Goal: Task Accomplishment & Management: Complete application form

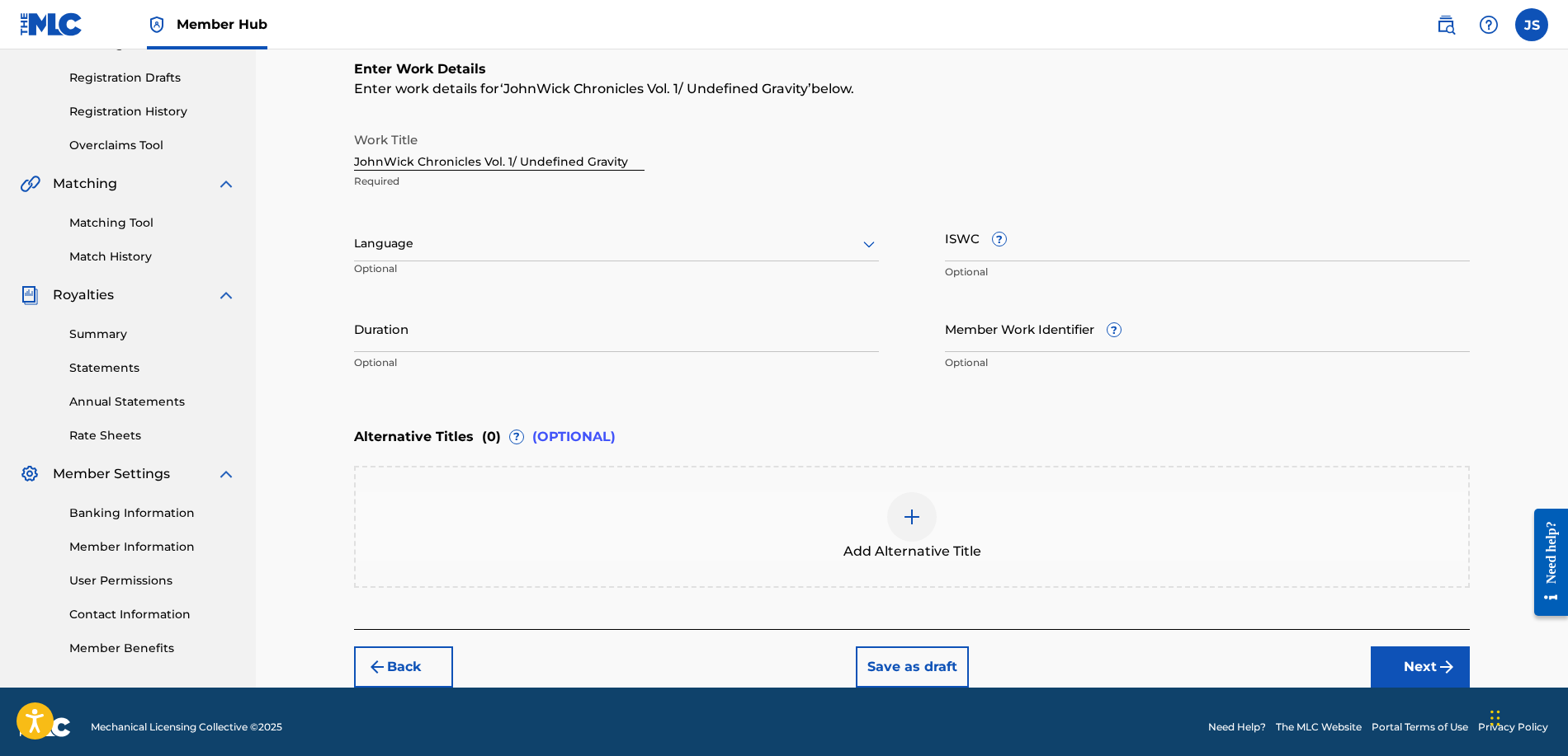
scroll to position [278, 0]
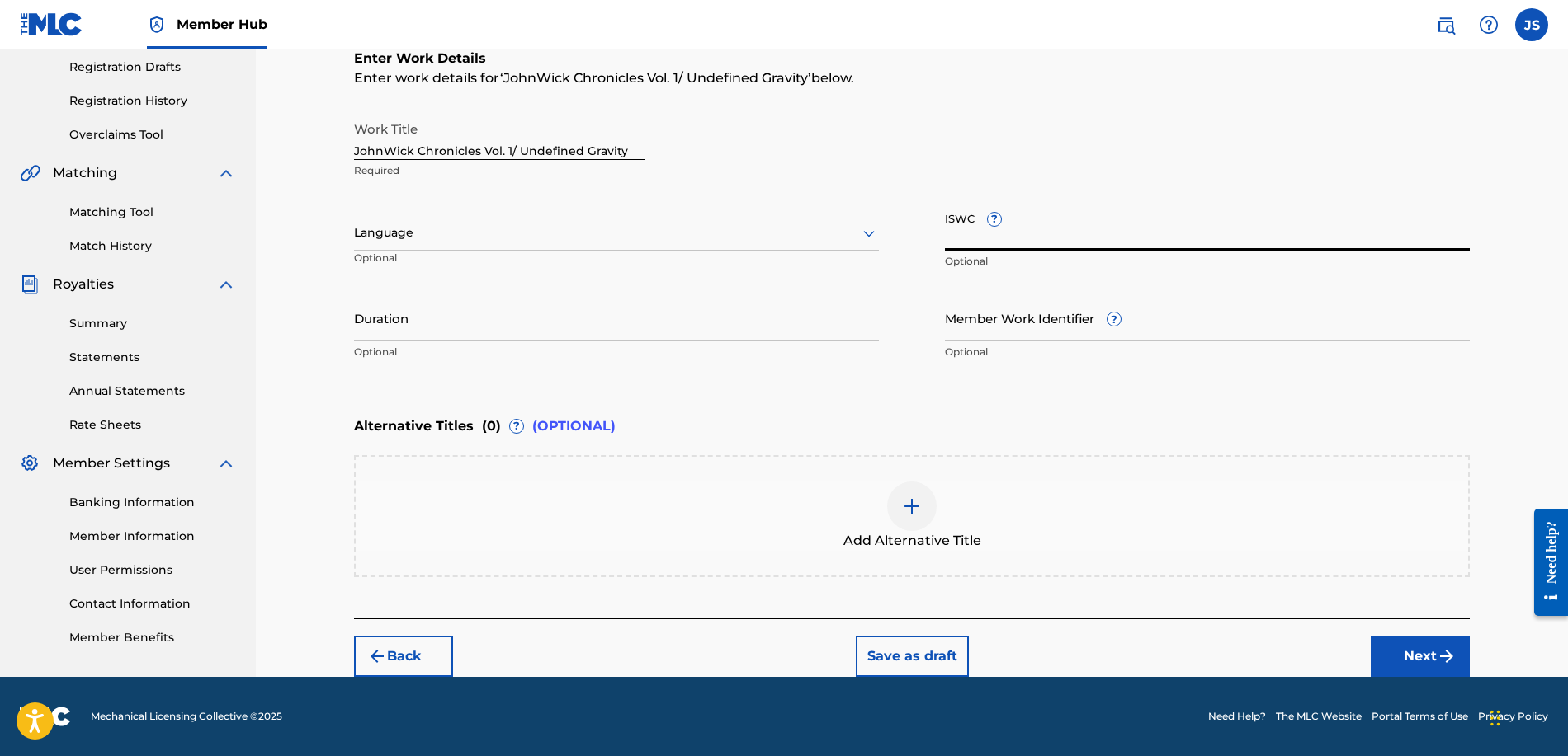
click at [963, 221] on input "ISWC ?" at bounding box center [1207, 227] width 525 height 47
click at [548, 317] on input "Duration" at bounding box center [617, 318] width 525 height 47
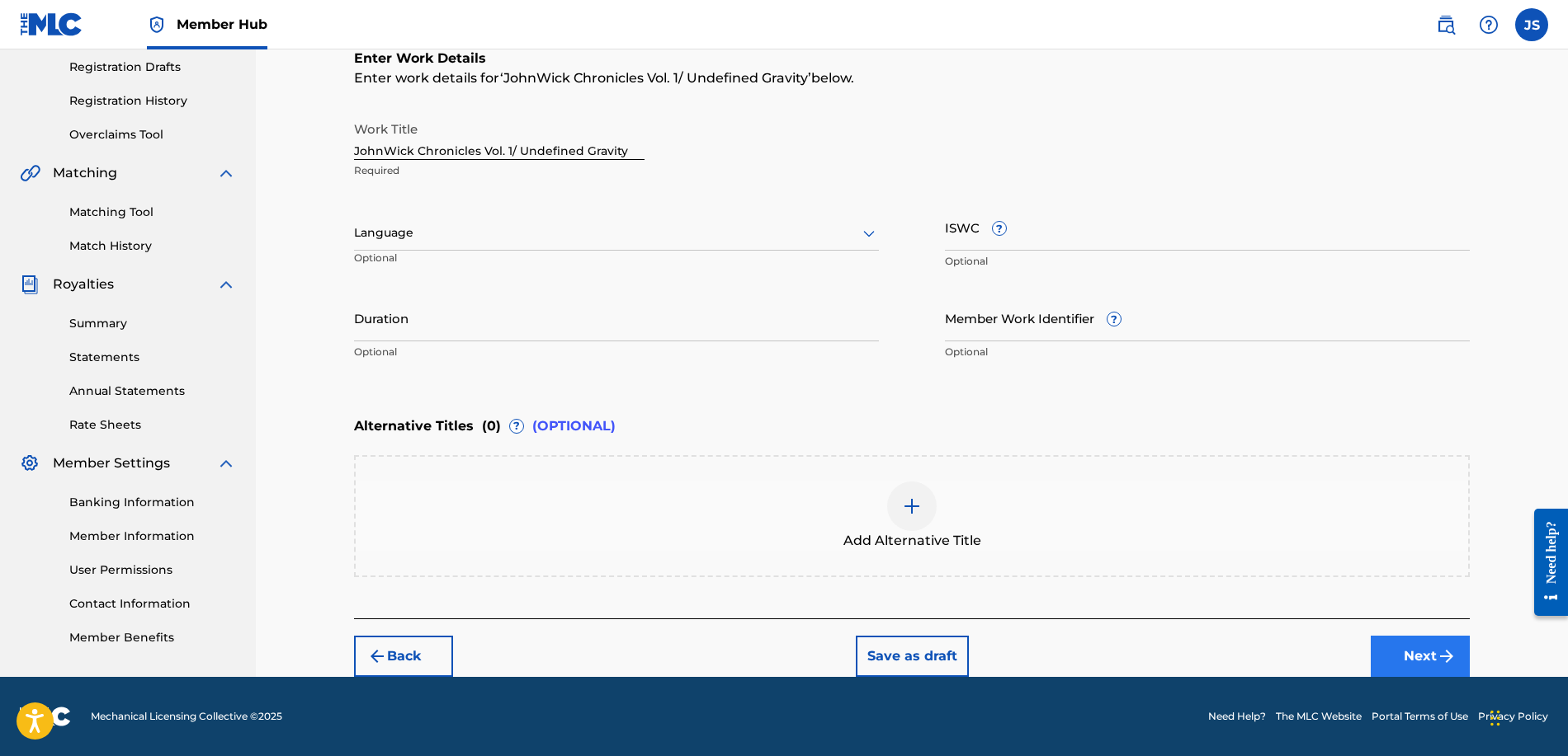
click at [1407, 663] on button "Next" at bounding box center [1420, 656] width 99 height 41
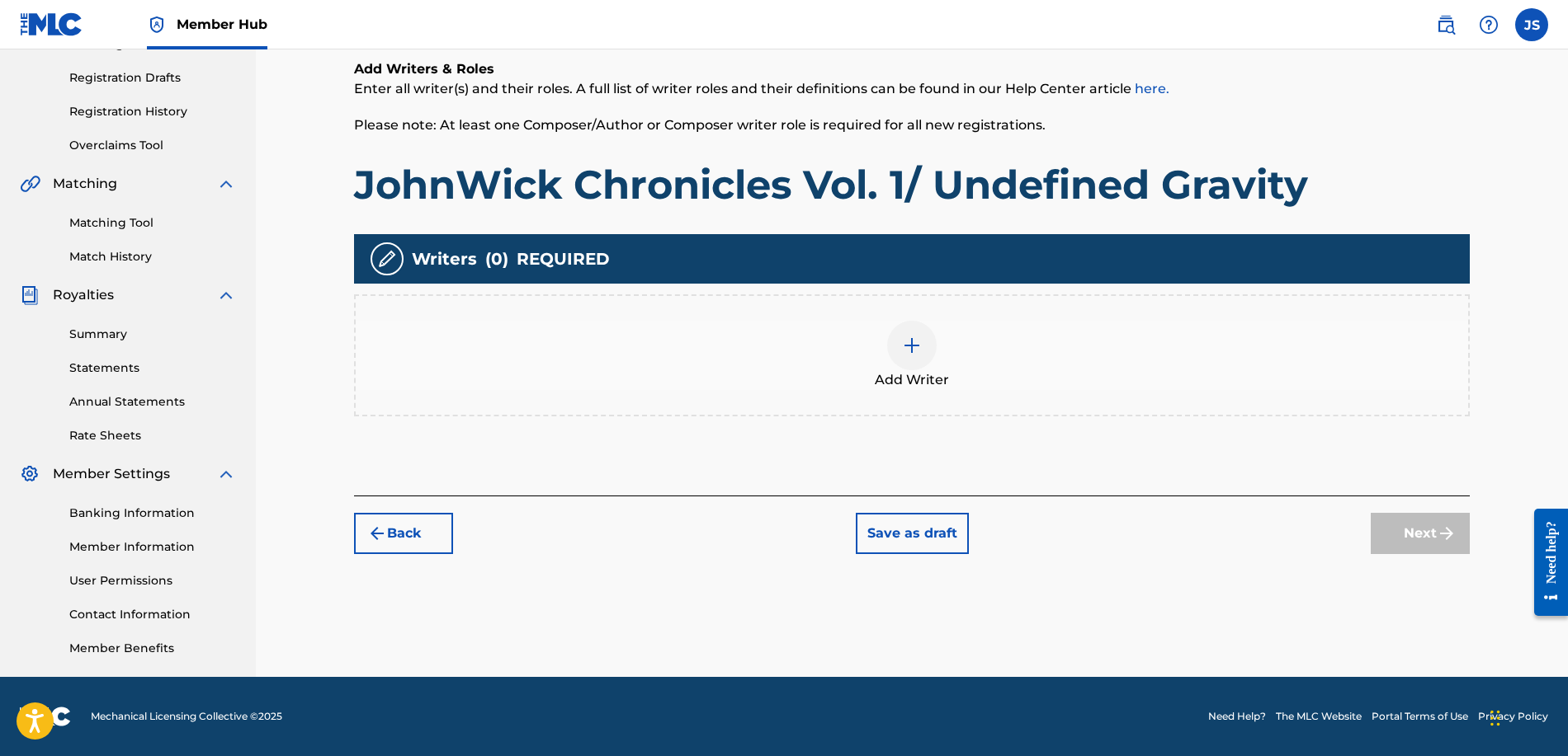
click at [914, 343] on img at bounding box center [912, 346] width 20 height 20
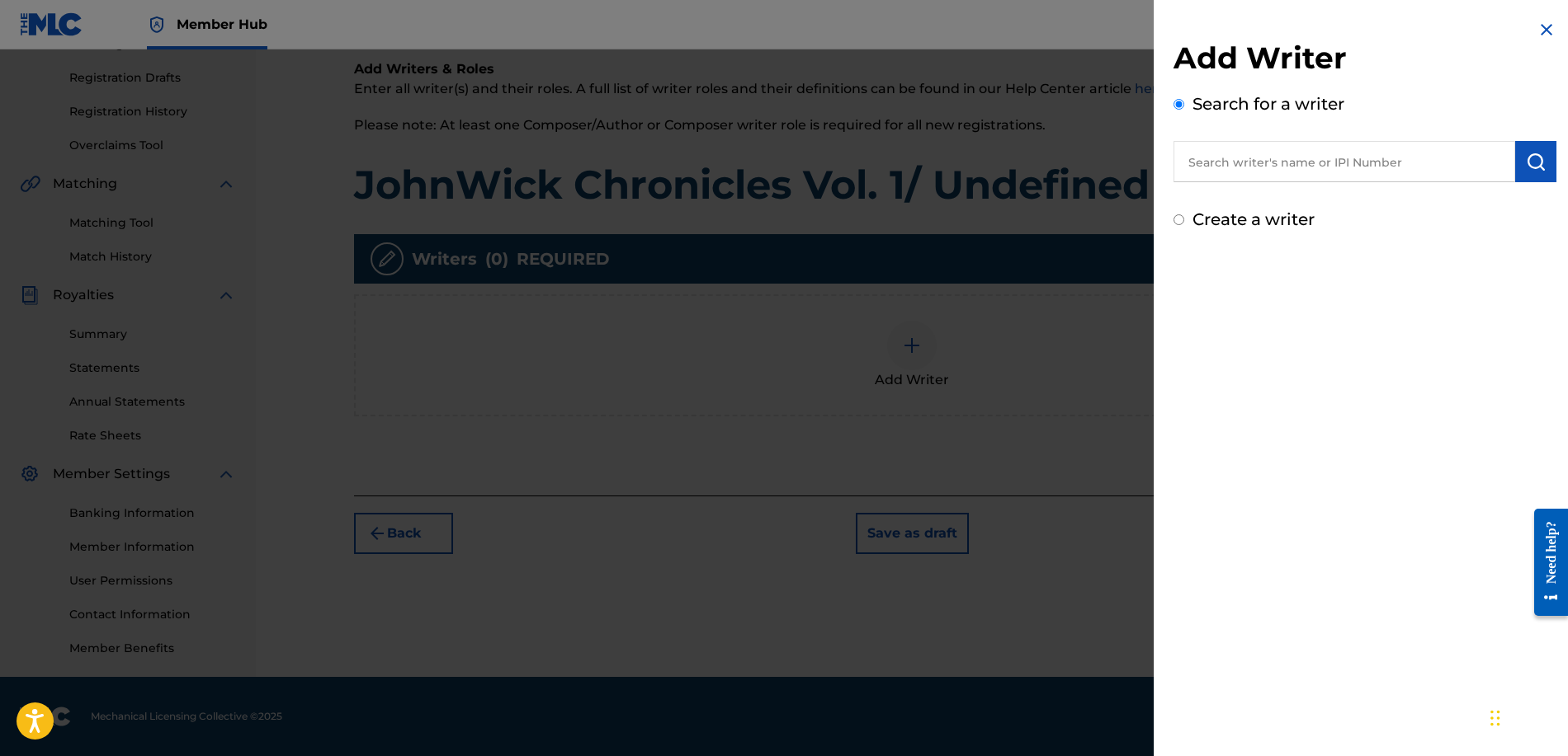
click at [1258, 167] on input "text" at bounding box center [1344, 161] width 342 height 41
click at [1311, 203] on div "[PERSON_NAME] p" at bounding box center [1343, 199] width 341 height 29
type input "[PERSON_NAME]"
click at [1281, 219] on label "Create a writer" at bounding box center [1253, 219] width 122 height 20
radio input "true"
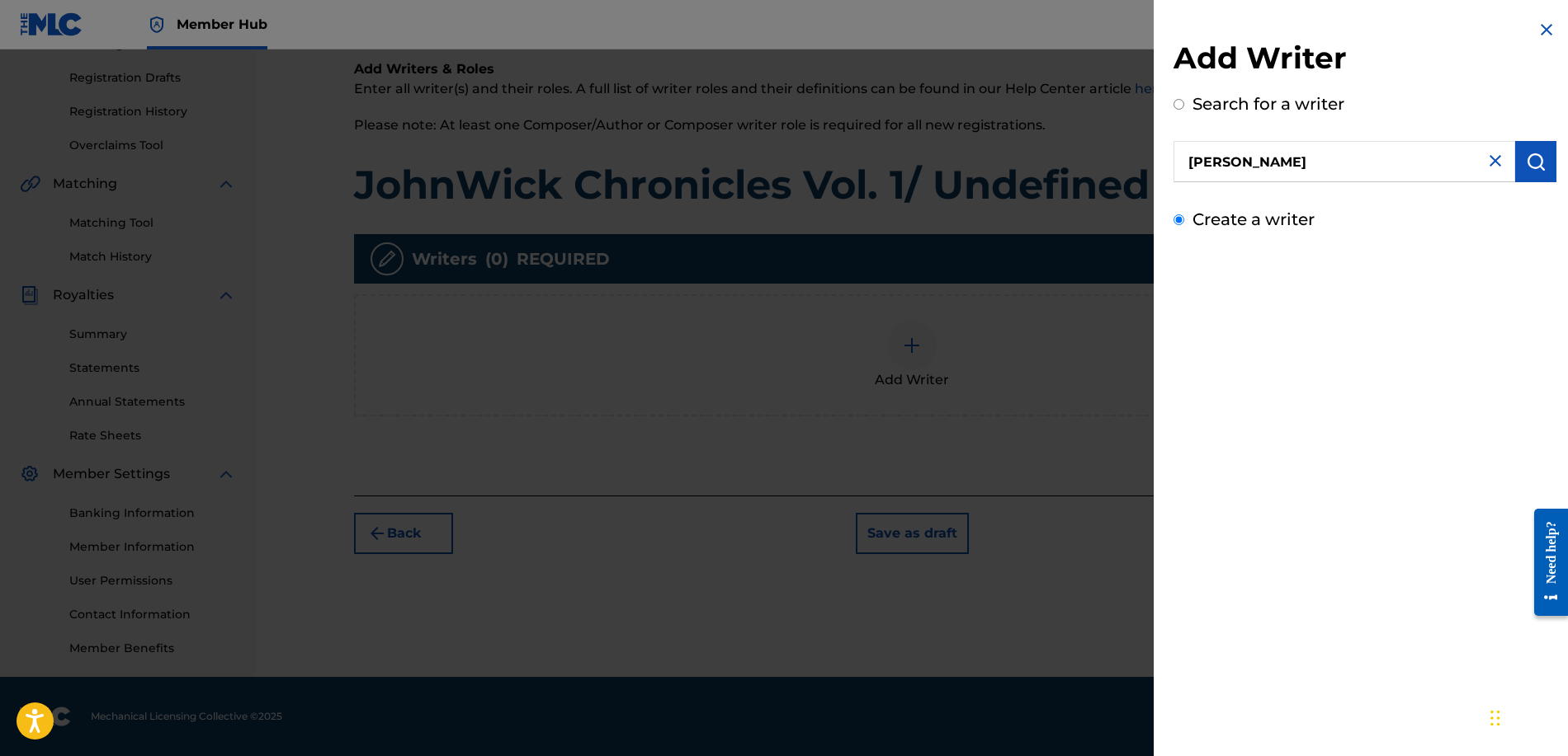
click at [1184, 219] on input "Create a writer" at bounding box center [1179, 219] width 11 height 11
radio input "false"
radio input "true"
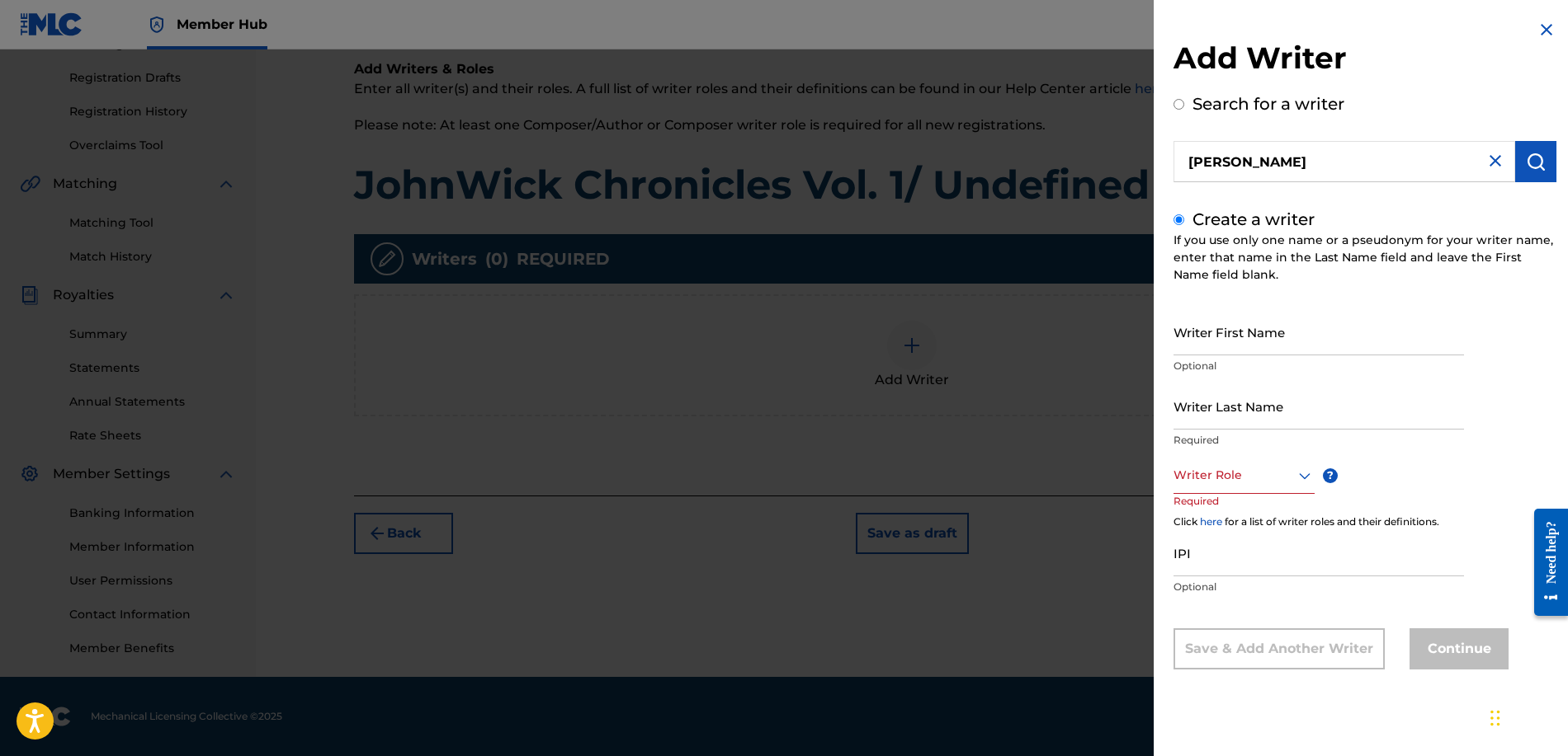
click at [1274, 235] on div "If you use only one name or a pseudonym for your writer name, enter that name i…" at bounding box center [1364, 258] width 383 height 52
click at [1179, 108] on input "Search for a writer" at bounding box center [1179, 104] width 11 height 11
radio input "true"
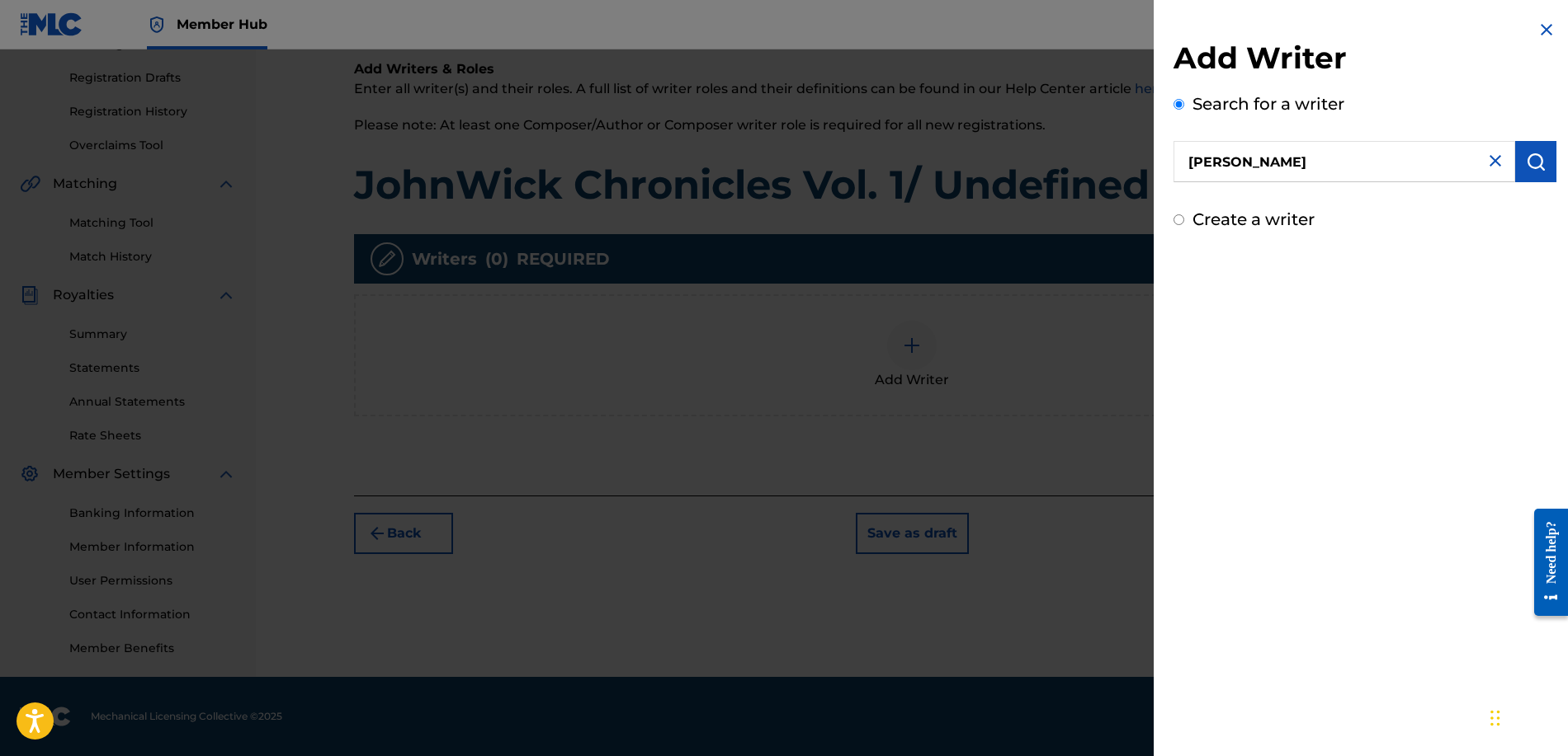
click at [1296, 170] on input "[PERSON_NAME]" at bounding box center [1344, 161] width 342 height 41
click at [1309, 193] on strong "sipp" at bounding box center [1323, 199] width 29 height 16
click at [1525, 164] on img "submit" at bounding box center [1535, 161] width 20 height 20
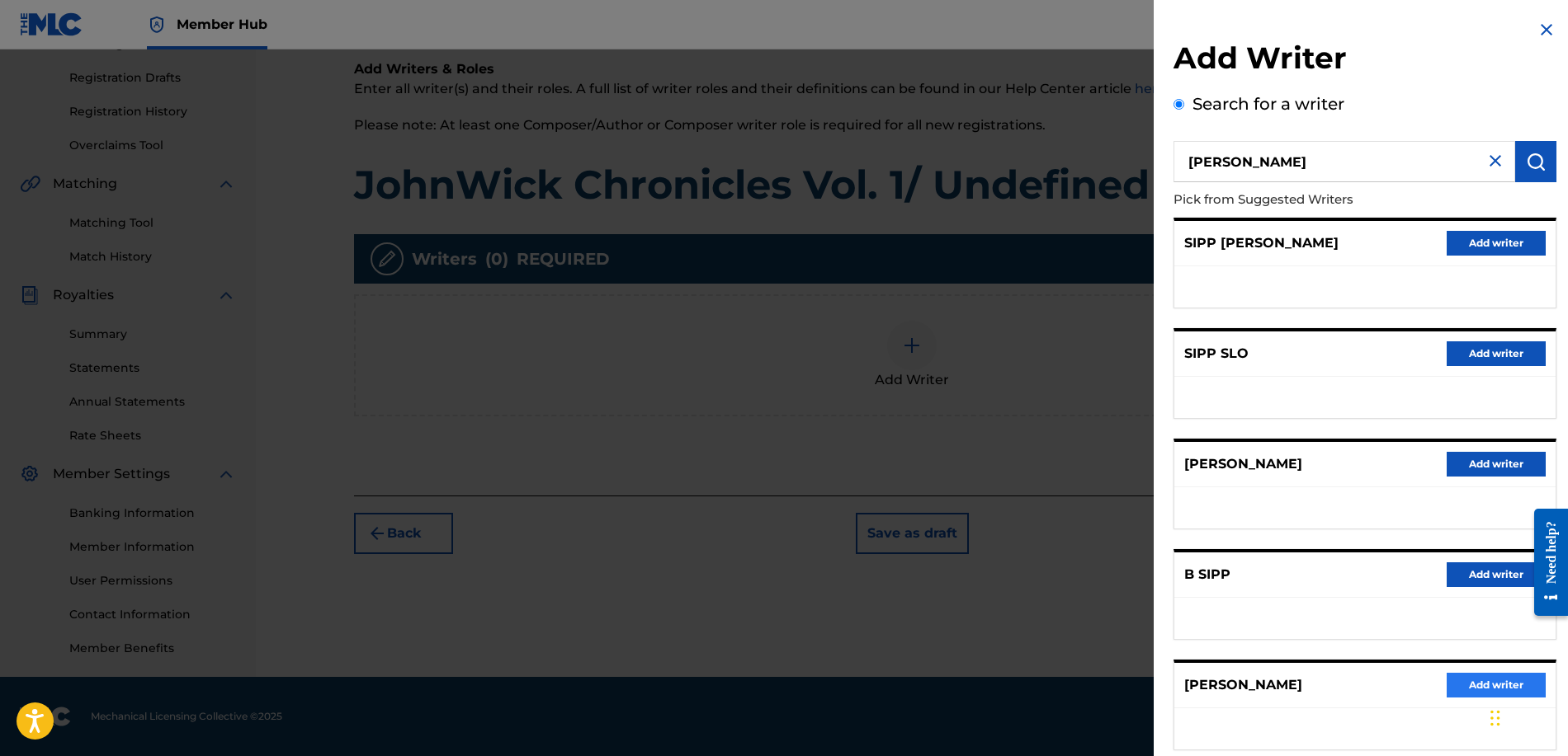
click at [1473, 679] on button "Add writer" at bounding box center [1496, 685] width 99 height 24
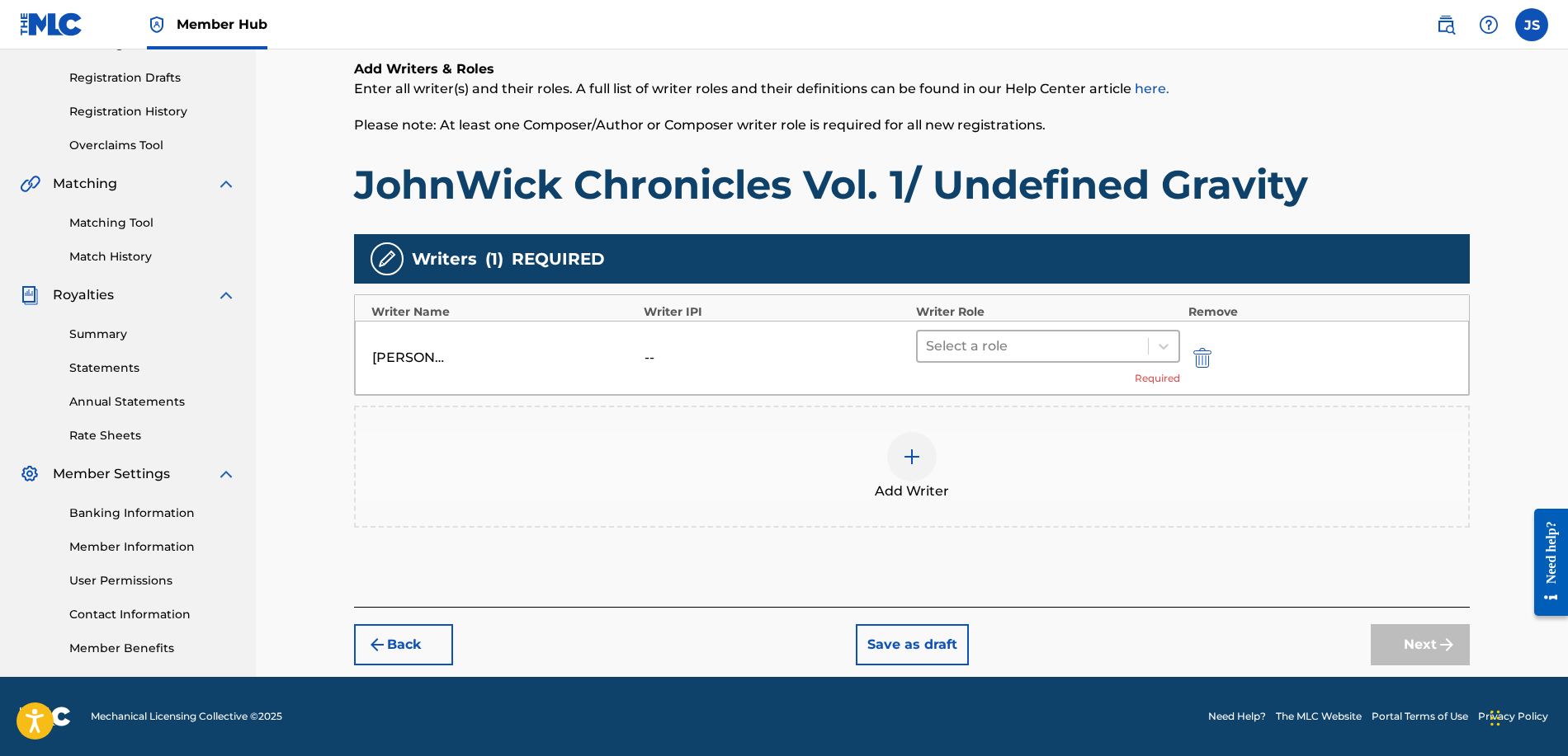
click at [997, 349] on div at bounding box center [1032, 346] width 214 height 23
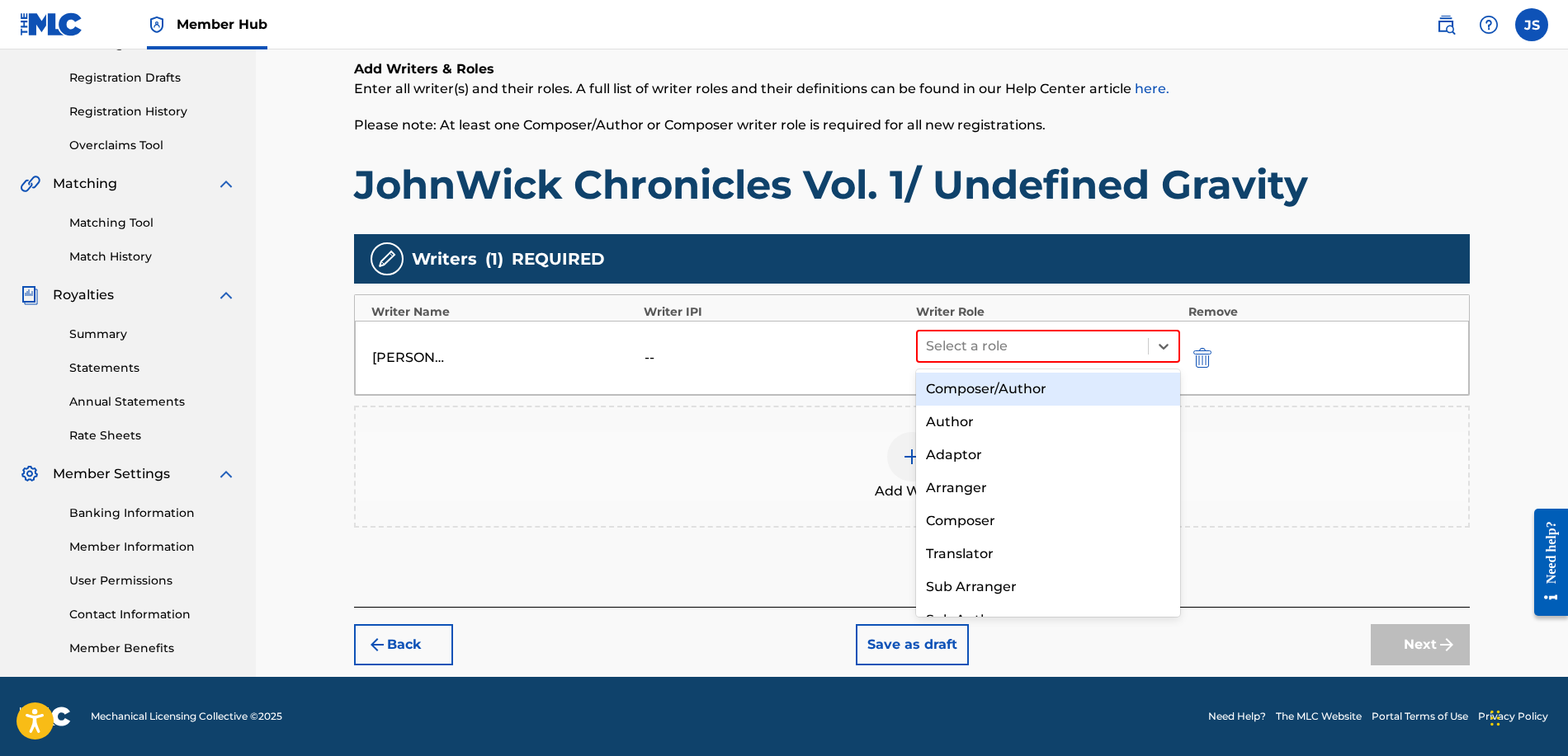
click at [1004, 396] on div "Composer/Author" at bounding box center [1048, 389] width 264 height 33
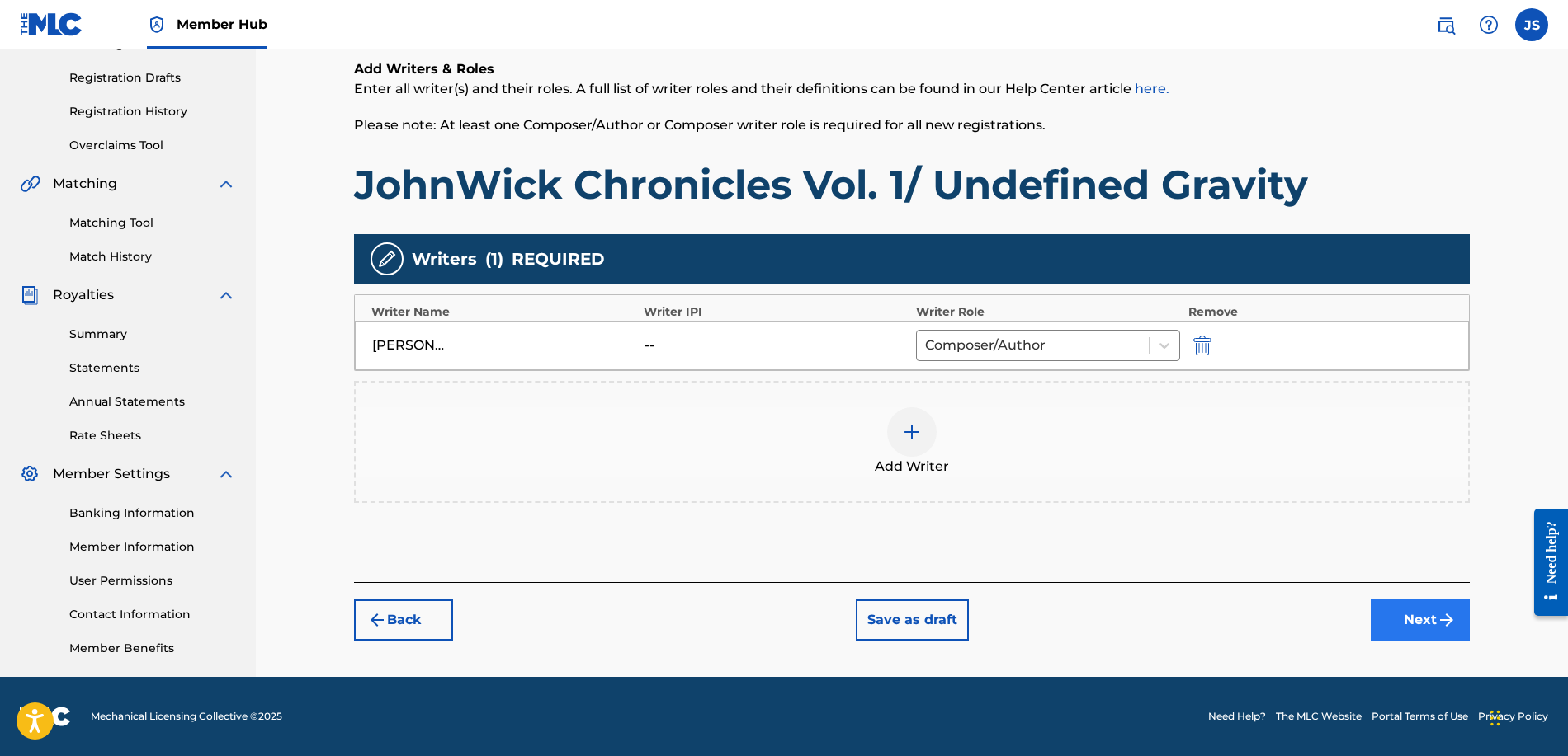
click at [1393, 616] on button "Next" at bounding box center [1420, 620] width 99 height 41
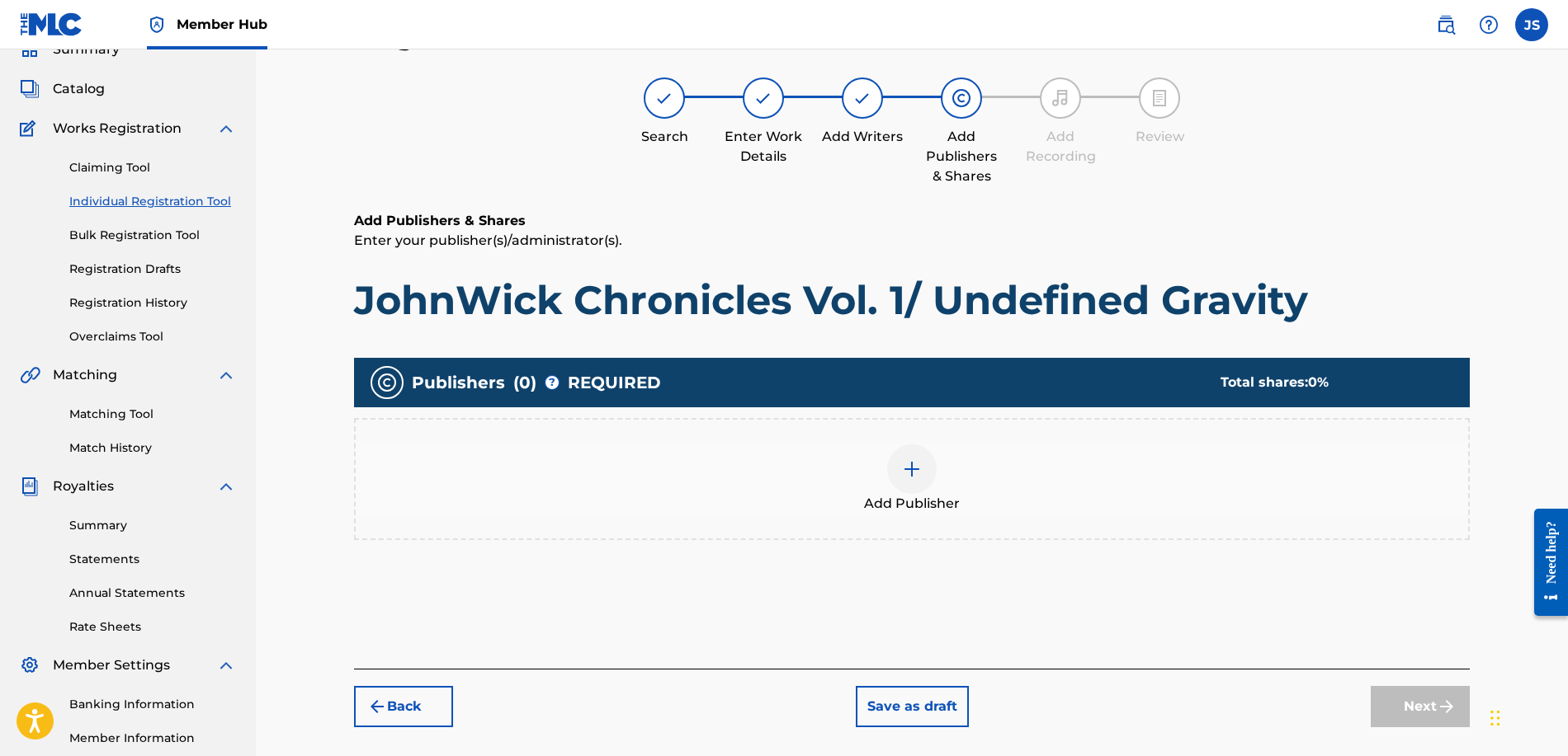
scroll to position [74, 0]
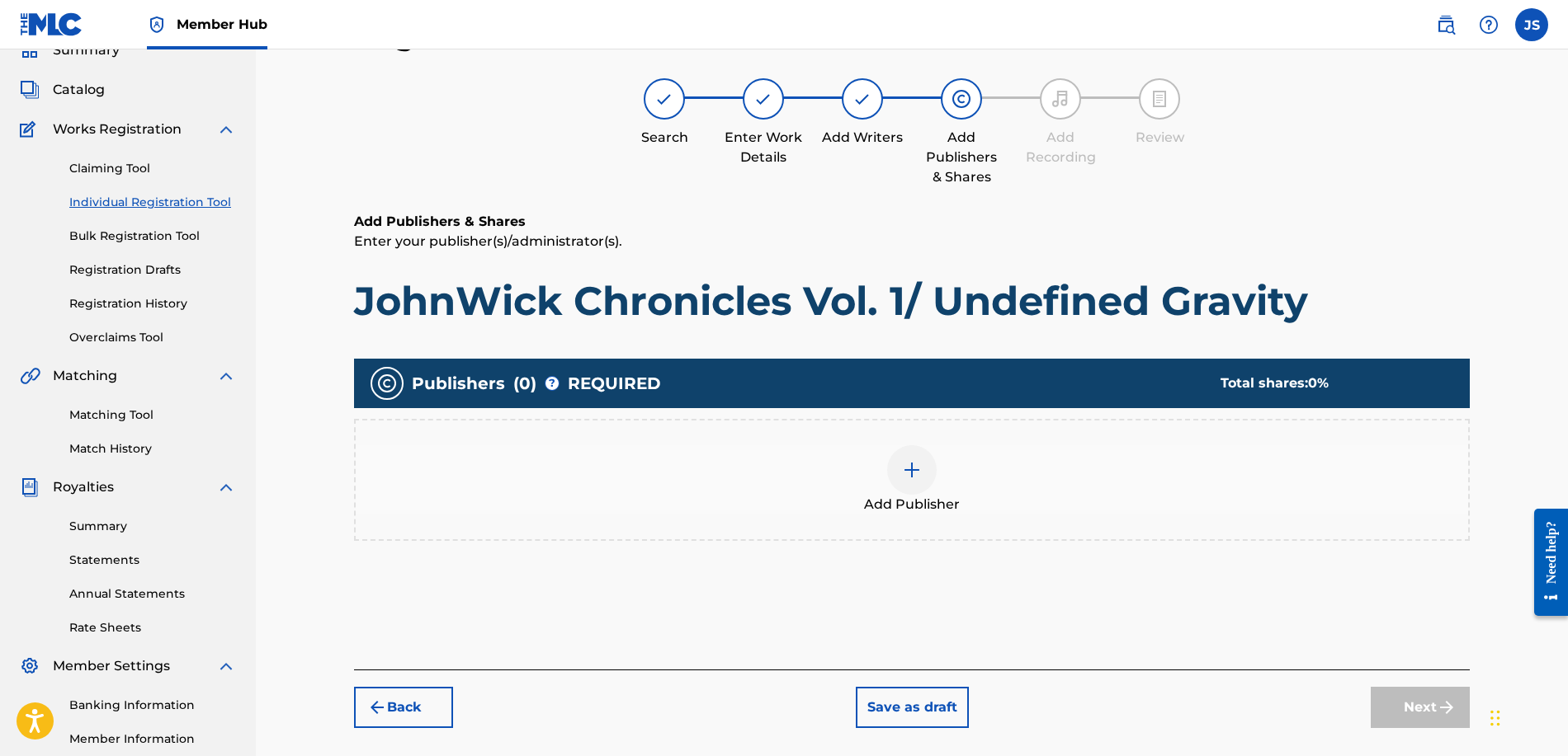
click at [908, 463] on img at bounding box center [912, 470] width 20 height 20
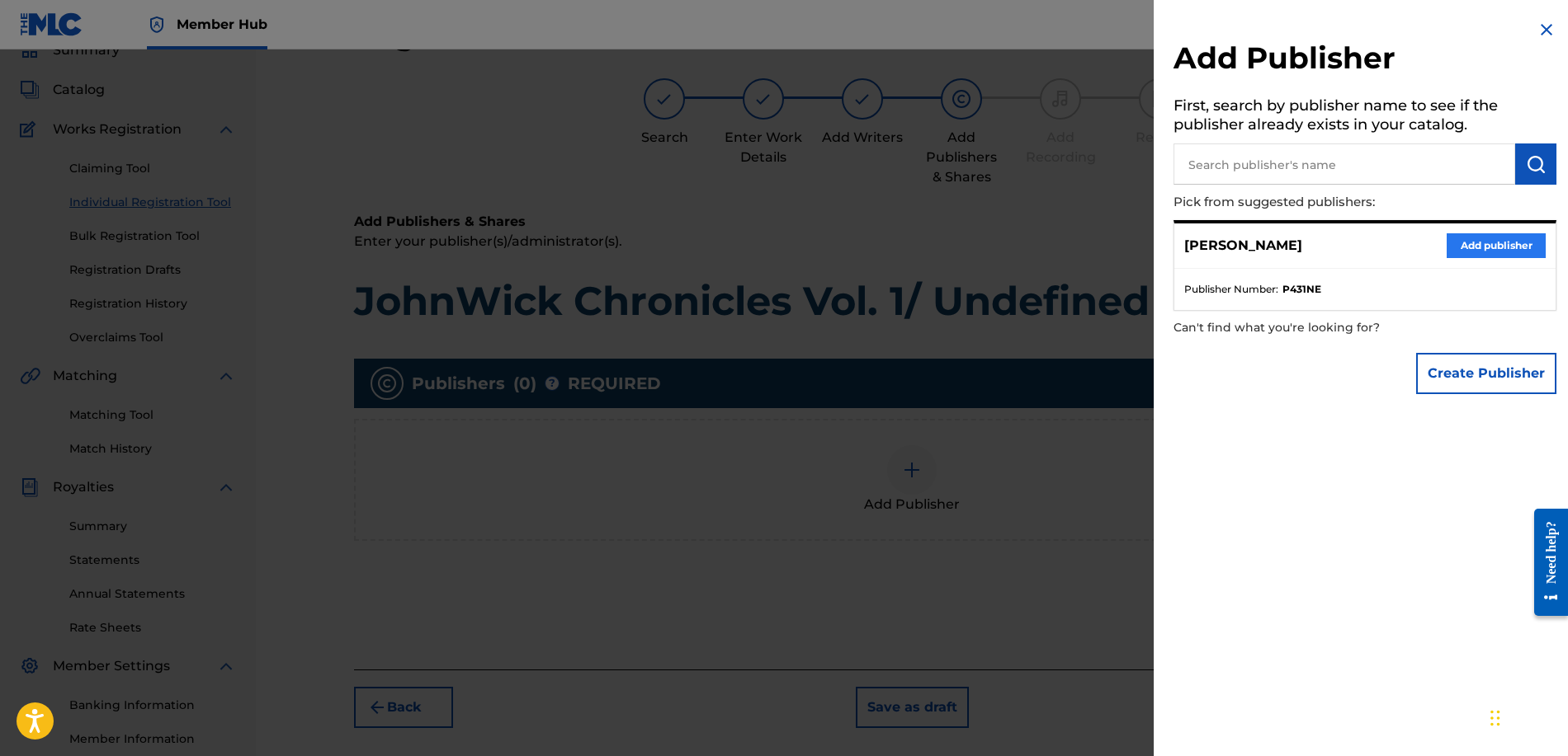
click at [1459, 248] on button "Add publisher" at bounding box center [1496, 246] width 99 height 24
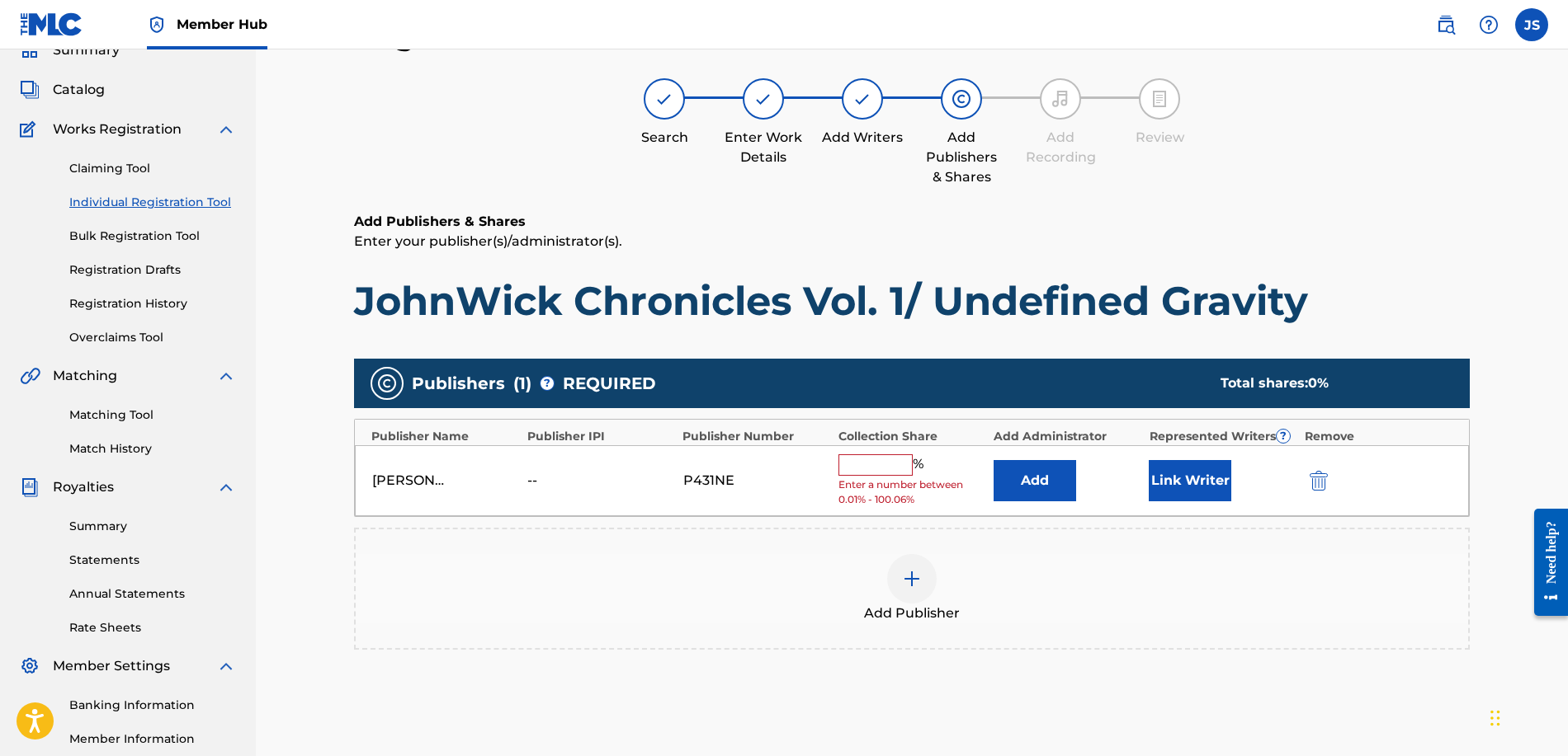
click at [883, 461] on input "text" at bounding box center [875, 465] width 74 height 22
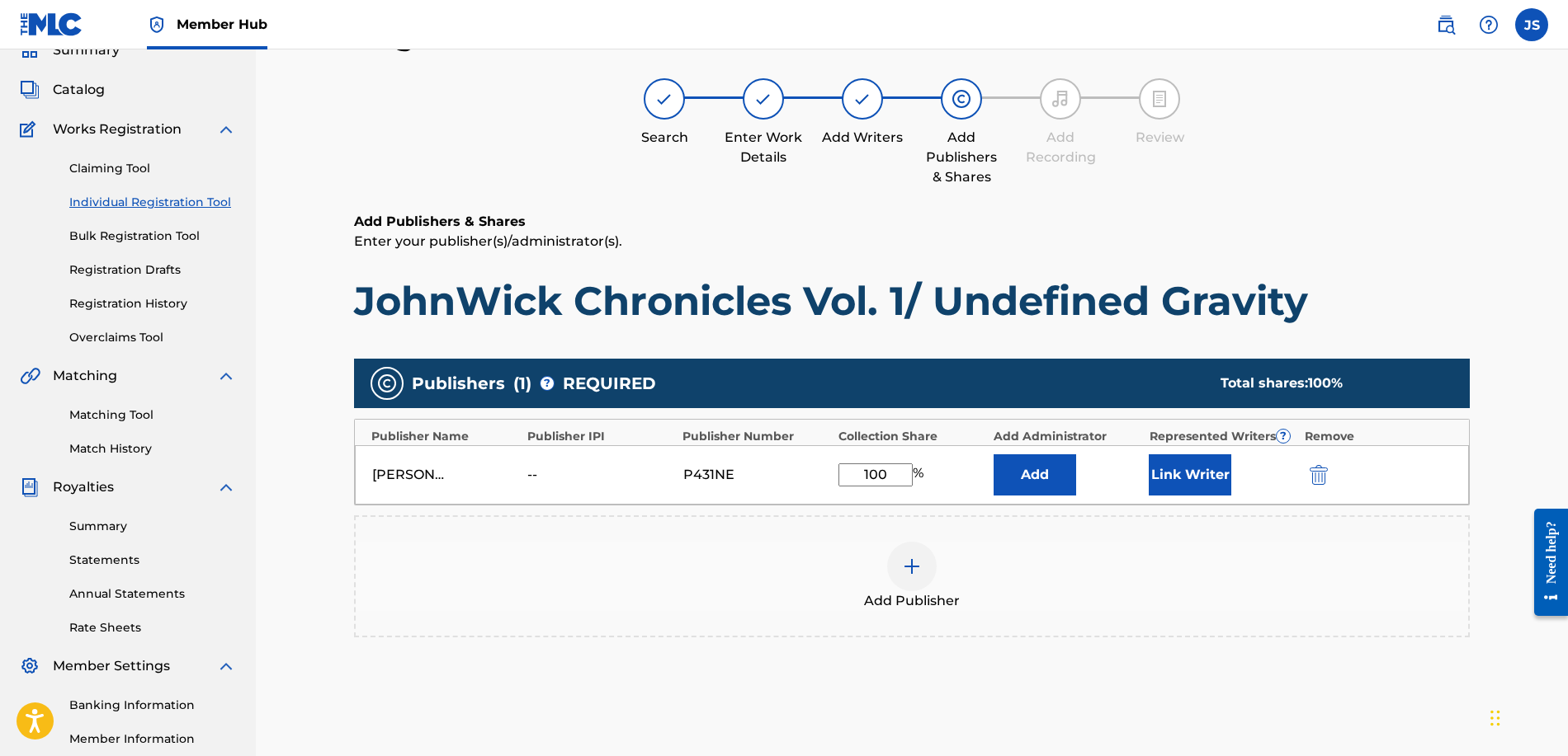
type input "100"
click at [1035, 474] on button "Add" at bounding box center [1035, 474] width 82 height 41
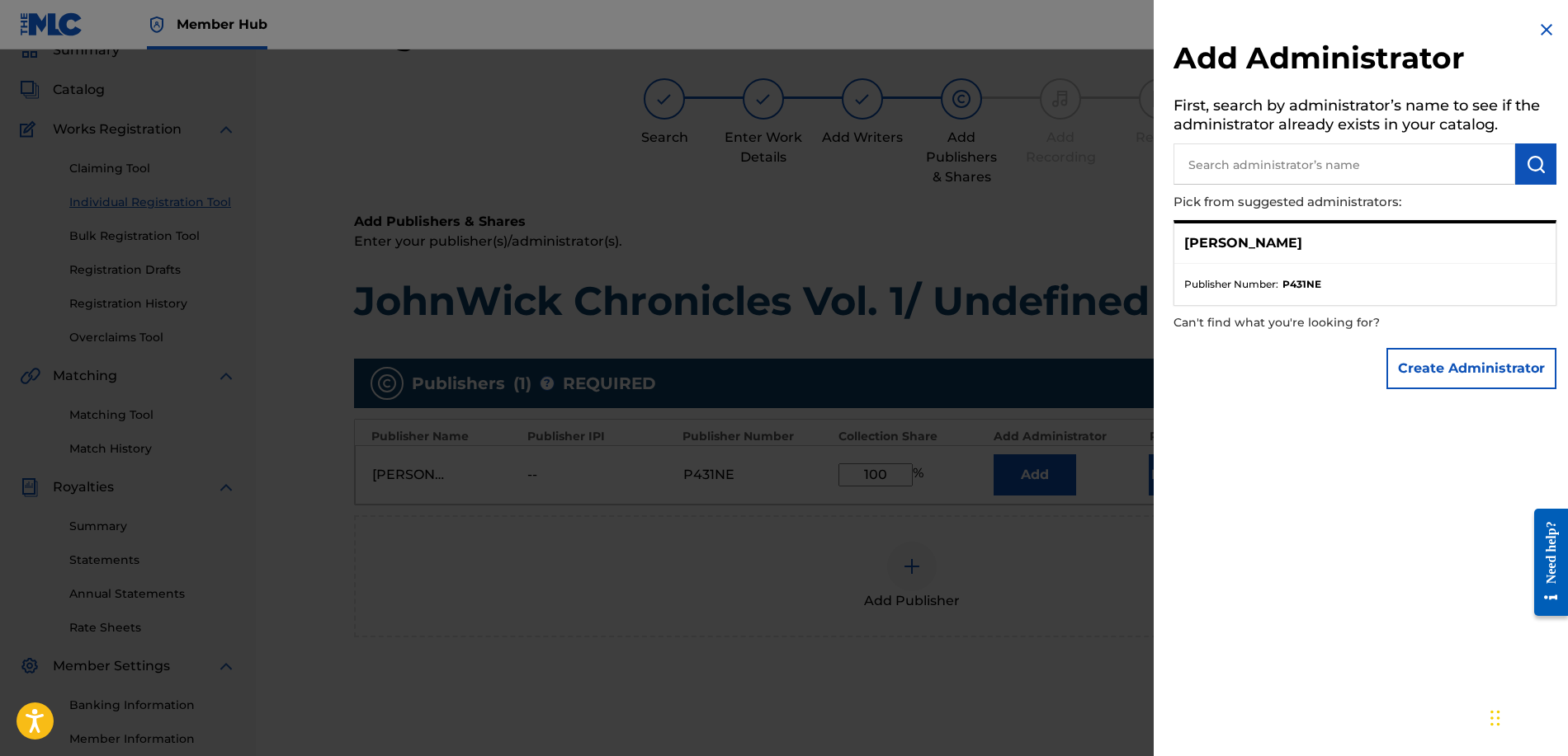
click at [1538, 28] on img at bounding box center [1546, 30] width 20 height 20
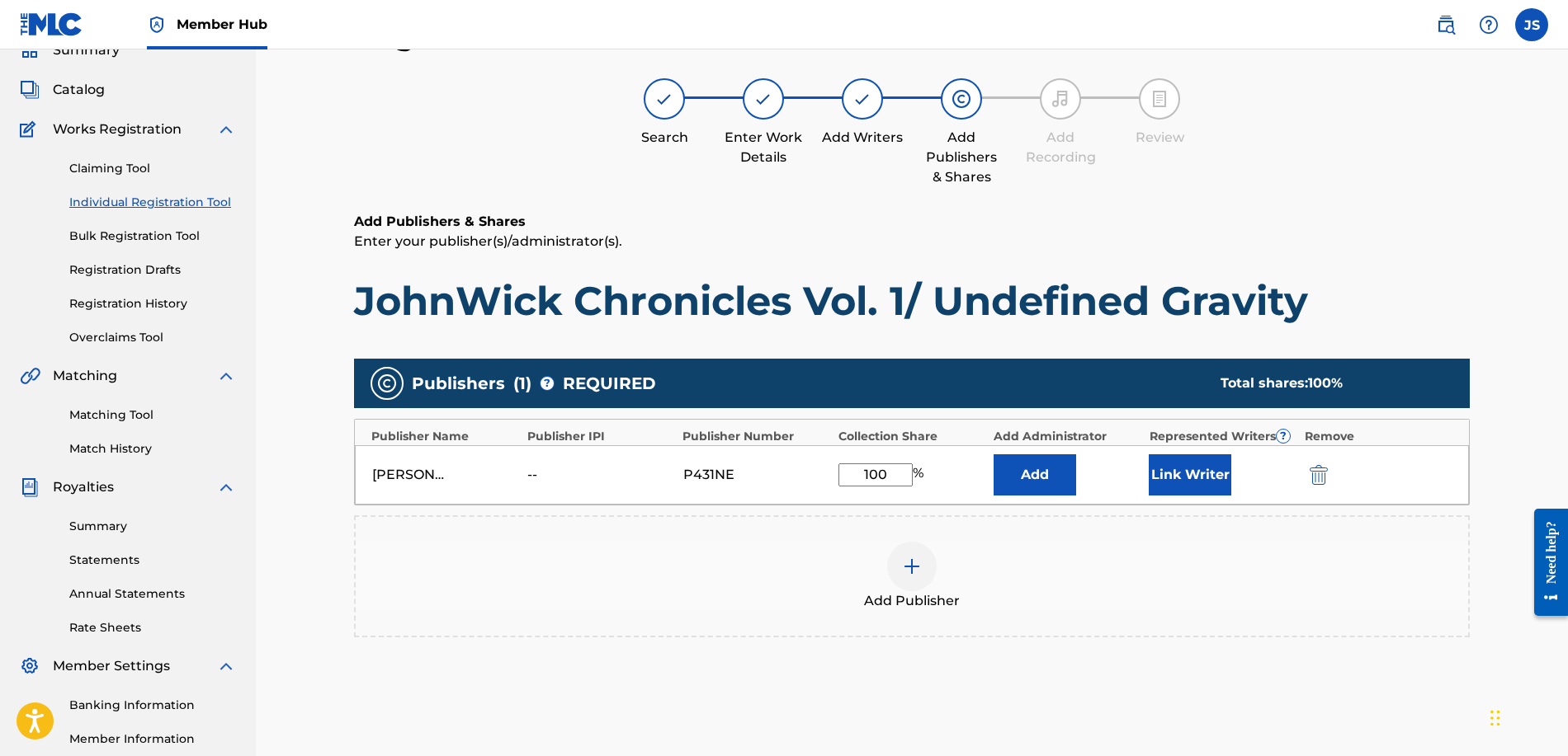
scroll to position [216, 0]
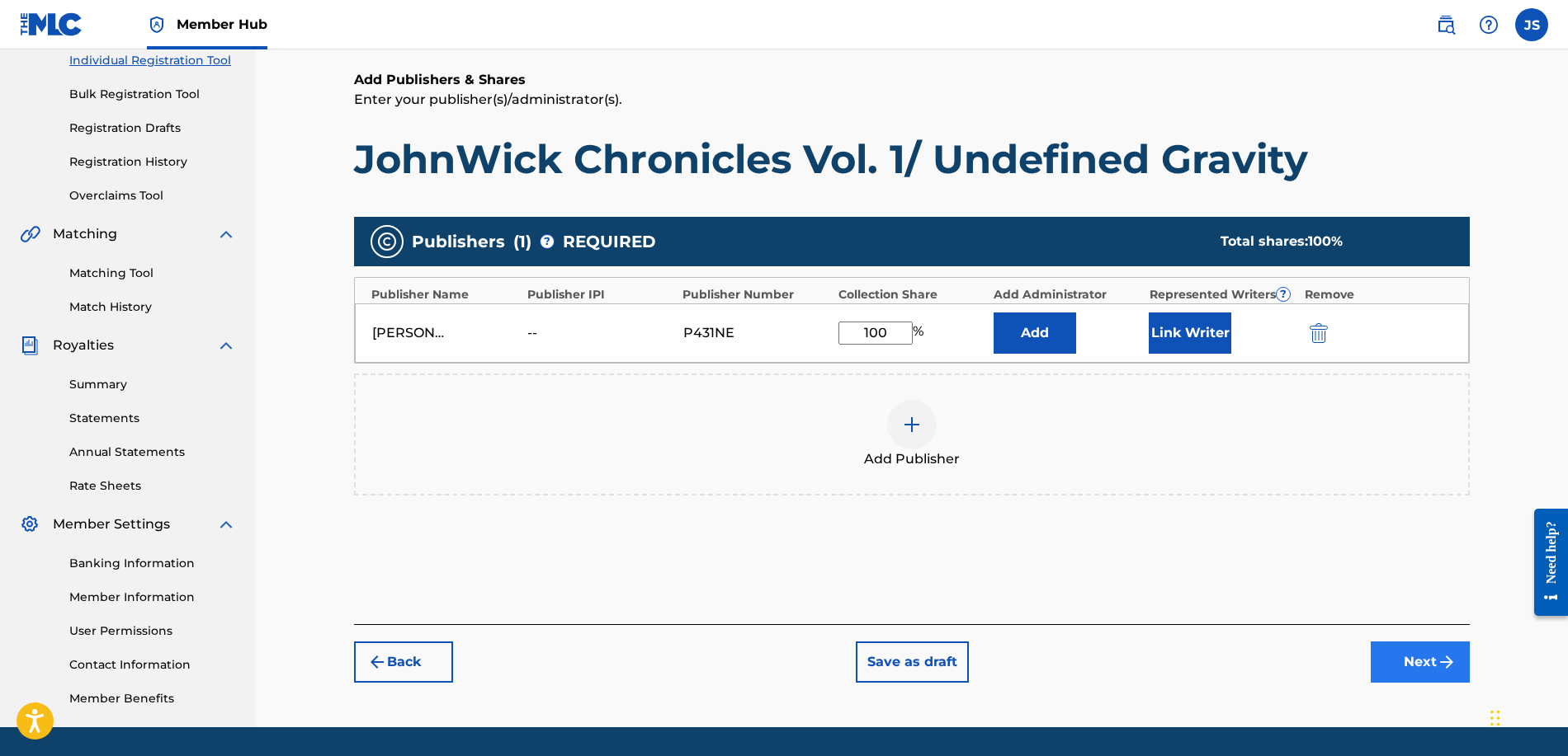
click at [1411, 658] on button "Next" at bounding box center [1420, 662] width 99 height 41
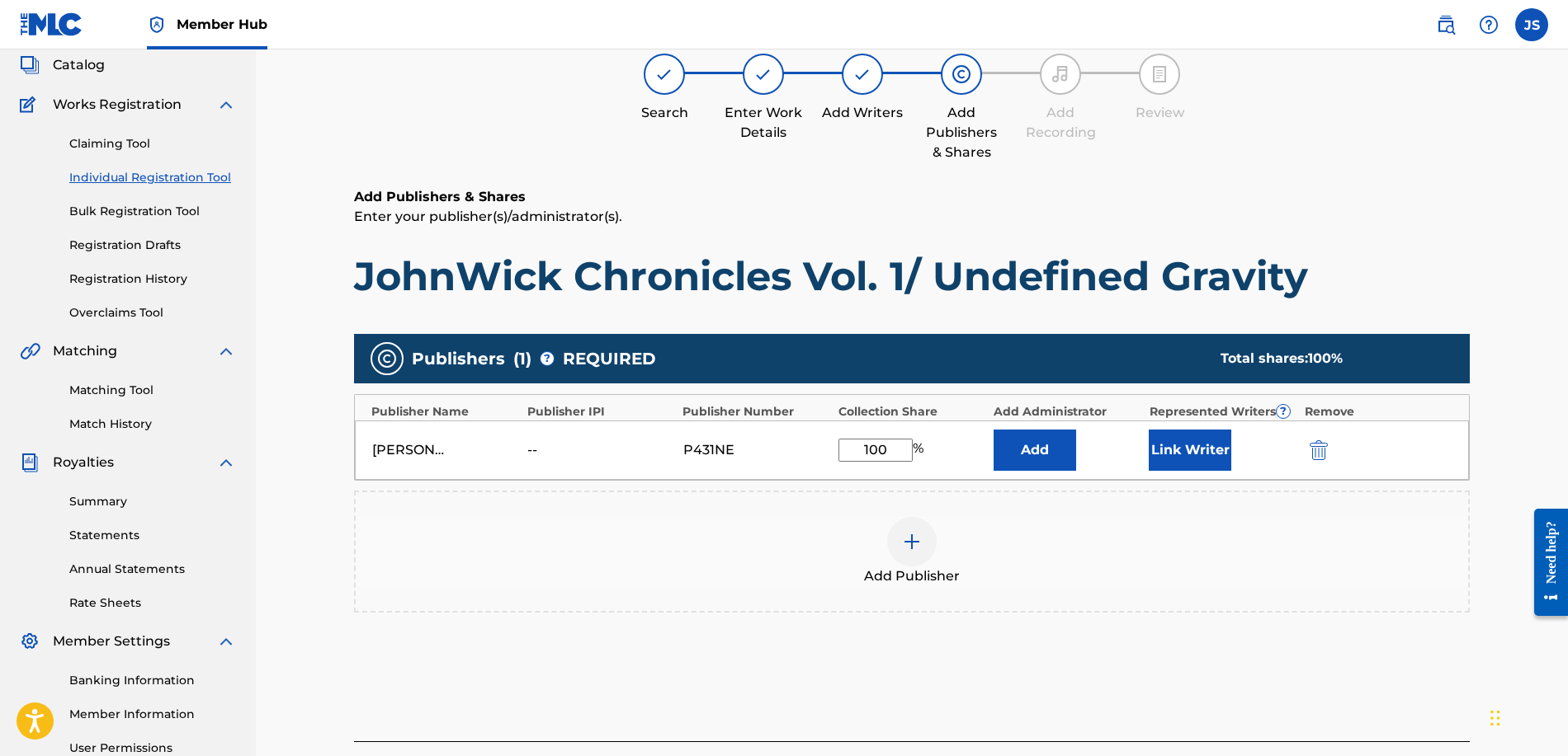
scroll to position [74, 0]
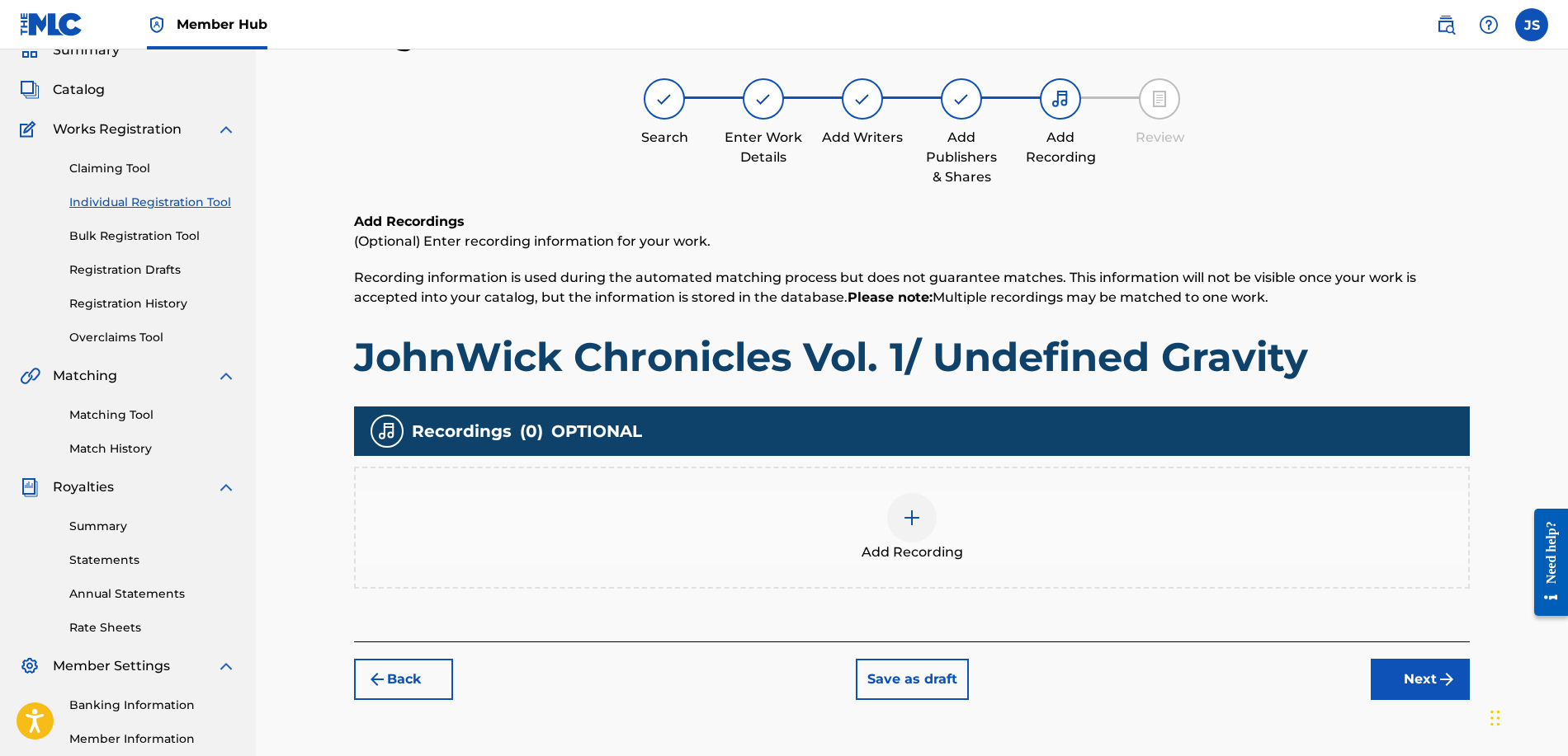
click at [935, 514] on div at bounding box center [911, 518] width 50 height 50
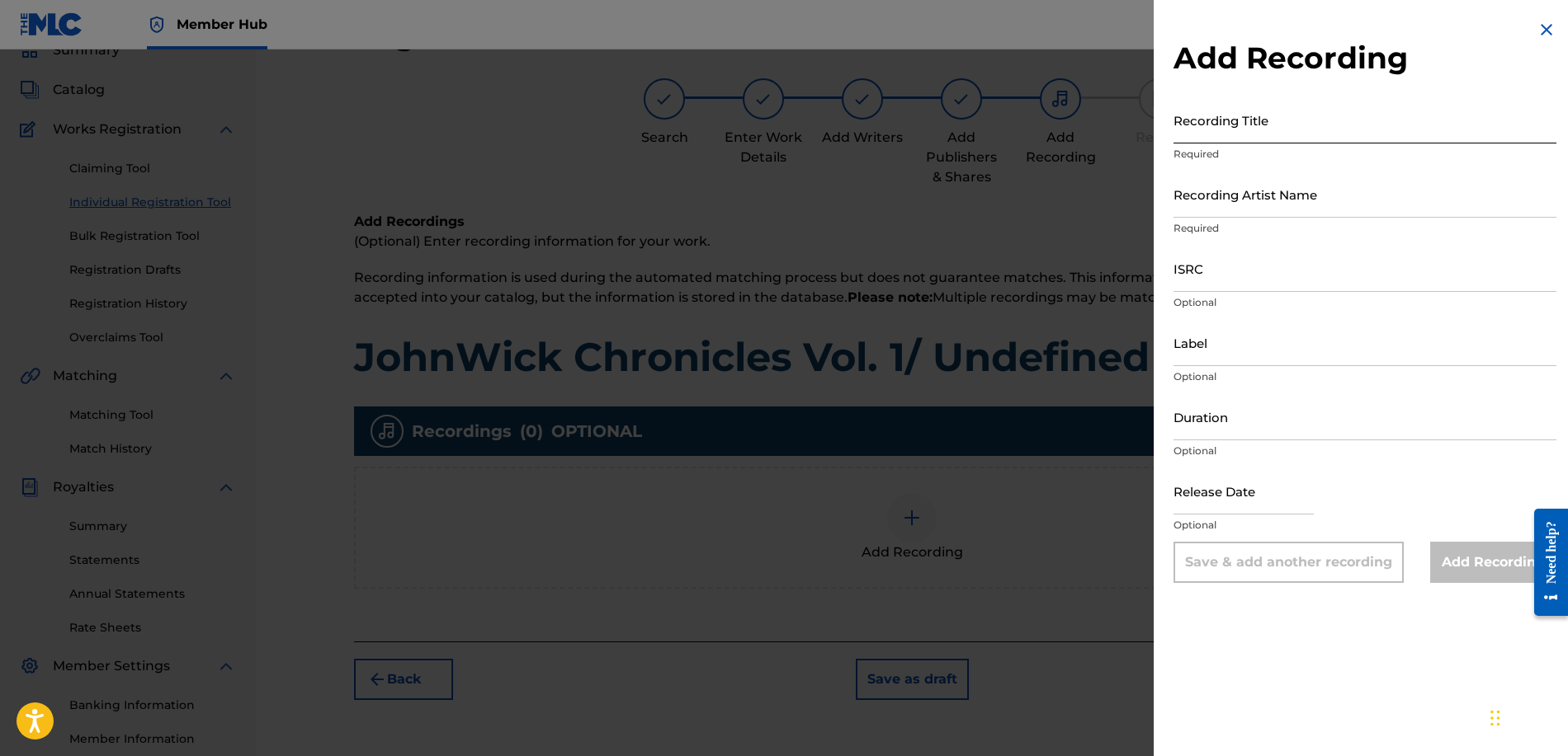
click at [1223, 116] on input "Recording Title" at bounding box center [1364, 120] width 383 height 47
type input "I"
type input "INTRO"
click at [1372, 209] on input "Recording Artist Name" at bounding box center [1364, 194] width 383 height 47
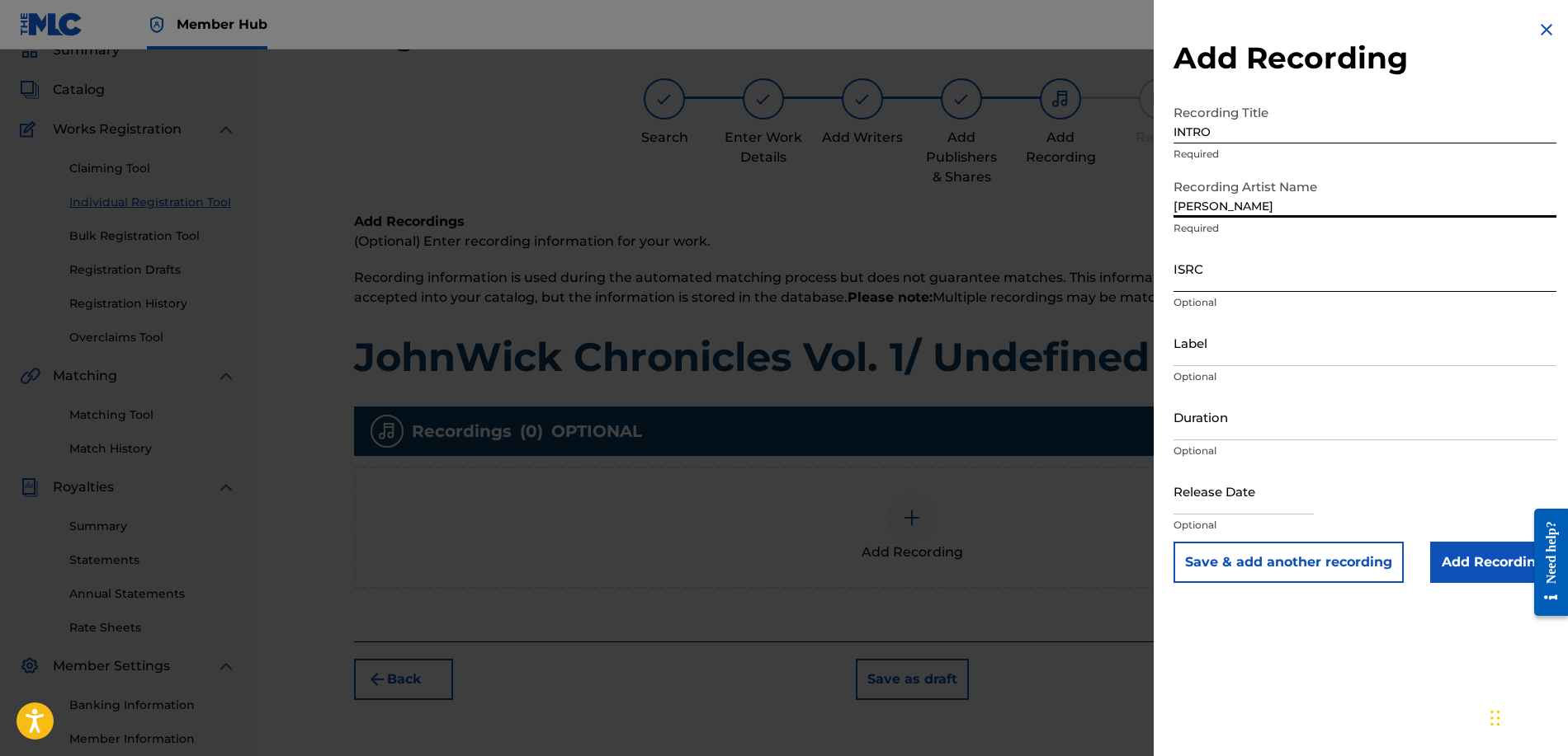
type input "[PERSON_NAME]"
click at [1318, 268] on input "ISRC" at bounding box center [1364, 268] width 383 height 47
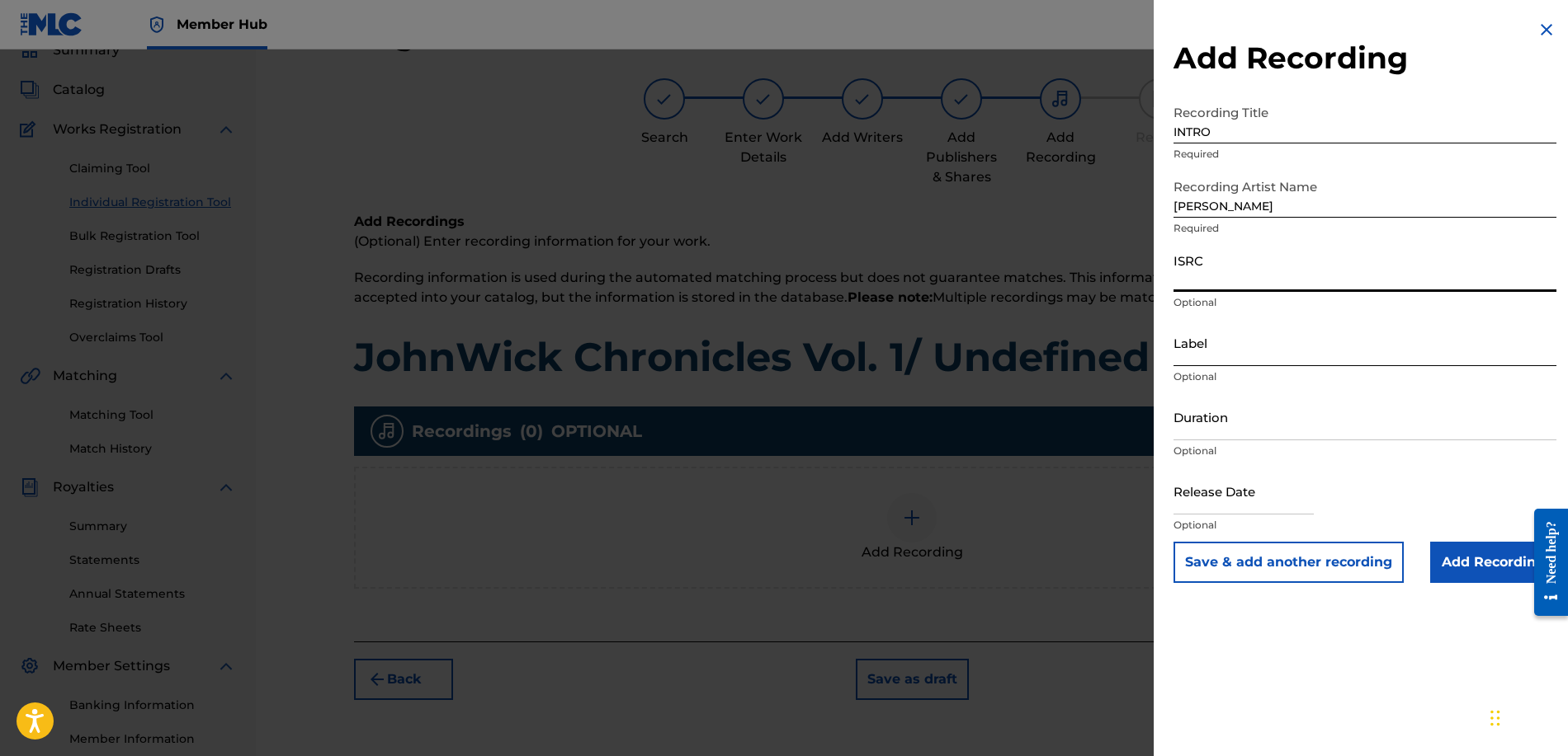
click at [1216, 360] on input "Label" at bounding box center [1364, 343] width 383 height 47
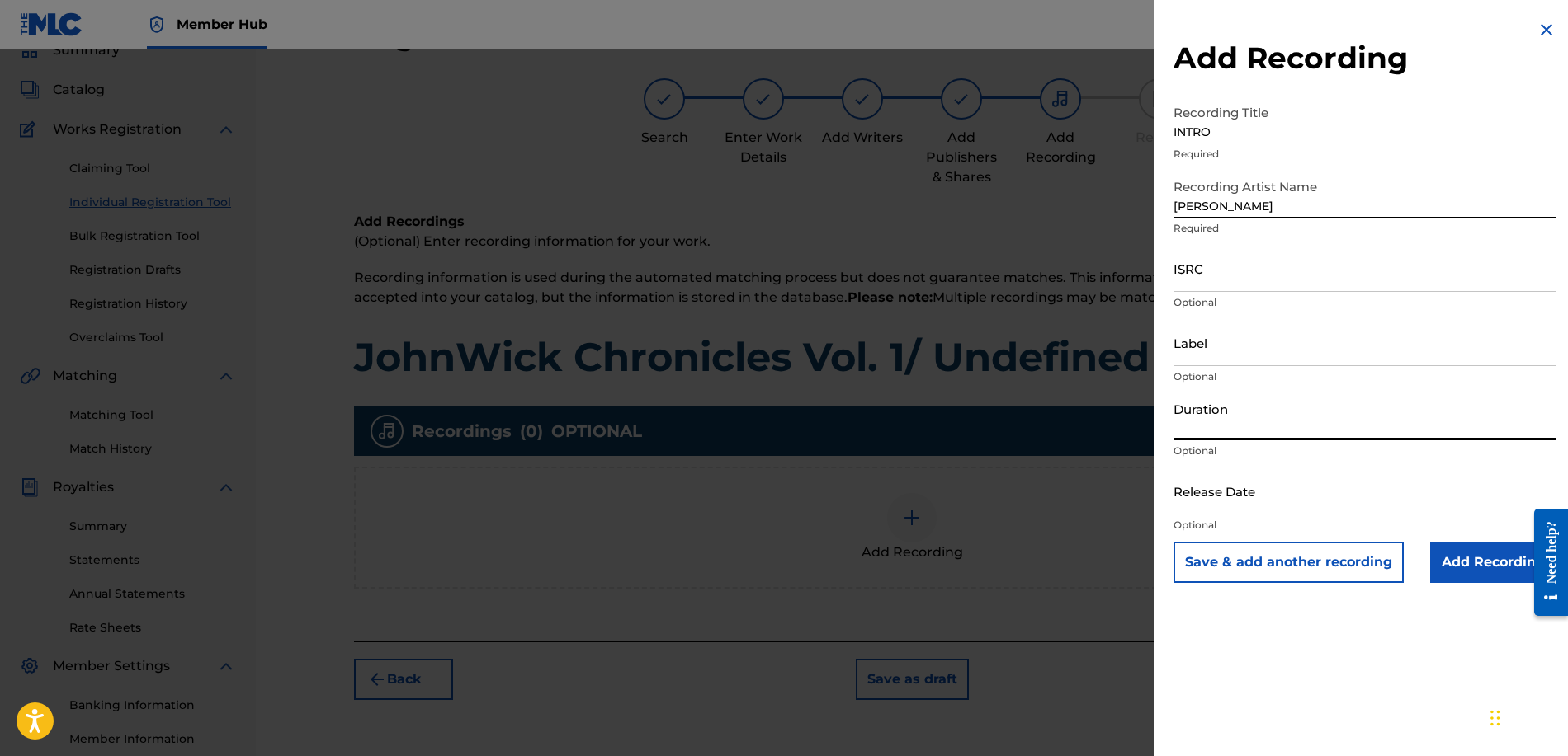
click at [1203, 410] on input "Duration" at bounding box center [1364, 417] width 383 height 47
type input "01:11"
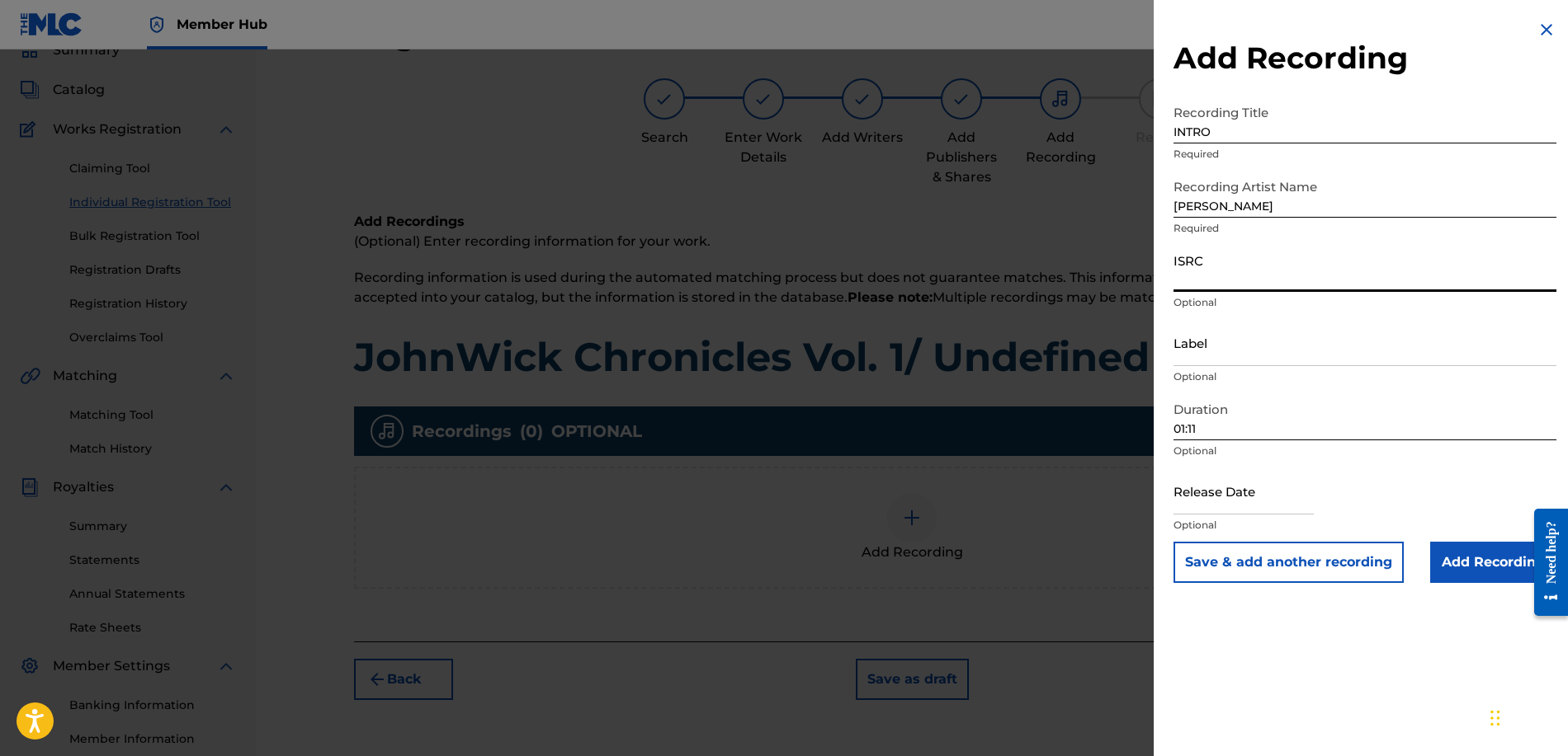
paste input "QZNWZ2357572"
type input "QZNWZ2357572"
click at [1446, 556] on input "Add Recording" at bounding box center [1493, 562] width 126 height 41
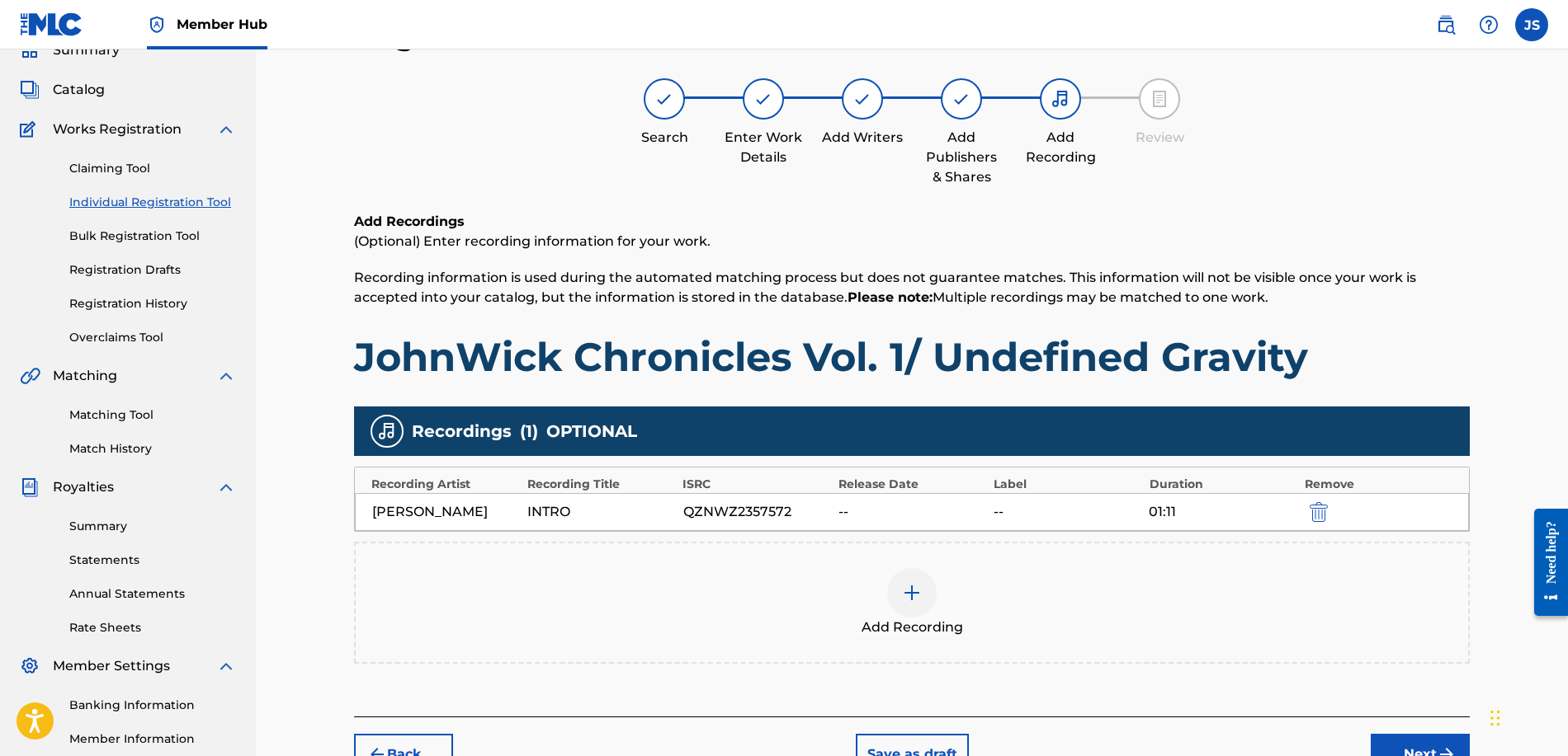
click at [920, 589] on img at bounding box center [912, 593] width 20 height 20
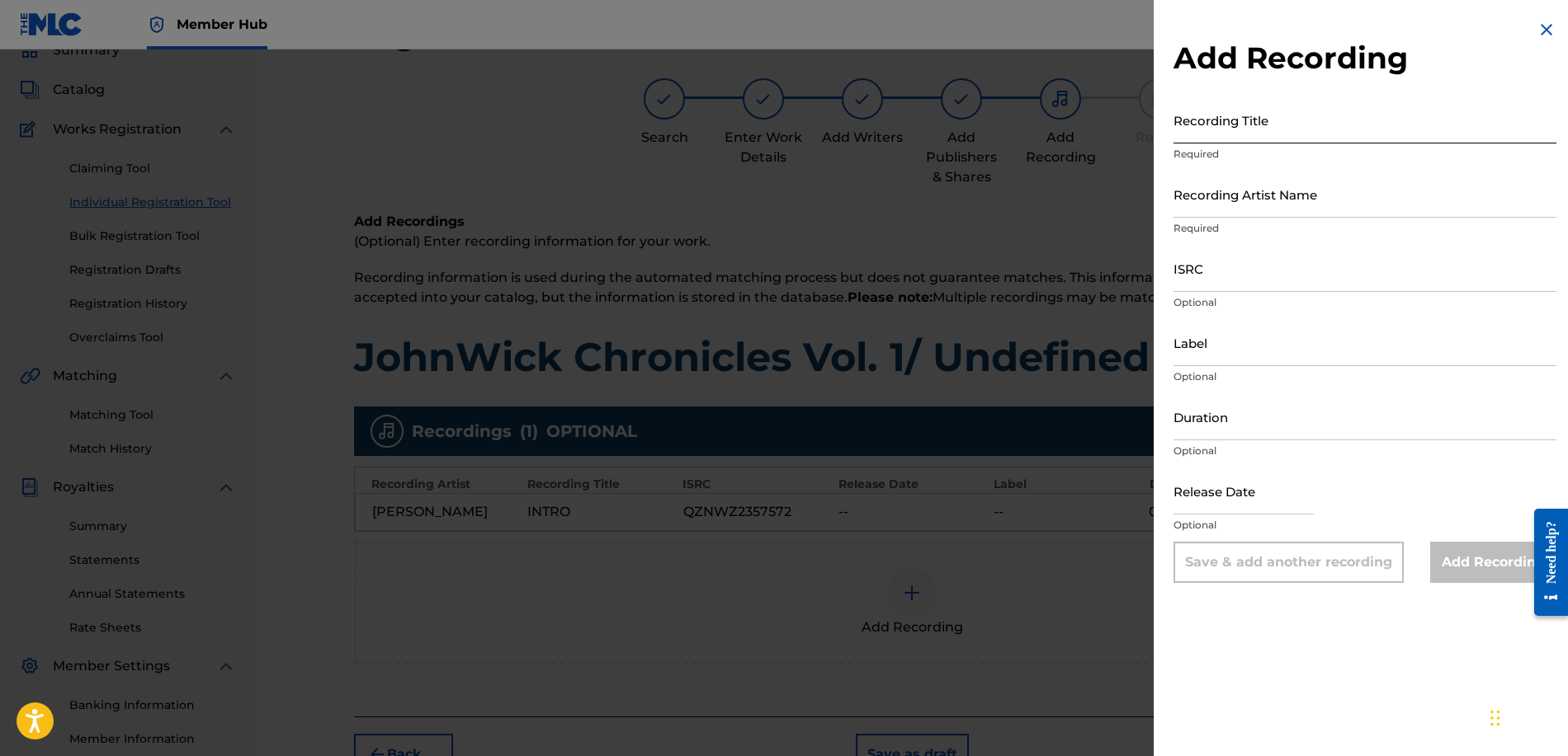
click at [1200, 125] on input "Recording Title" at bounding box center [1364, 120] width 383 height 47
type input "w"
type input "[PERSON_NAME]"
click at [1231, 202] on input "Recording Artist Name" at bounding box center [1364, 194] width 383 height 47
type input "."
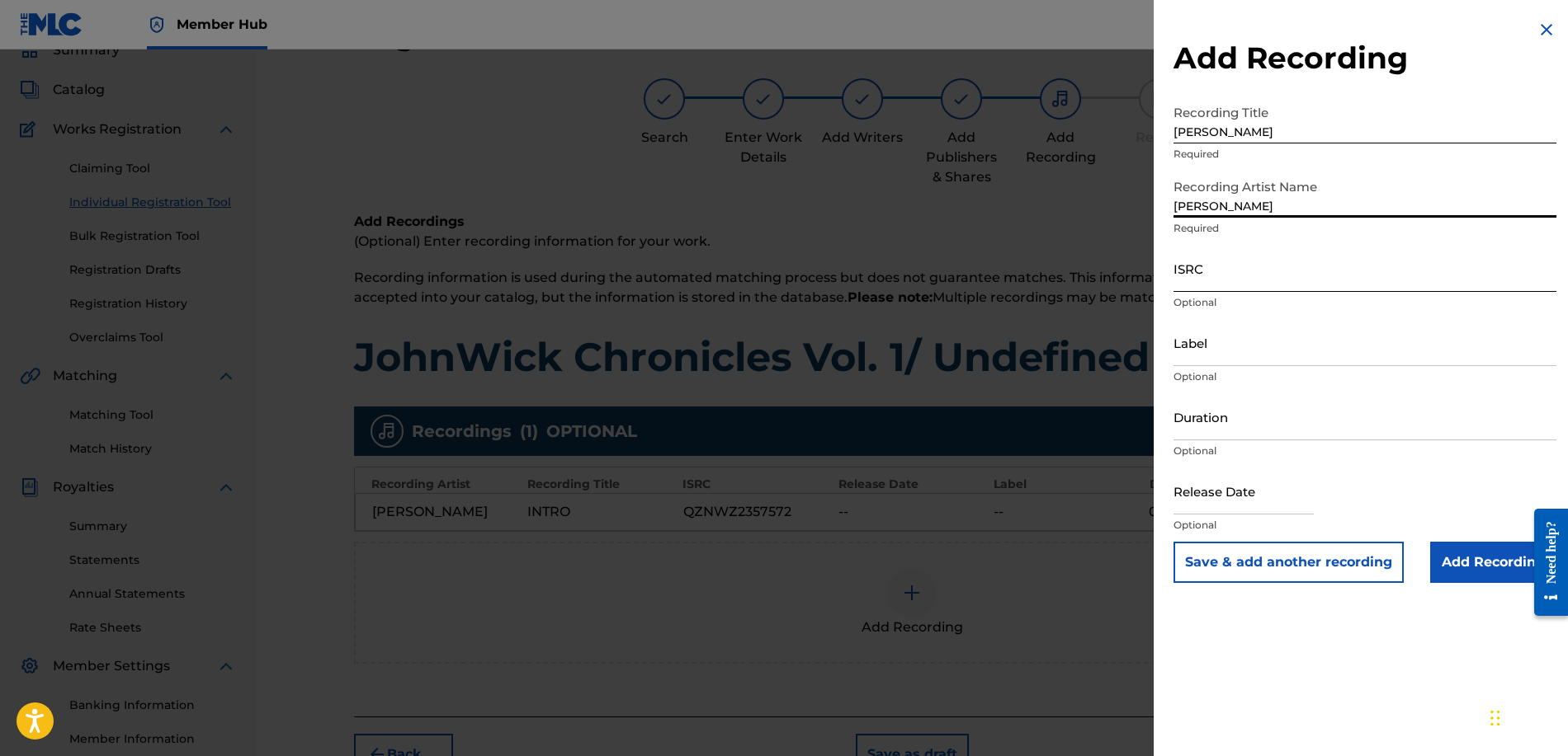
type input "[PERSON_NAME]"
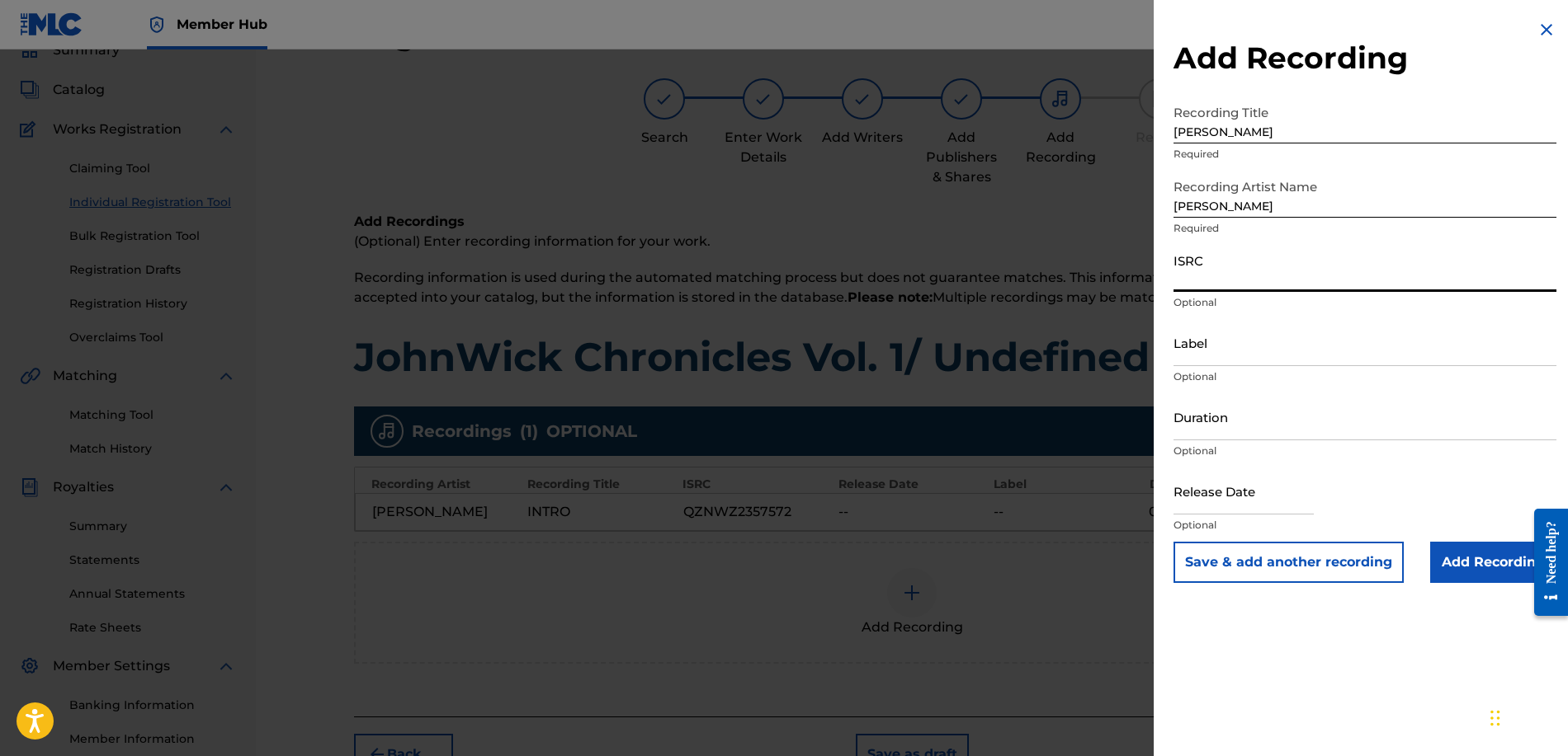
paste input "QZNWZ2357573"
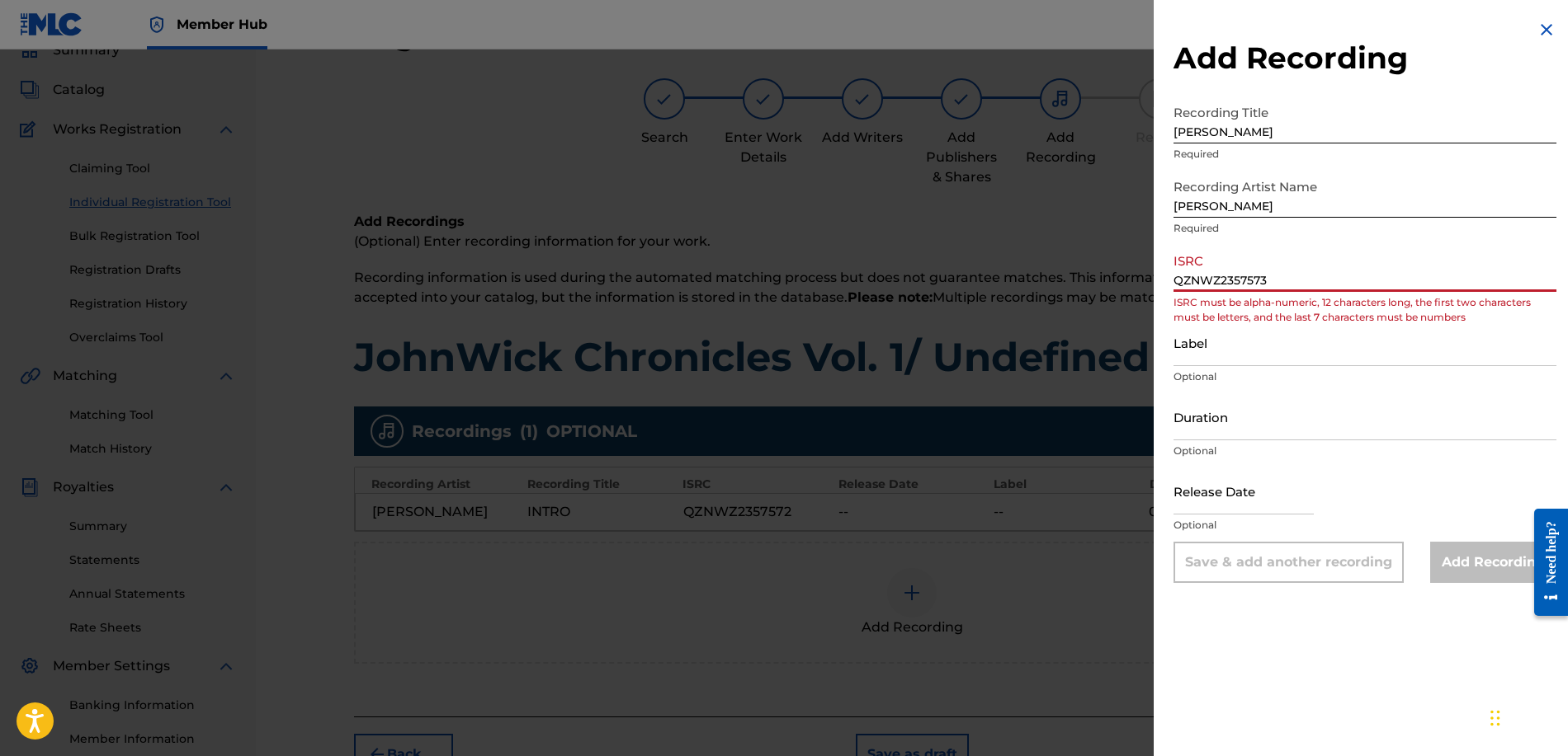
click at [1280, 282] on input "QZNWZ2357573" at bounding box center [1364, 268] width 383 height 47
type input "Q"
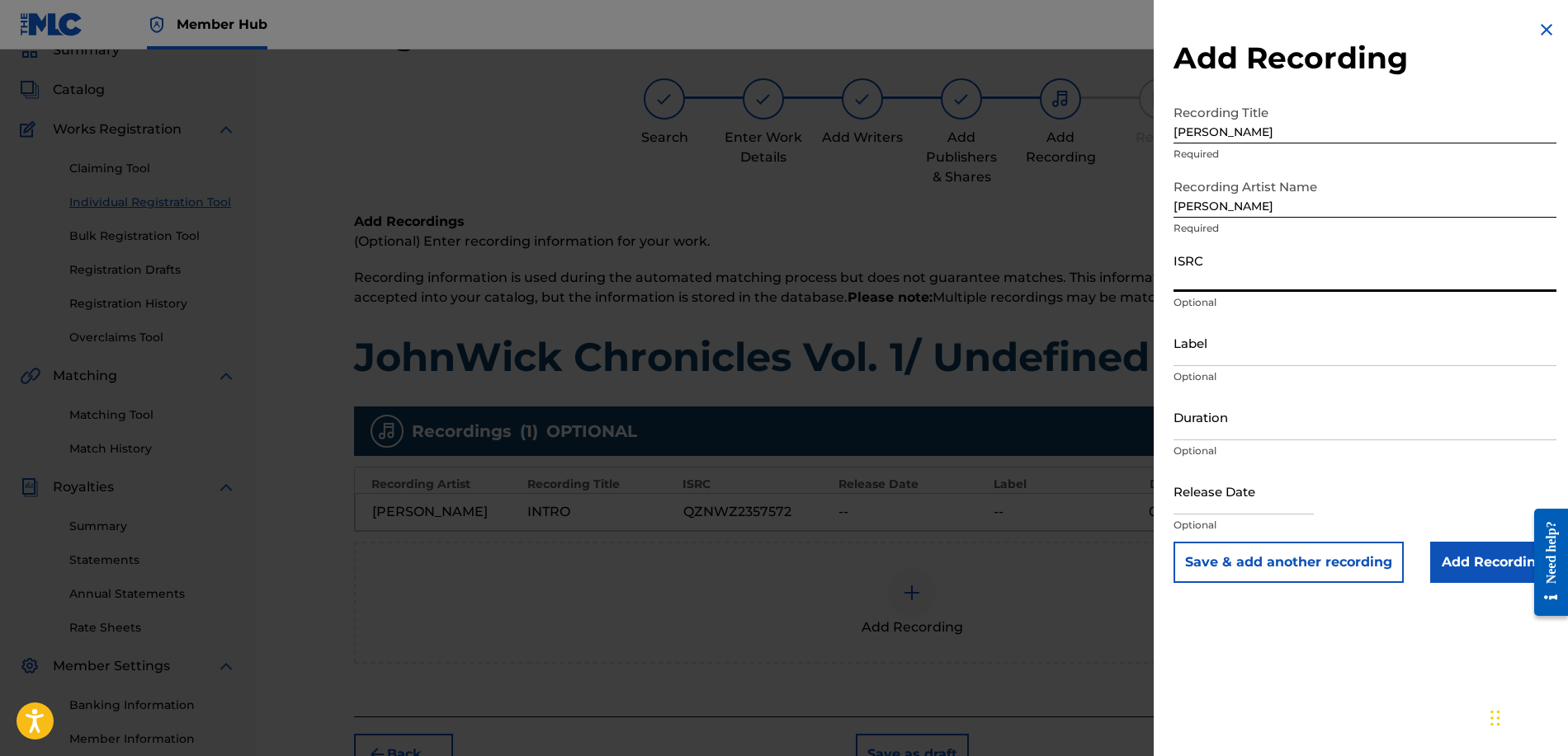
paste input "QZNWZ2357573"
type input "QZNWZ2357573"
click at [1444, 552] on input "Add Recording" at bounding box center [1493, 562] width 126 height 41
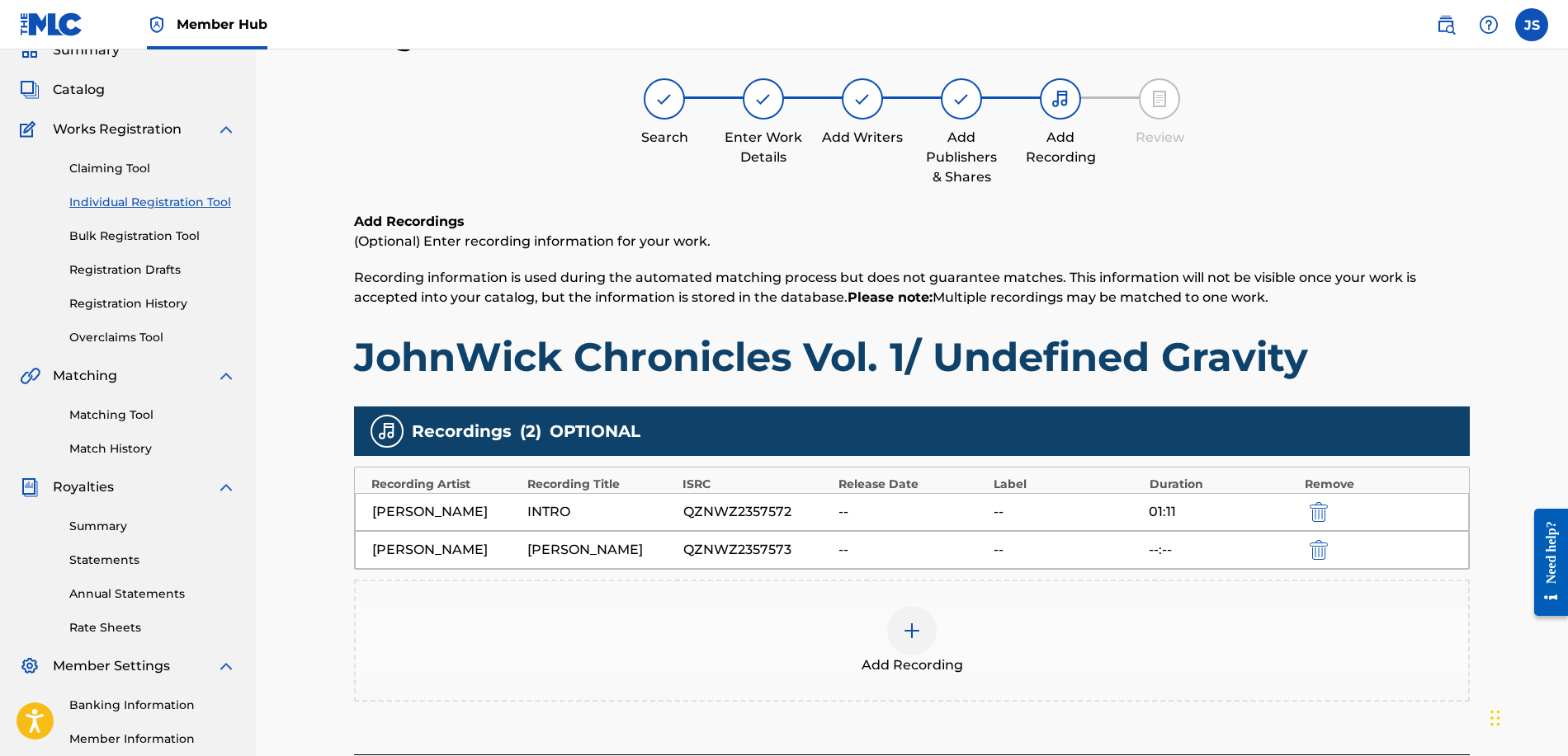
click at [916, 635] on img at bounding box center [912, 632] width 20 height 20
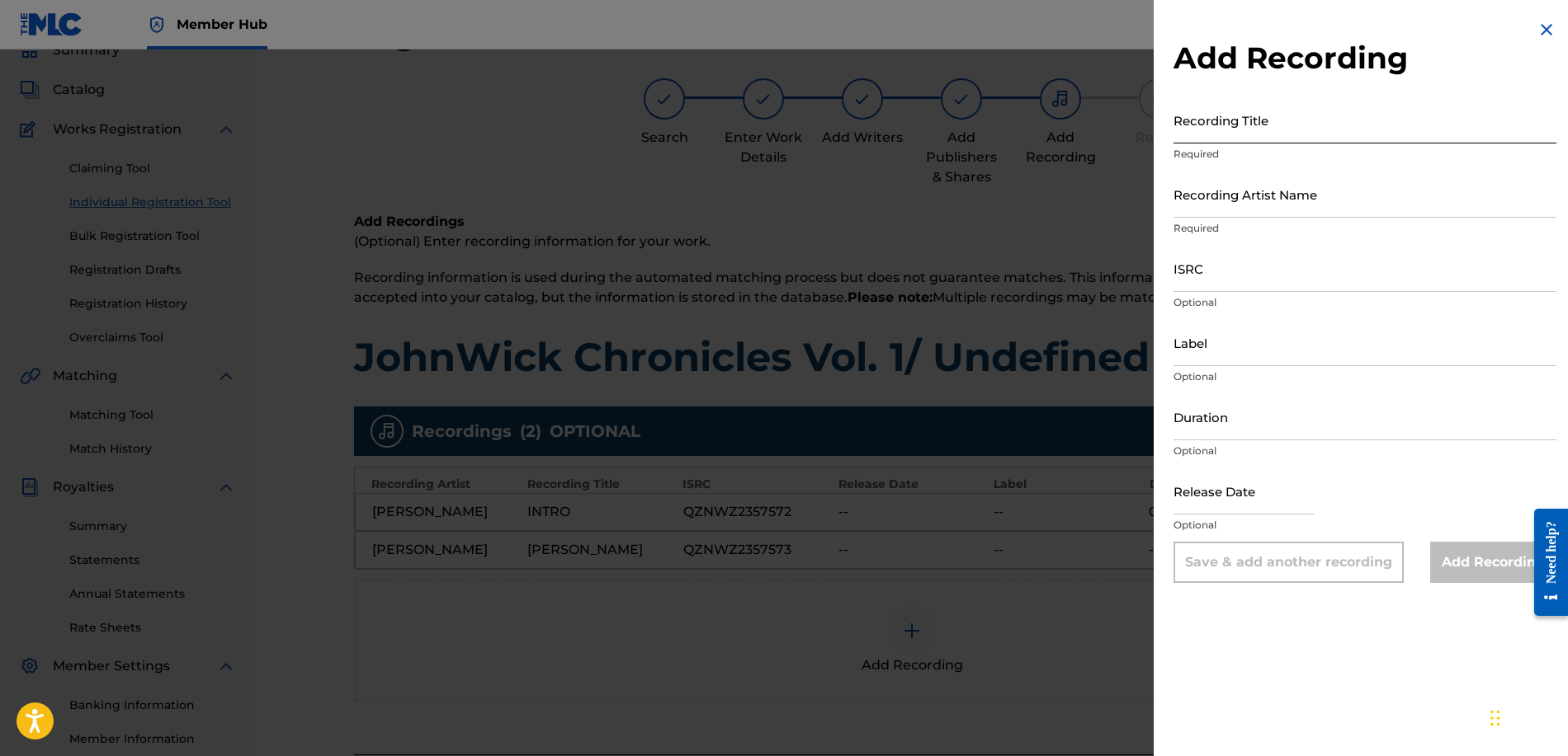
click at [1216, 126] on input "Recording Title" at bounding box center [1364, 120] width 383 height 47
type input "E"
type input "We Outside [DATE]"
paste input "QZNWZ2357574"
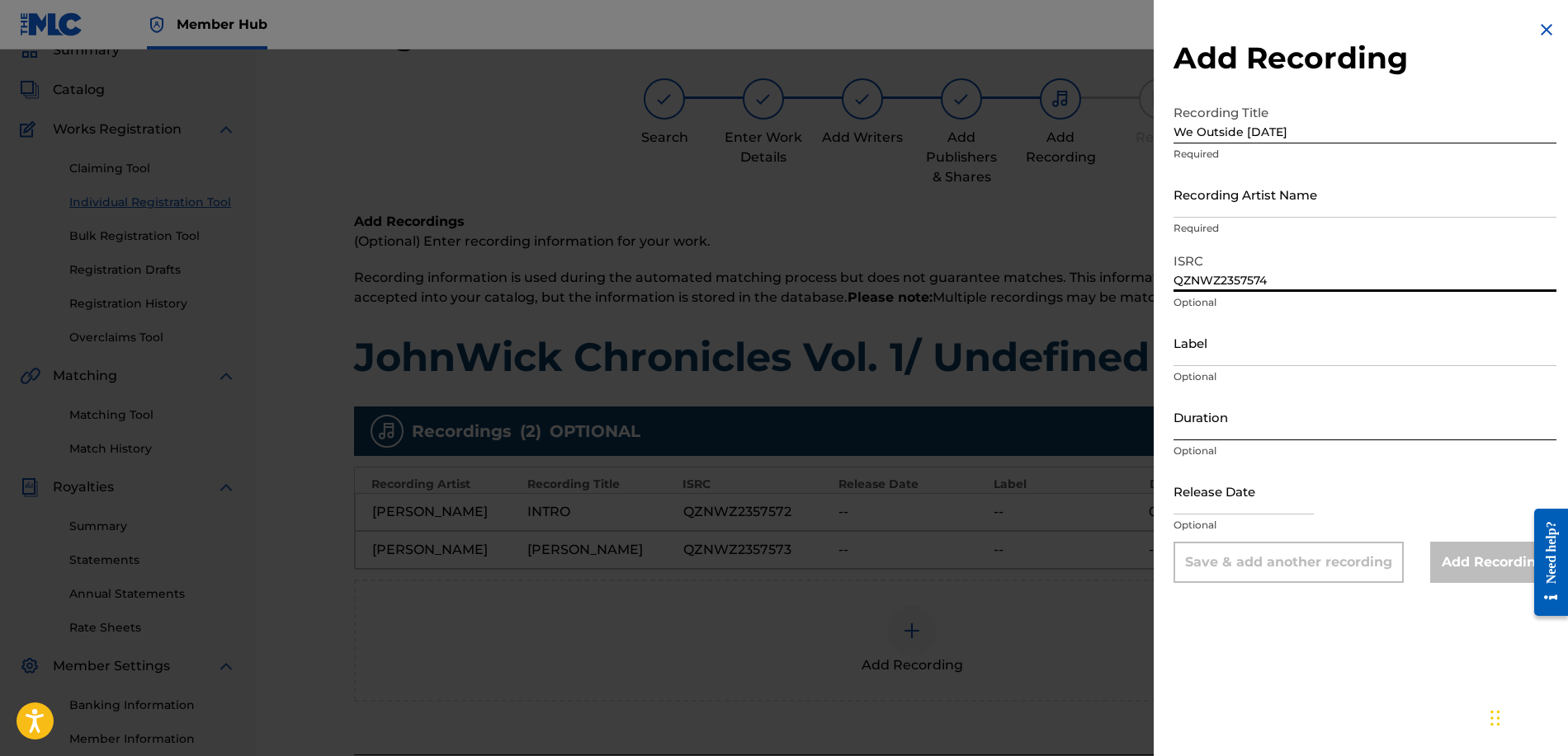
type input "QZNWZ2357574"
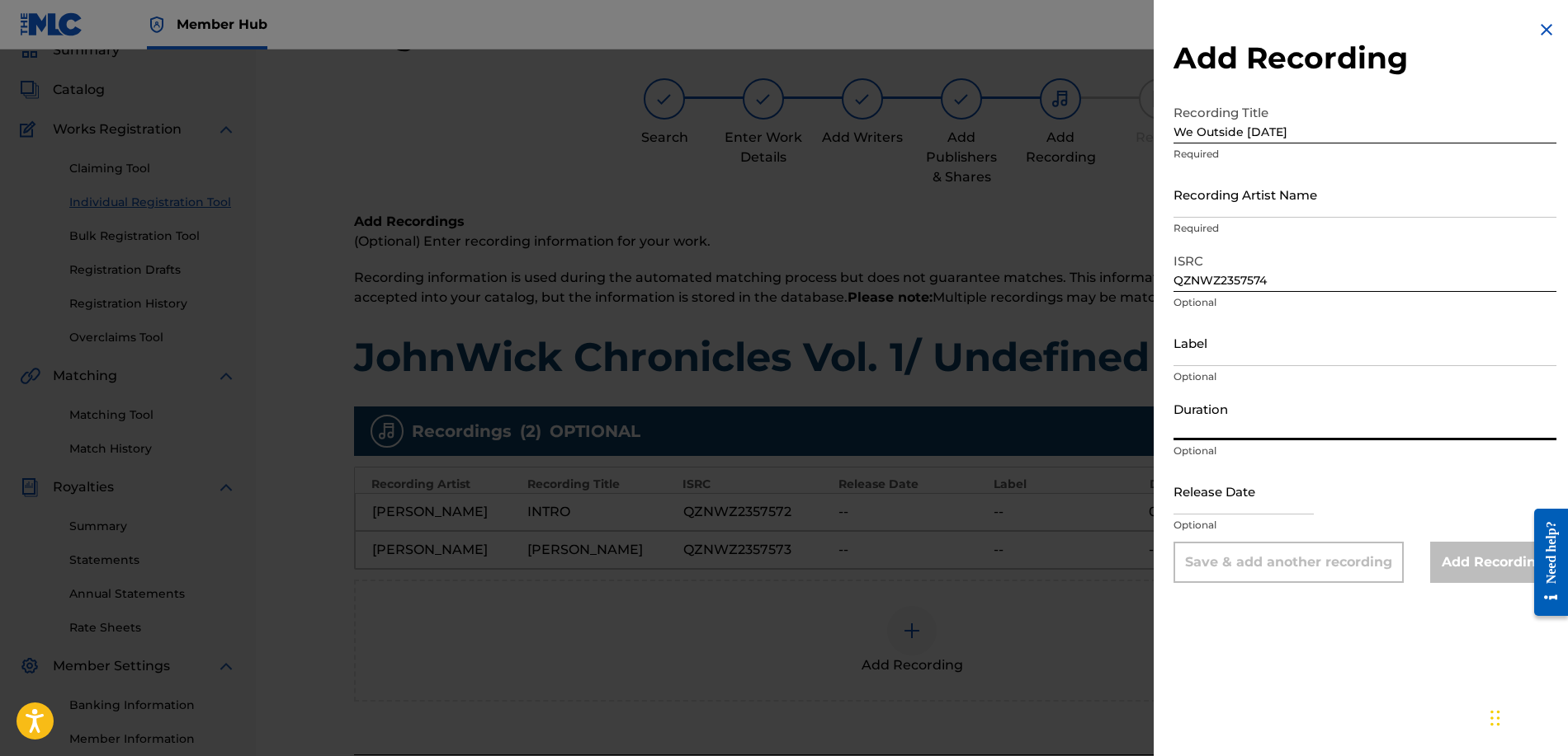
click at [1257, 420] on input "Duration" at bounding box center [1364, 417] width 383 height 47
click at [1278, 504] on input "text" at bounding box center [1243, 491] width 140 height 47
select select "8"
select select "2025"
click at [1433, 466] on div "Duration Optional" at bounding box center [1364, 431] width 383 height 74
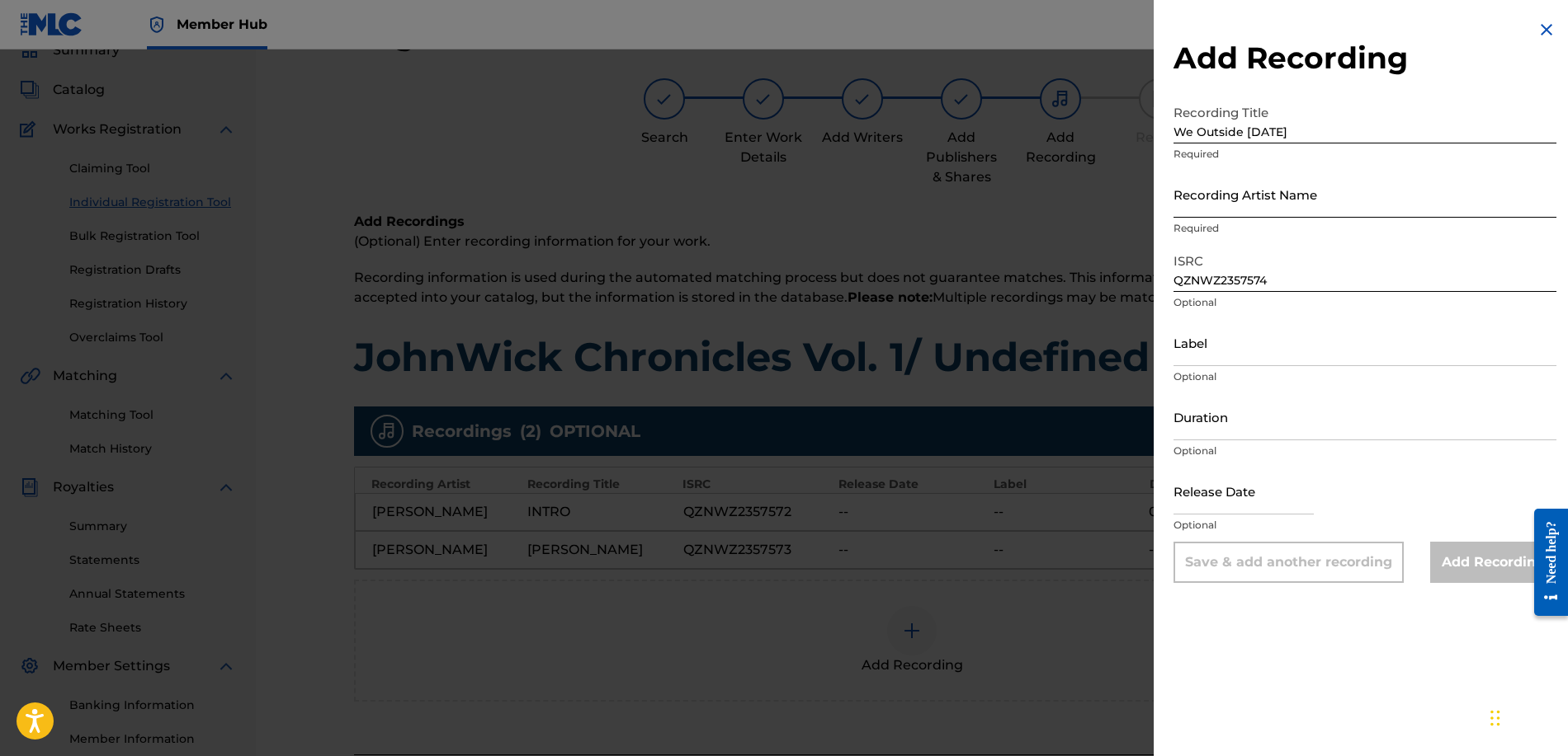
click at [1258, 204] on input "Recording Artist Name" at bounding box center [1364, 194] width 383 height 47
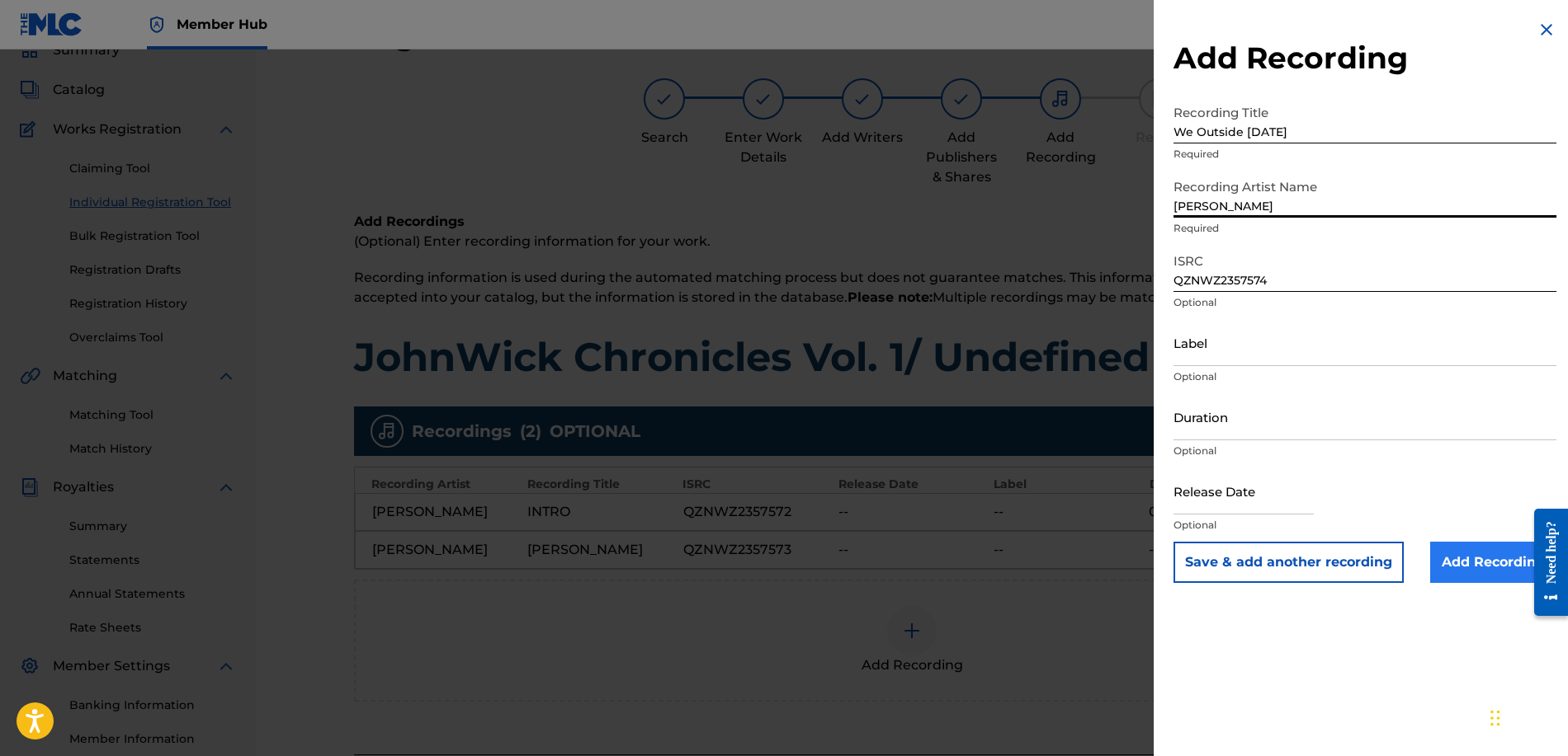
type input "[PERSON_NAME]"
click at [1492, 552] on input "Add Recording" at bounding box center [1493, 562] width 126 height 41
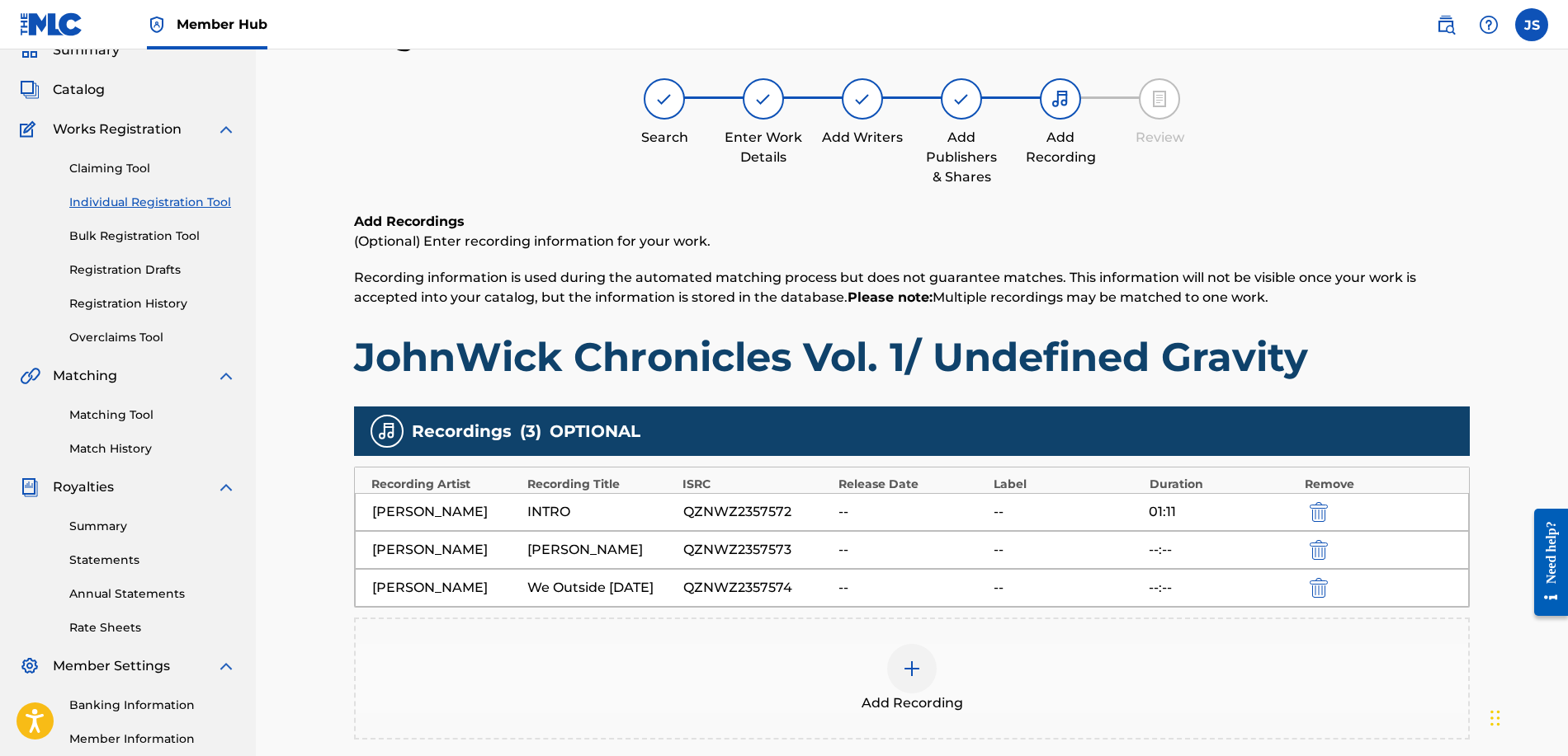
click at [899, 653] on div at bounding box center [911, 669] width 50 height 50
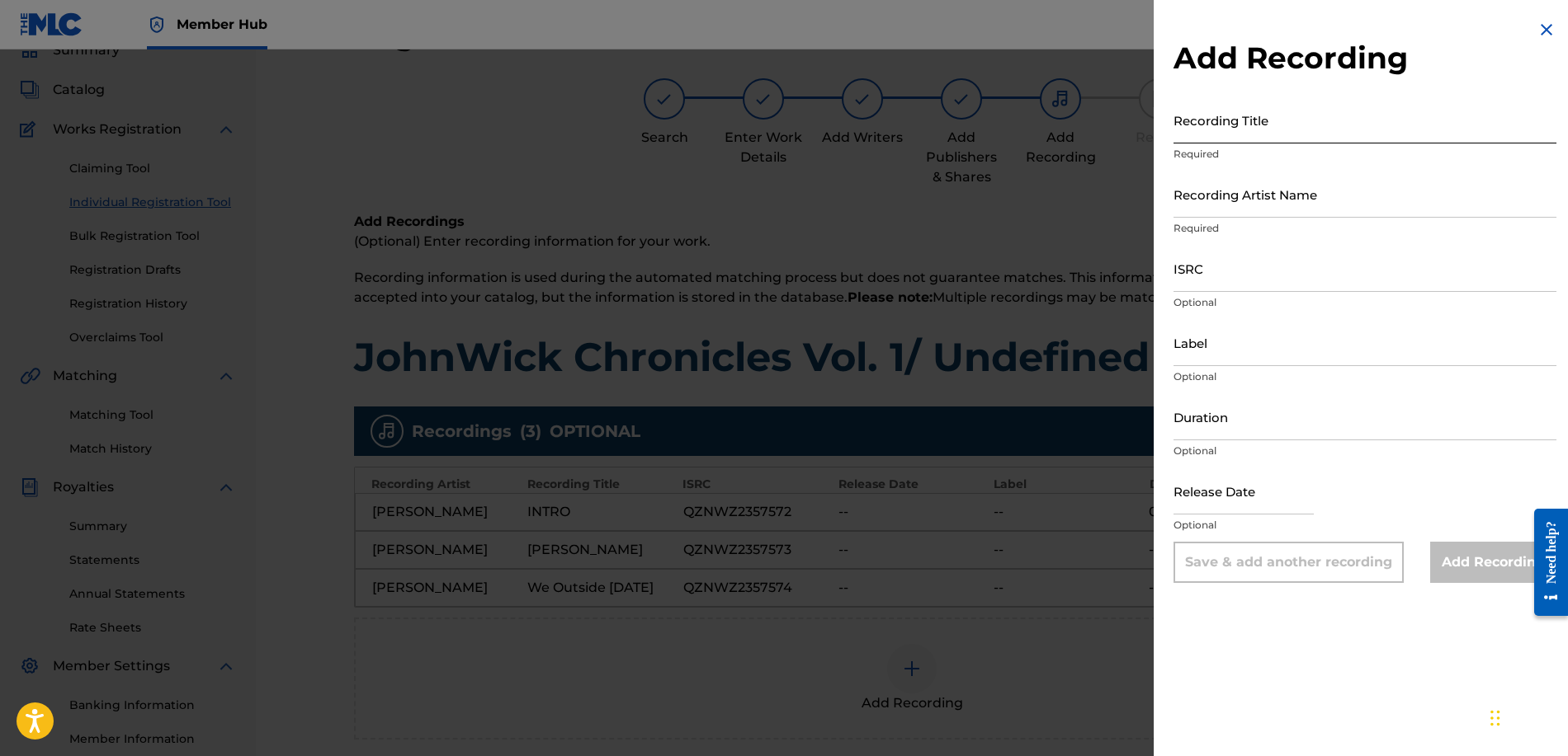
click at [1225, 132] on input "Recording Title" at bounding box center [1364, 120] width 383 height 47
type input "Do This Often"
type input "j"
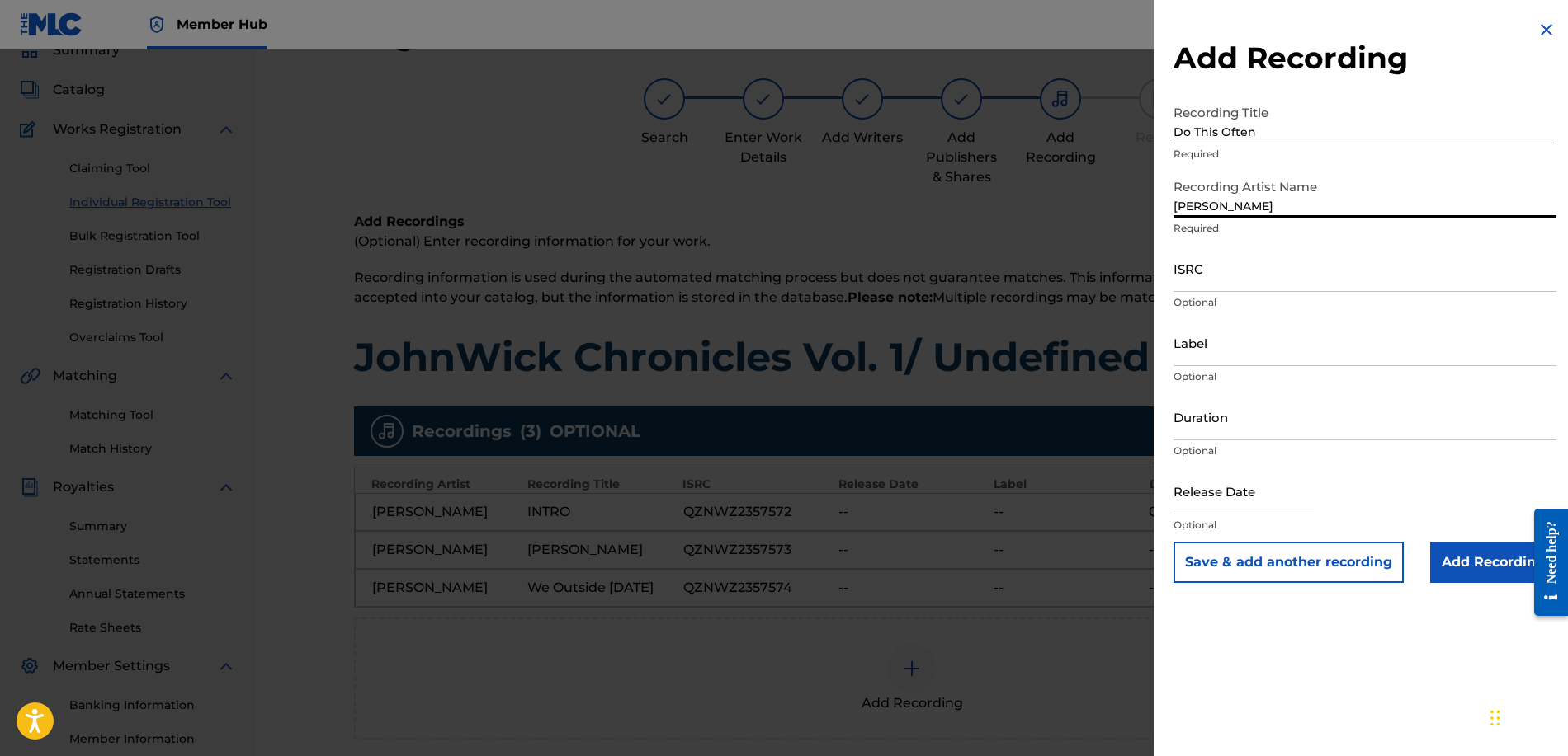
type input "[PERSON_NAME]"
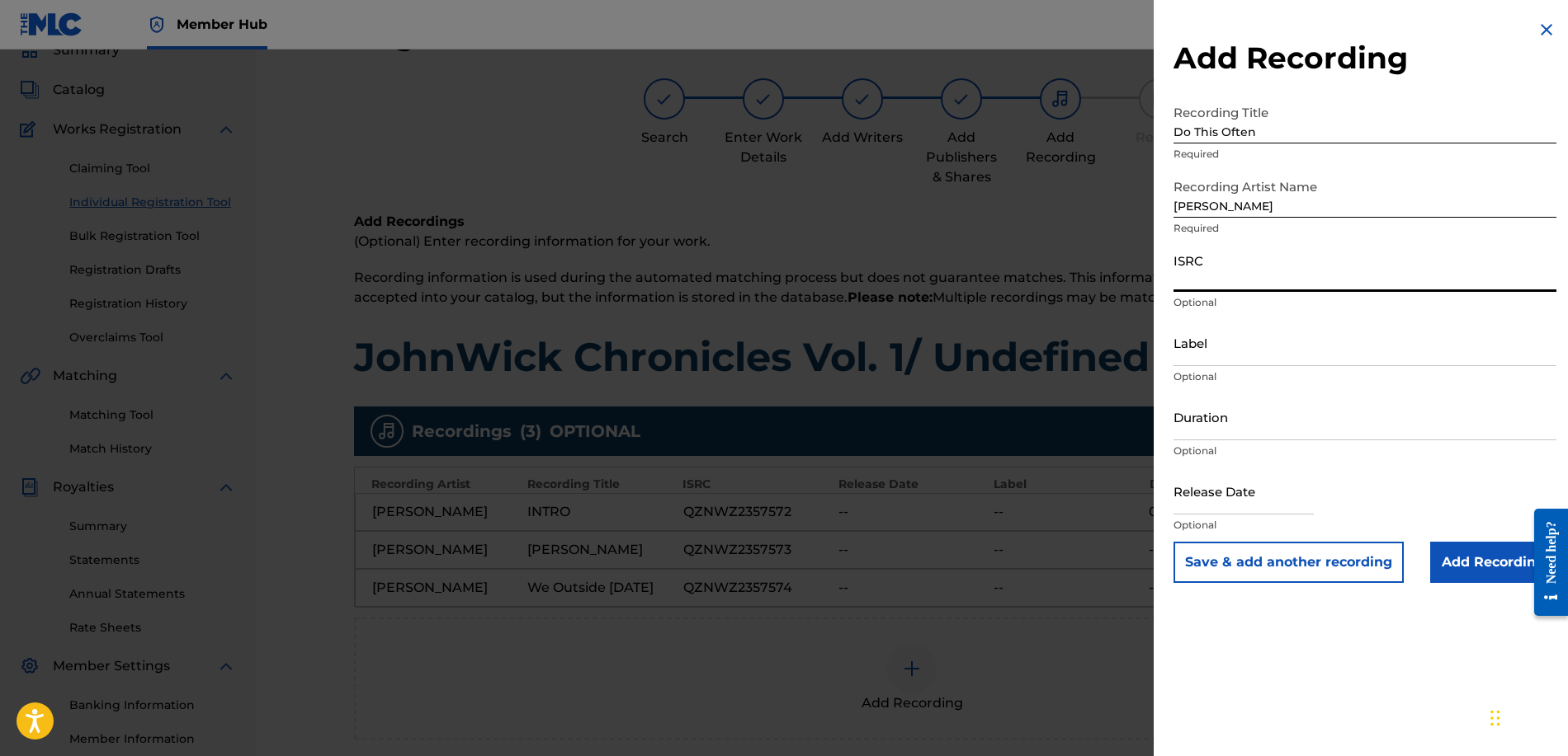
paste input "QZNWZ2357575"
type input "QZNWZ2357575"
click at [1473, 570] on input "Add Recording" at bounding box center [1493, 562] width 126 height 41
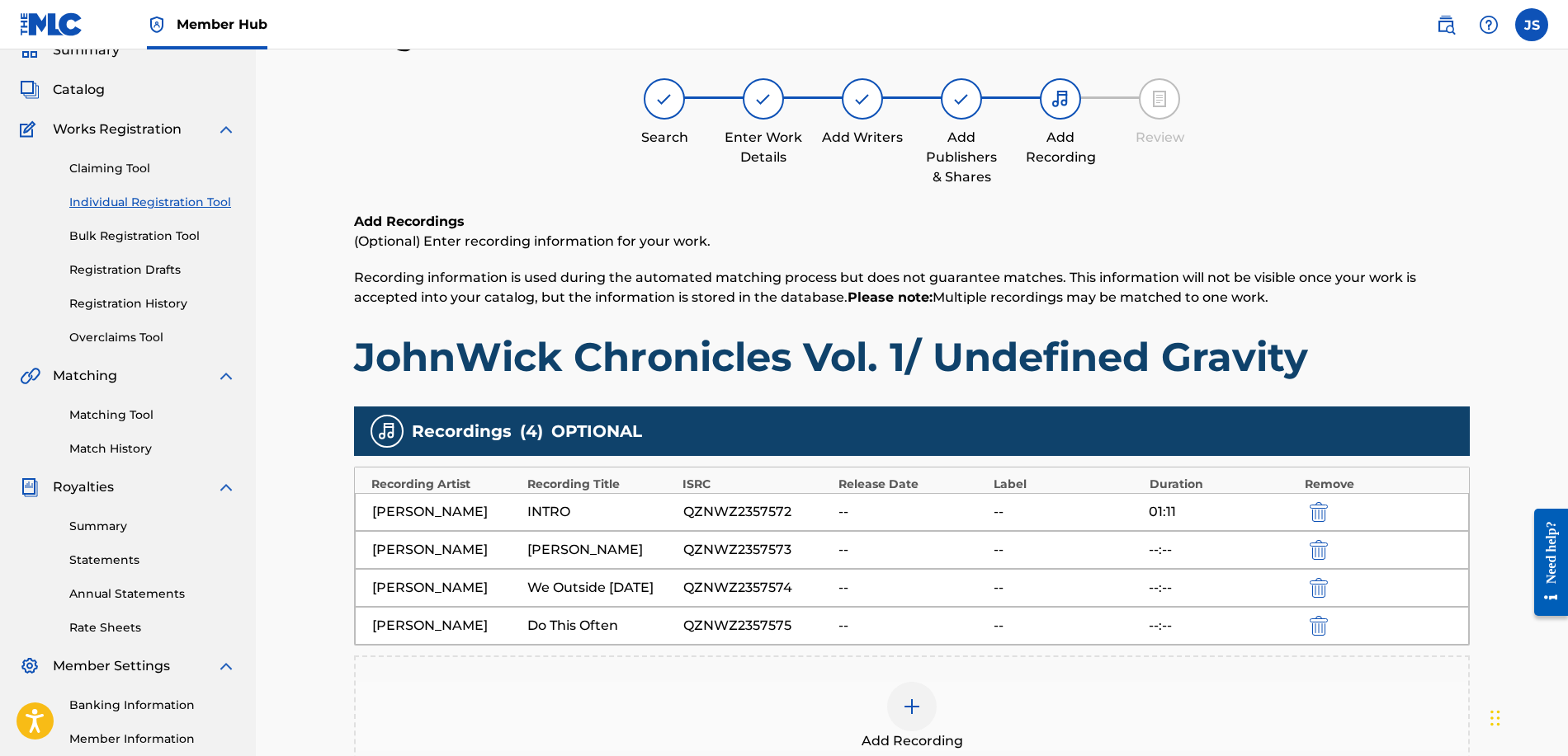
click at [908, 715] on img at bounding box center [912, 707] width 20 height 20
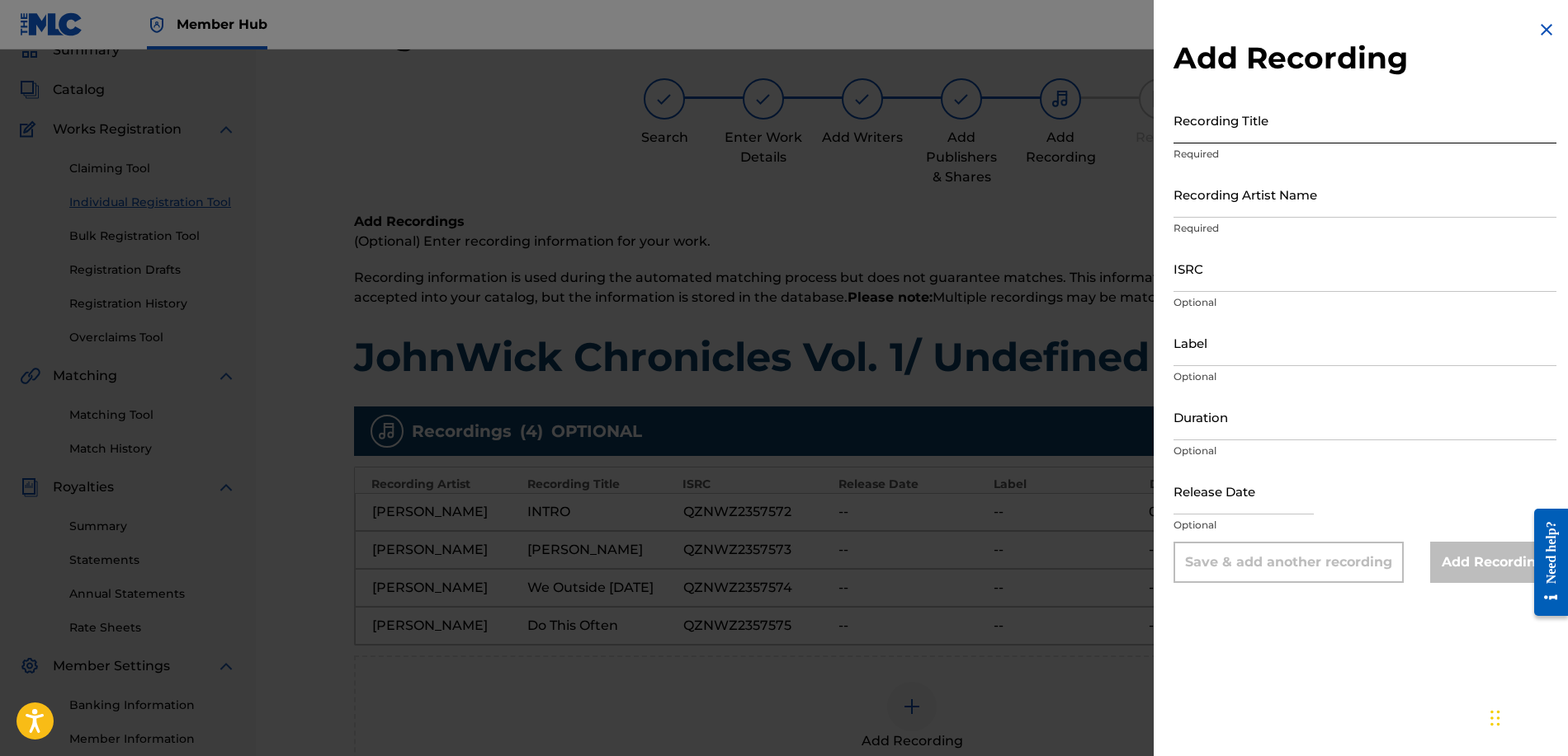
click at [1213, 131] on input "Recording Title" at bounding box center [1364, 120] width 383 height 47
type input "Switch Up"
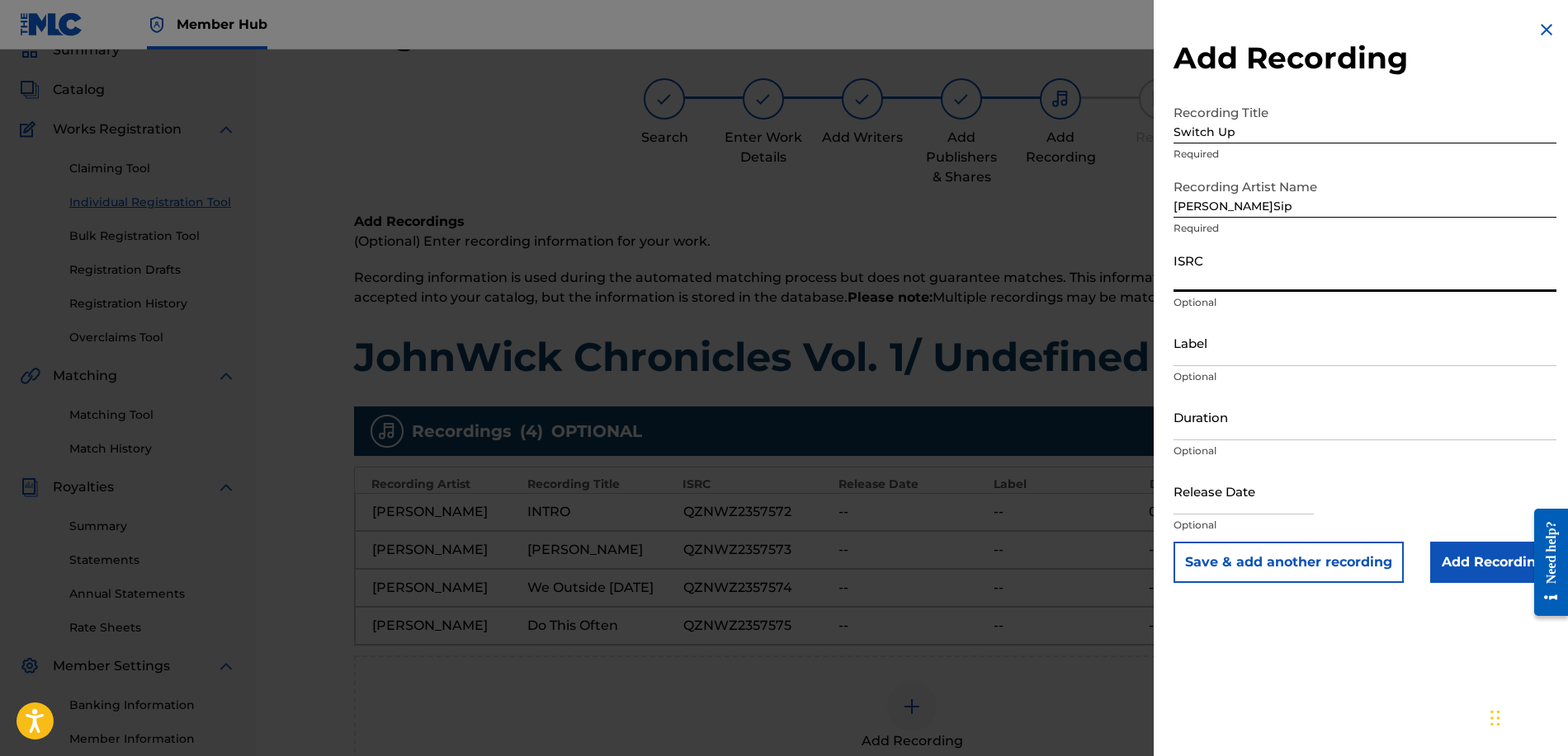
click at [1227, 204] on input "[PERSON_NAME]Sip" at bounding box center [1364, 194] width 383 height 47
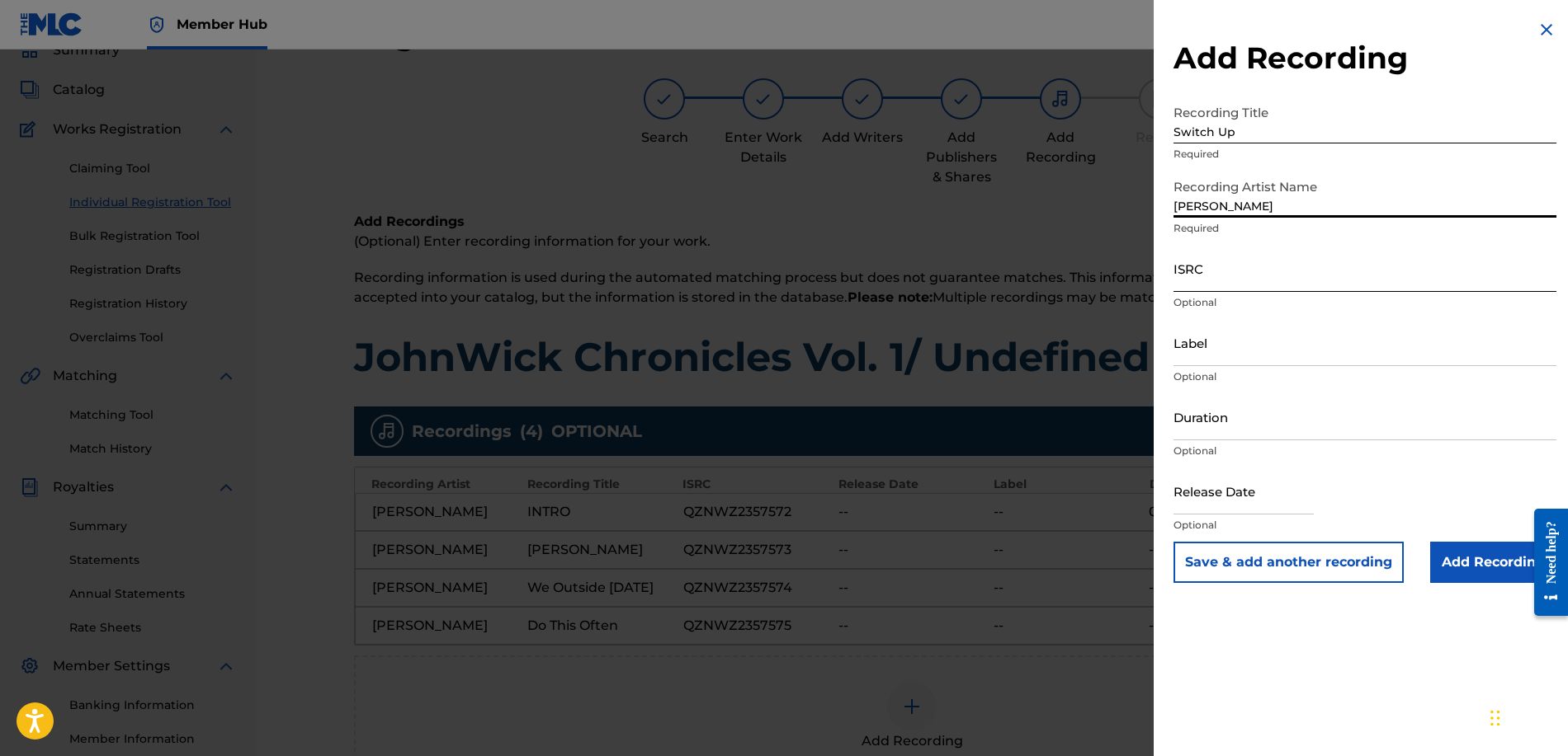
type input "[PERSON_NAME]"
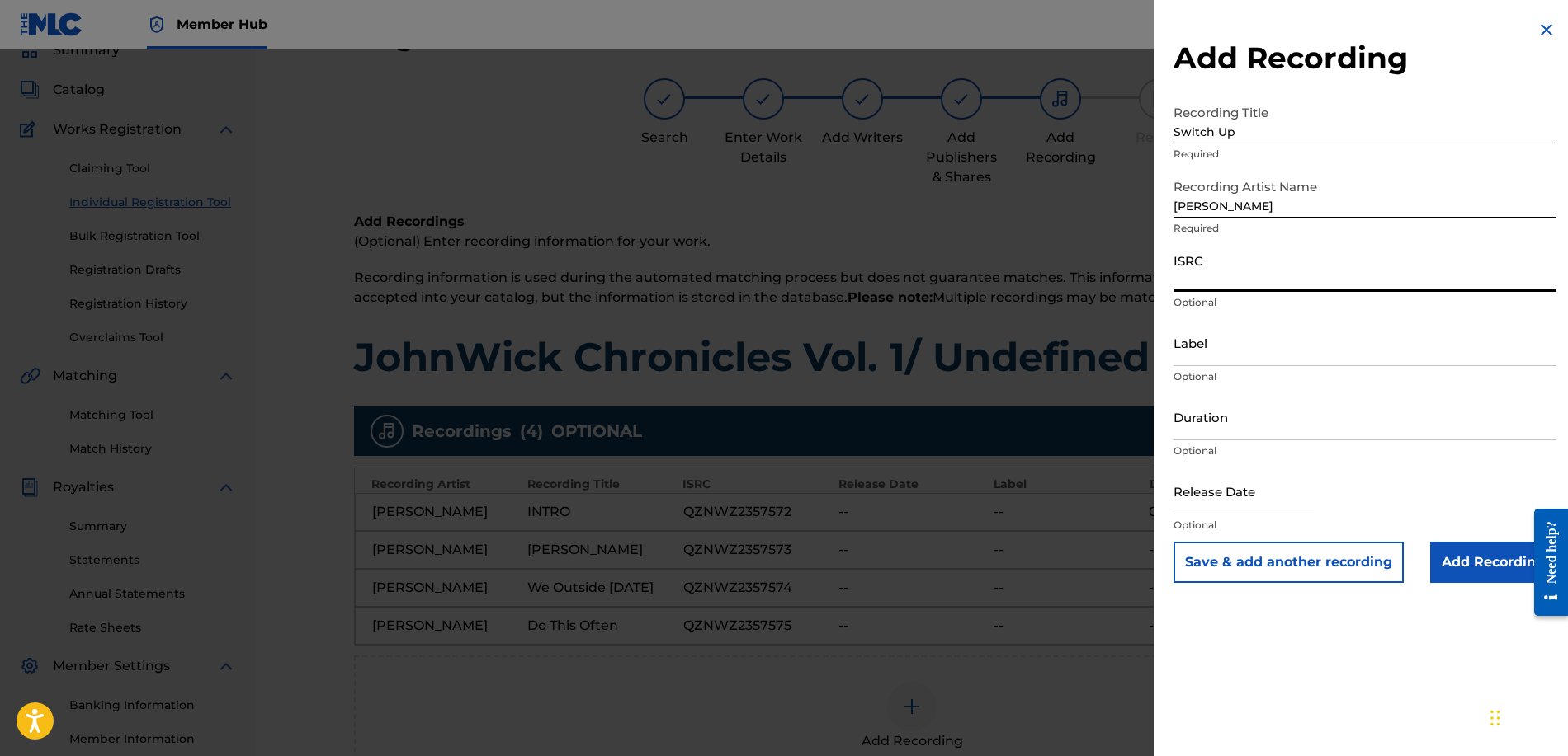
paste input "QZNWZ2357576"
type input "QZNWZ2357576"
click at [1475, 563] on input "Add Recording" at bounding box center [1493, 562] width 126 height 41
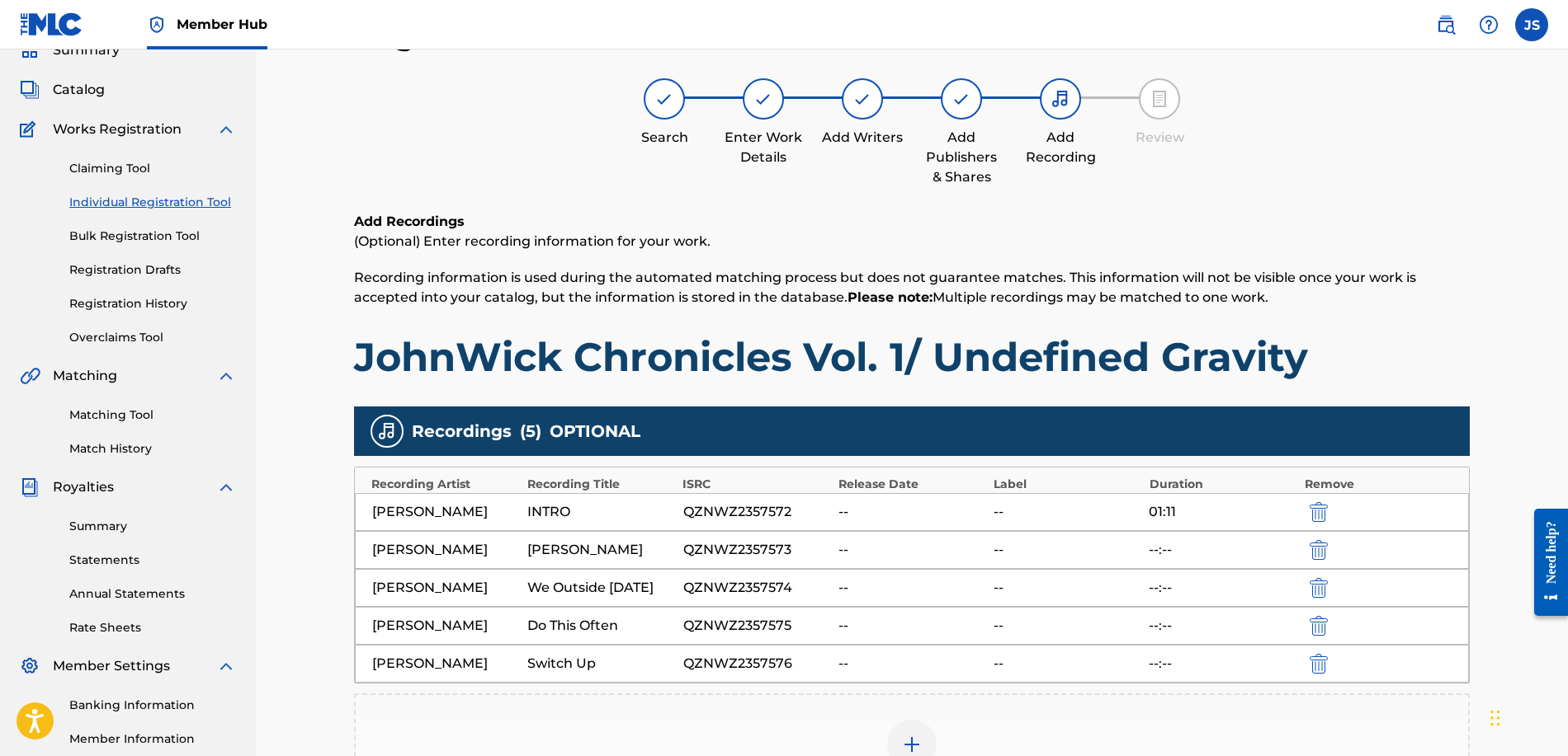
click at [915, 737] on img at bounding box center [912, 745] width 20 height 20
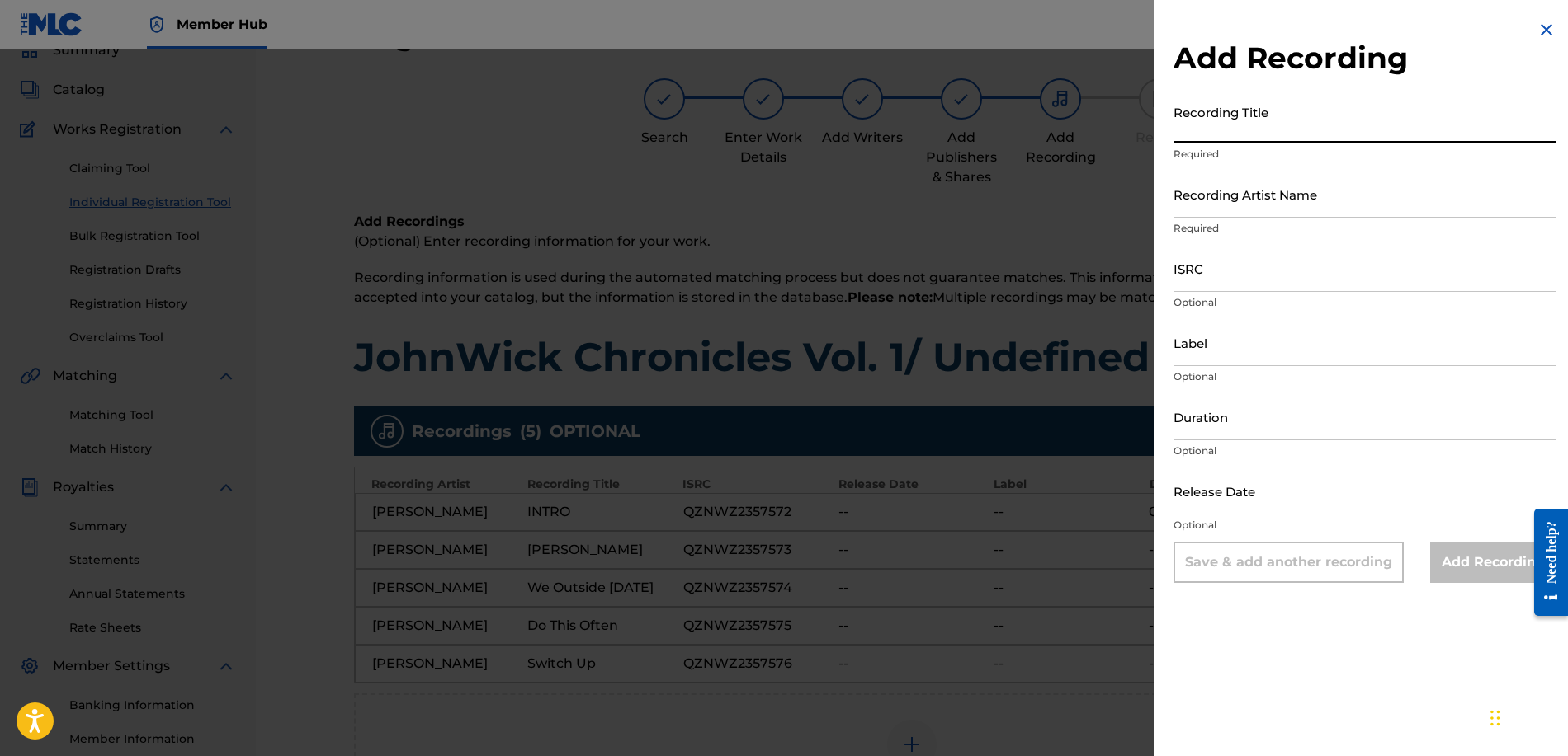
click at [1222, 130] on input "Recording Title" at bounding box center [1364, 120] width 383 height 47
type input "Outro"
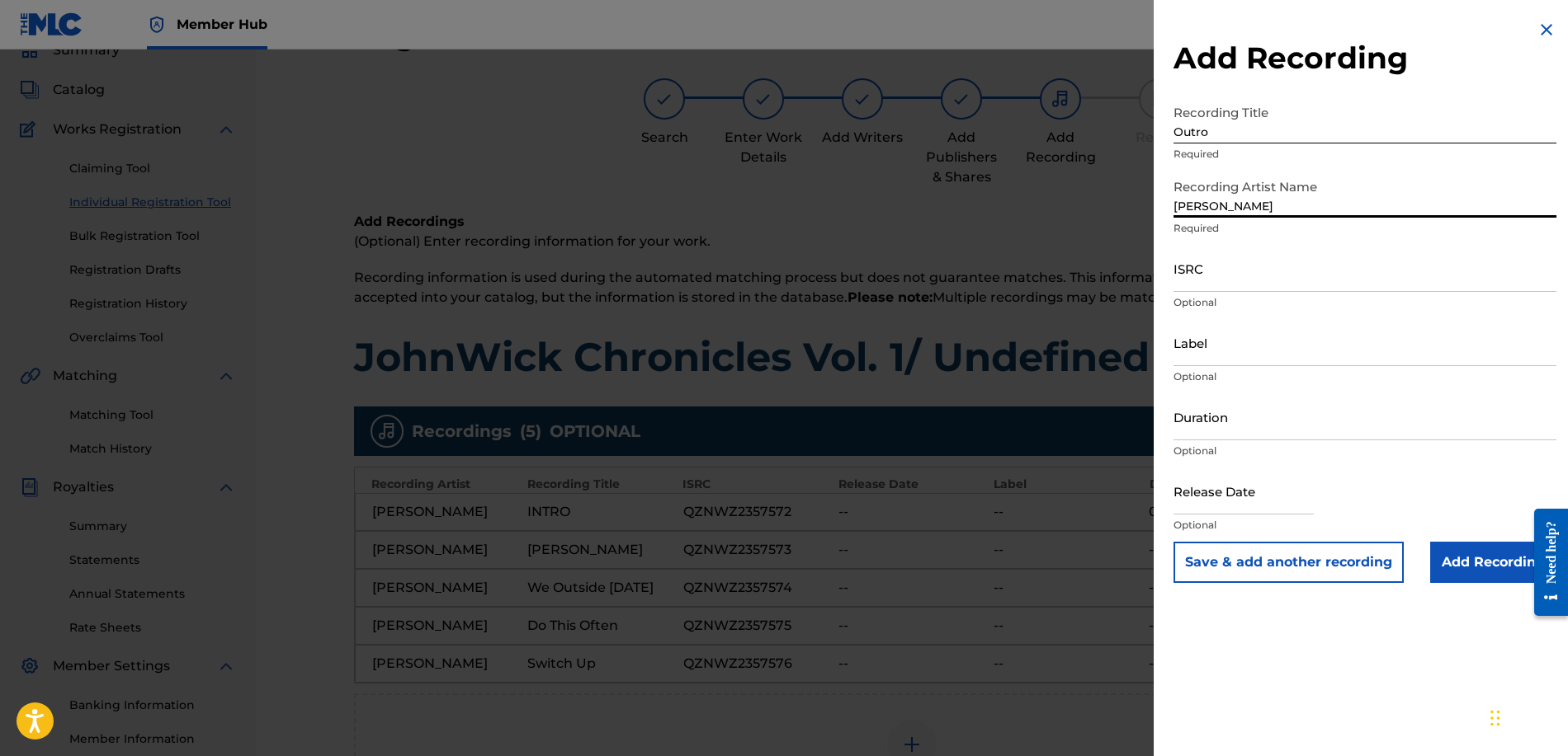
type input "[PERSON_NAME]"
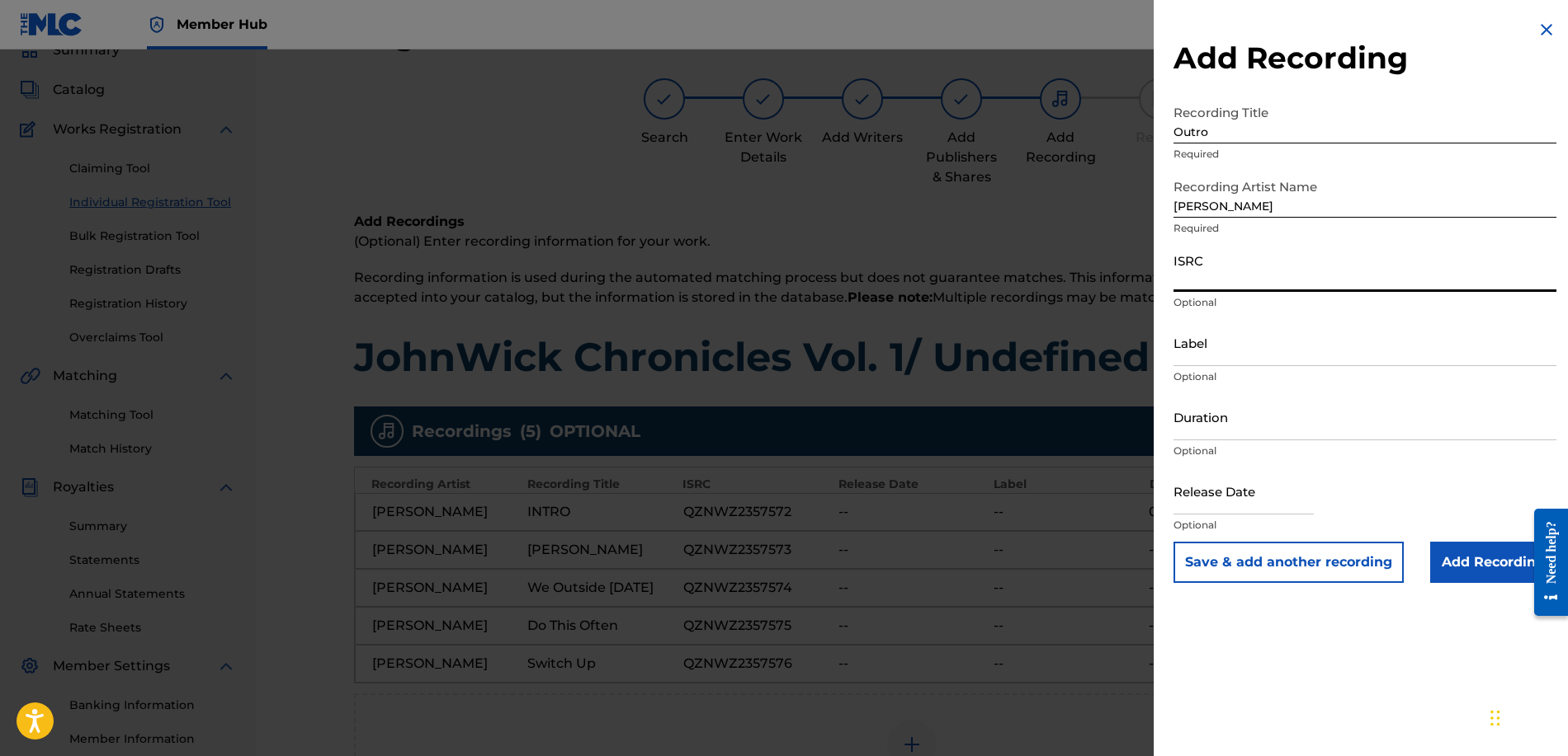
paste input "QZNWZ2357577"
type input "QZNWZ2357577"
click at [1473, 556] on input "Add Recording" at bounding box center [1493, 562] width 126 height 41
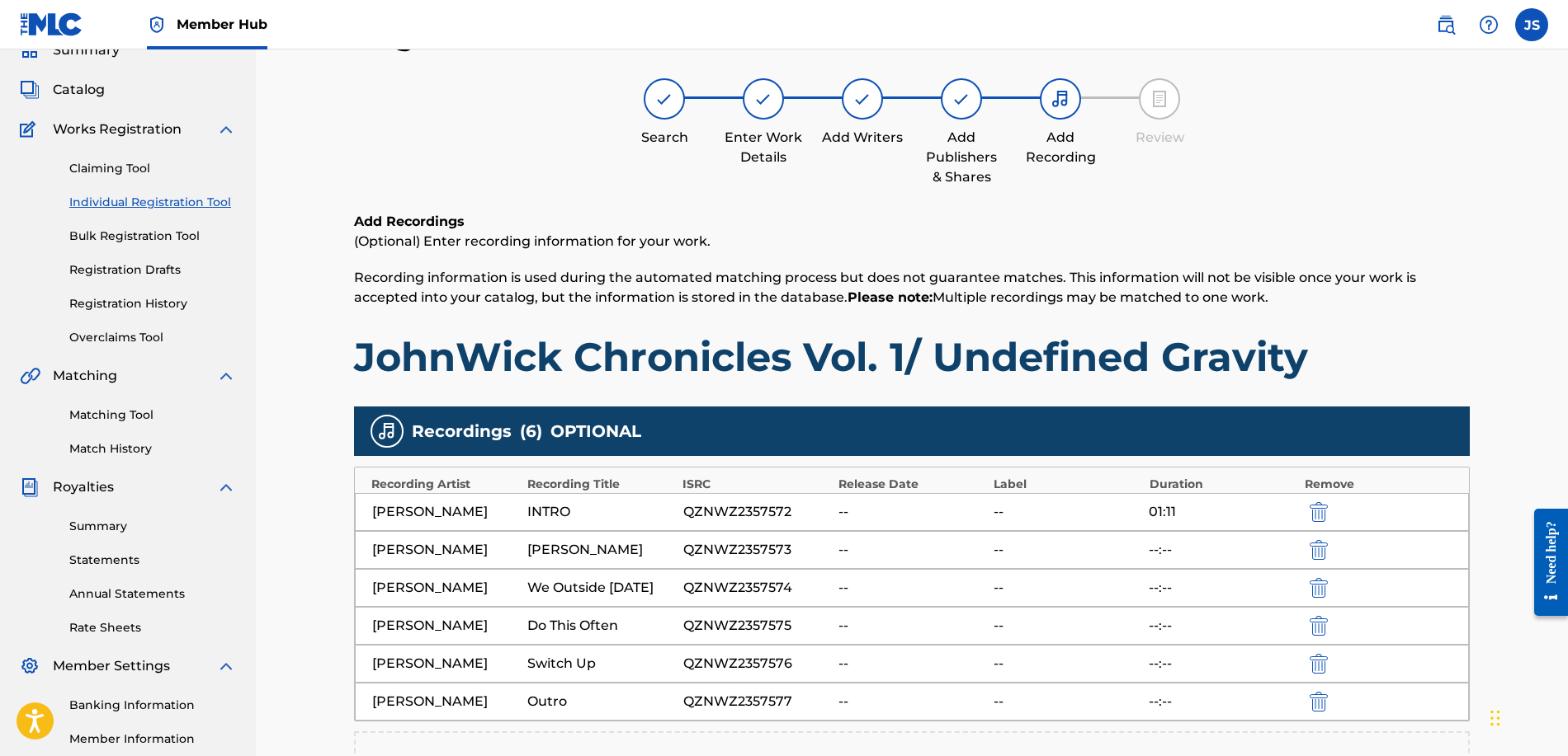
scroll to position [108, 0]
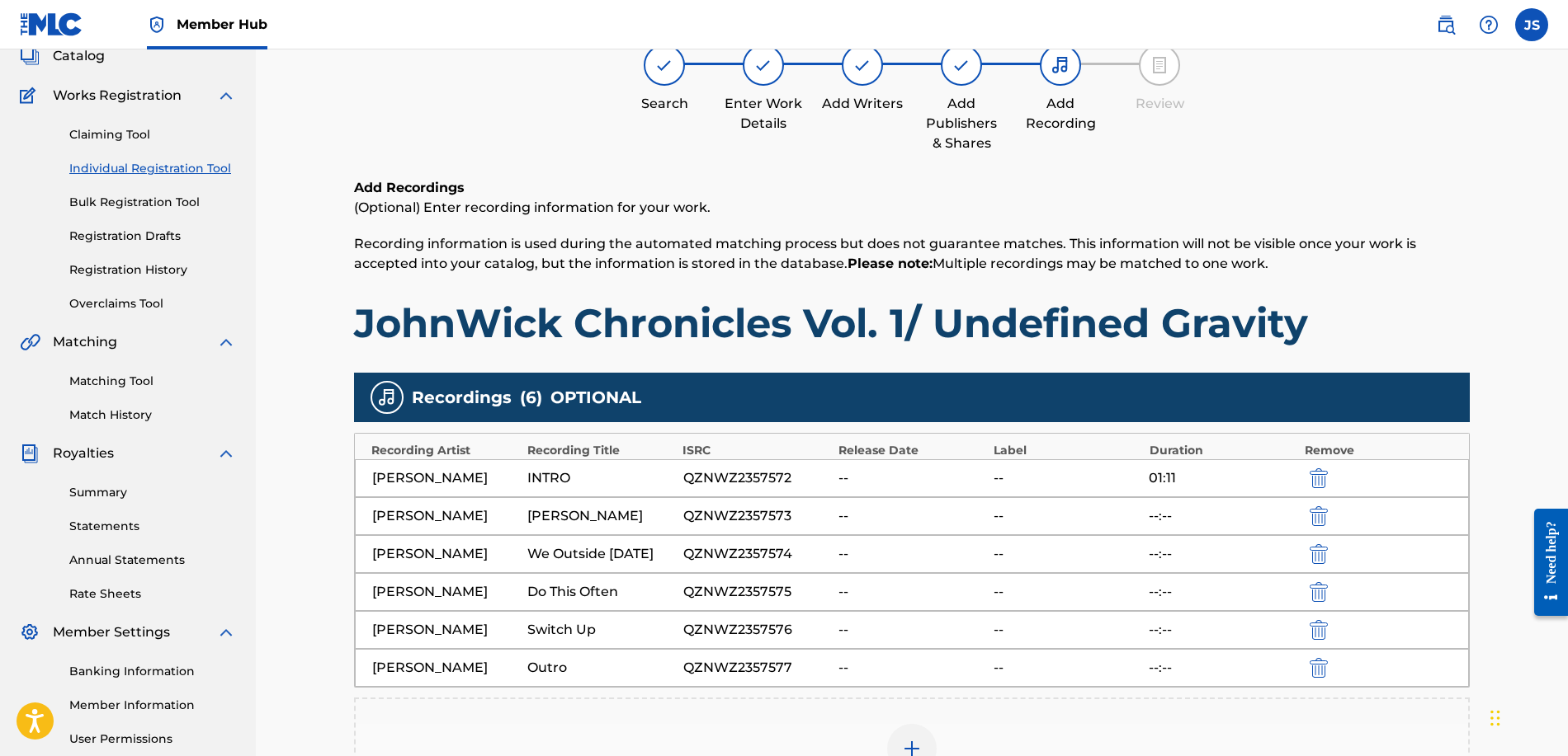
click at [932, 737] on div at bounding box center [911, 748] width 50 height 50
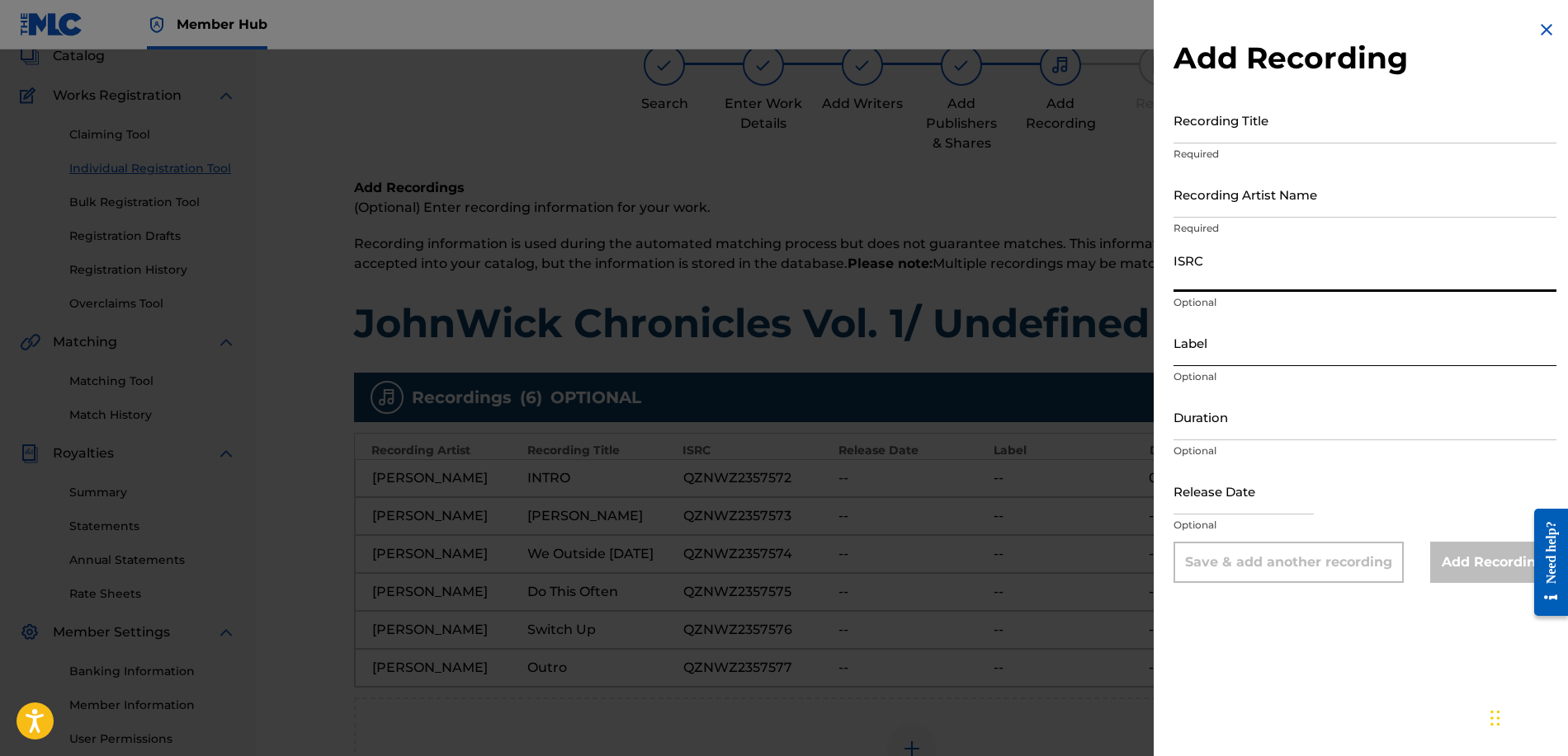
paste input "QZNWZ2357578"
type input "QZNWZ2357578"
click at [1200, 130] on input "Recording Title" at bounding box center [1364, 120] width 383 height 47
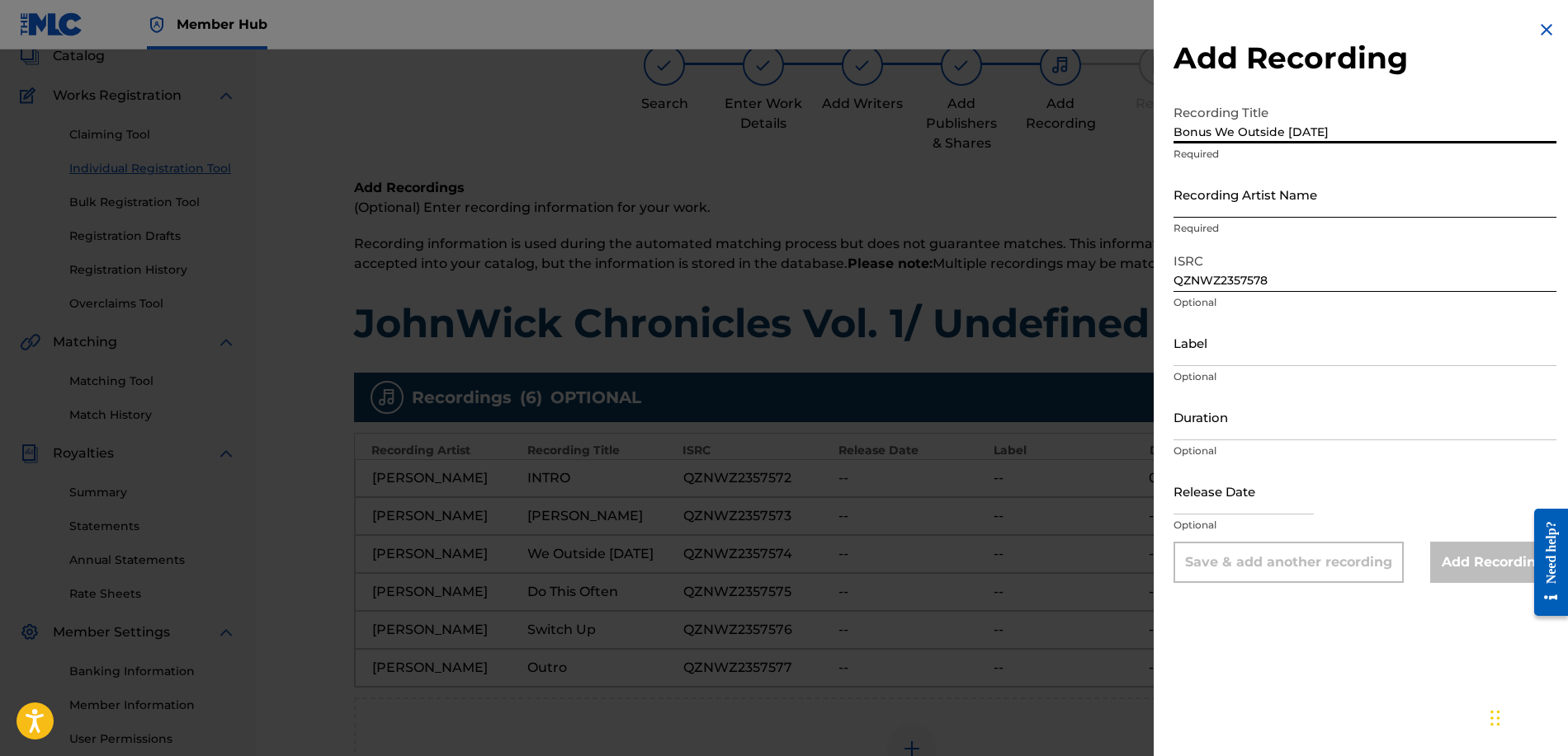
type input "Bonus We Outside [DATE]"
click at [1210, 209] on input "Recording Artist Name" at bounding box center [1364, 194] width 383 height 47
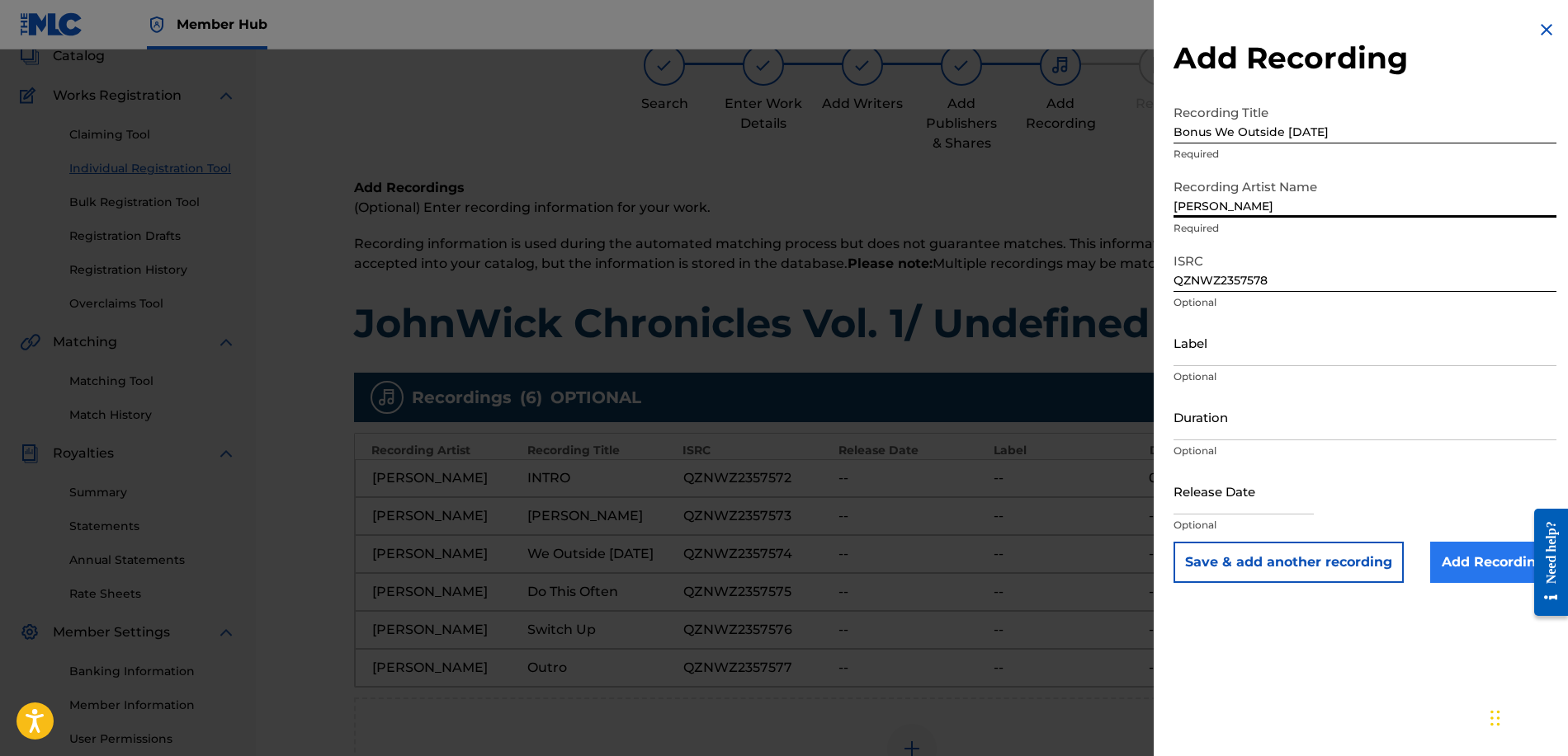
type input "[PERSON_NAME]"
click at [1489, 563] on input "Add Recording" at bounding box center [1493, 562] width 126 height 41
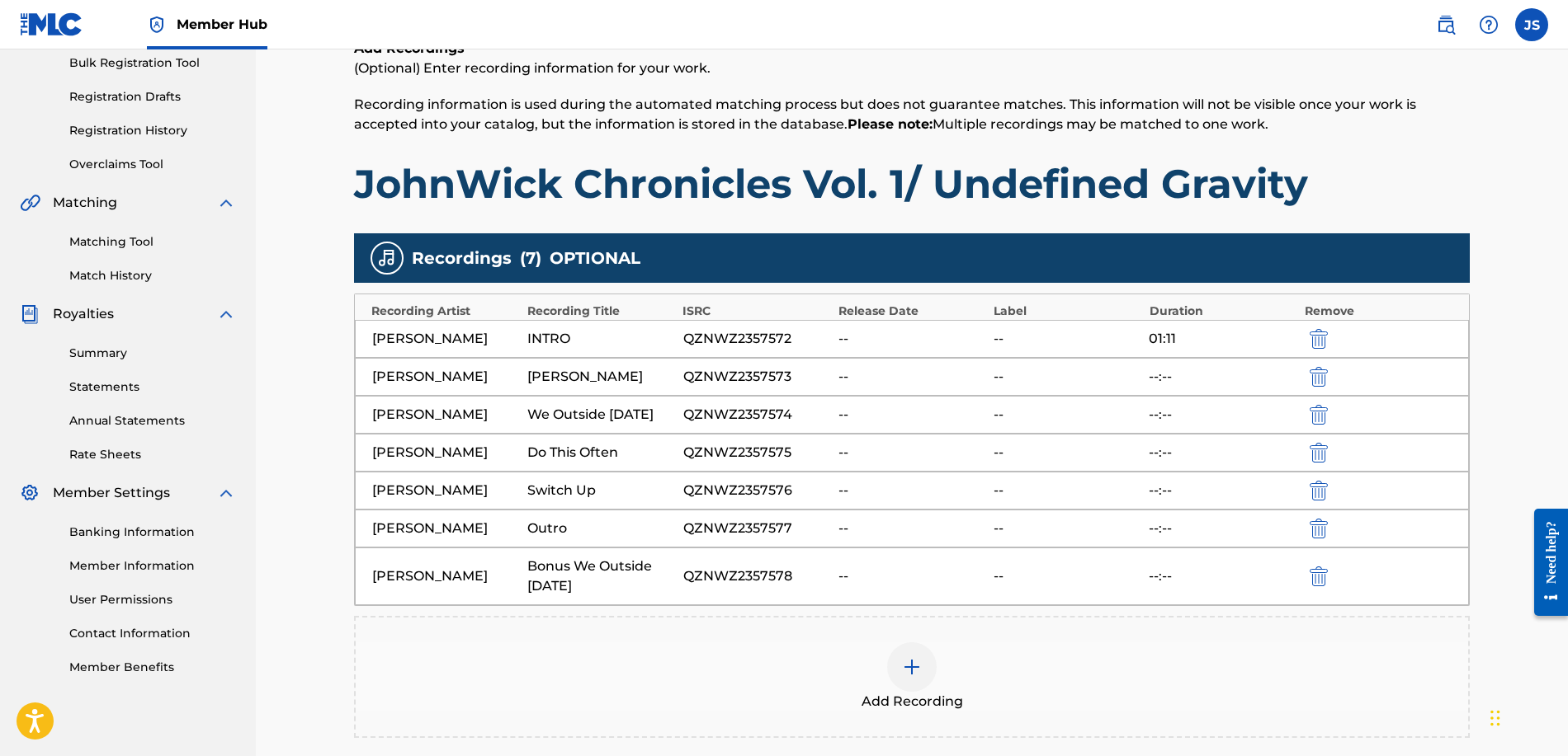
scroll to position [398, 0]
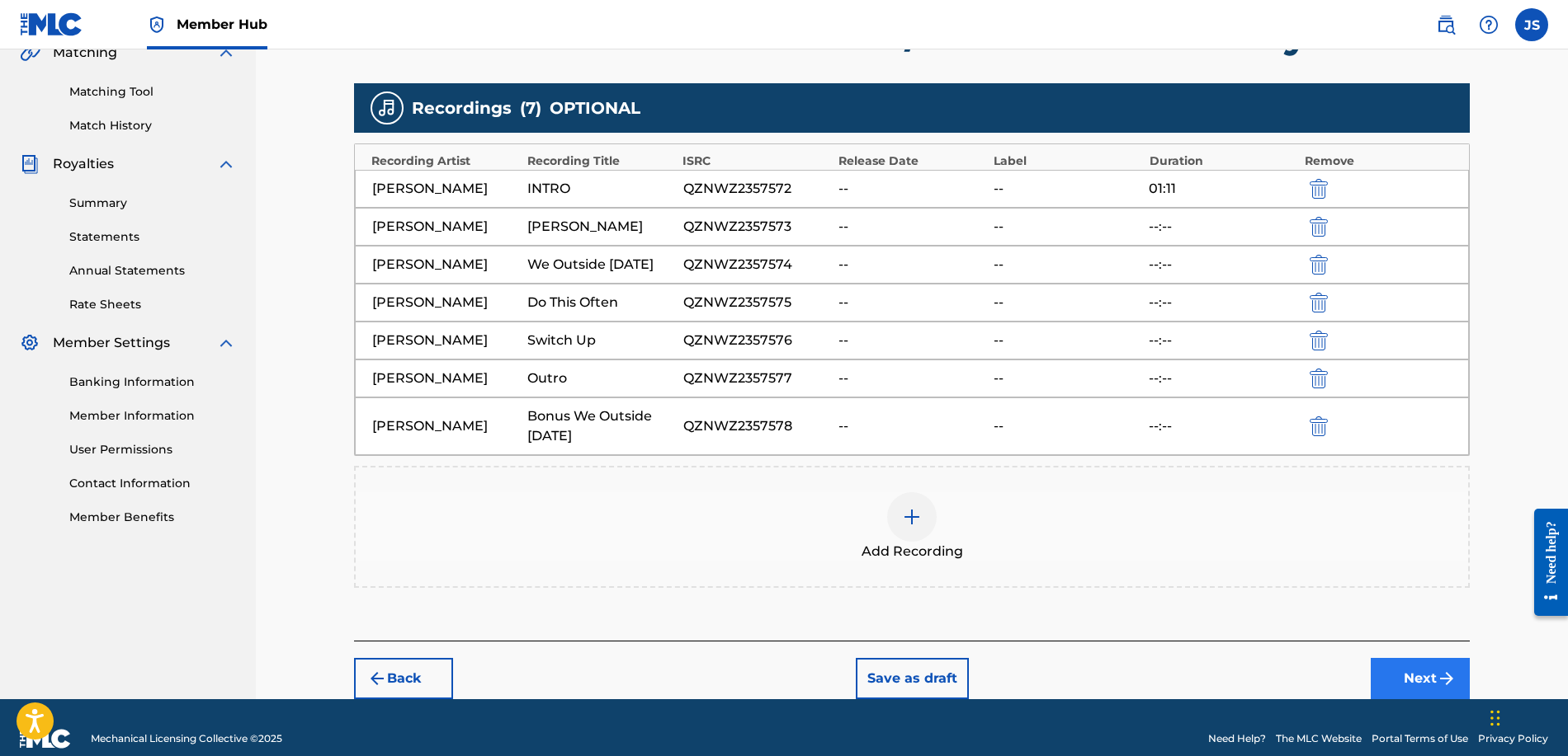
click at [1400, 665] on button "Next" at bounding box center [1420, 679] width 99 height 41
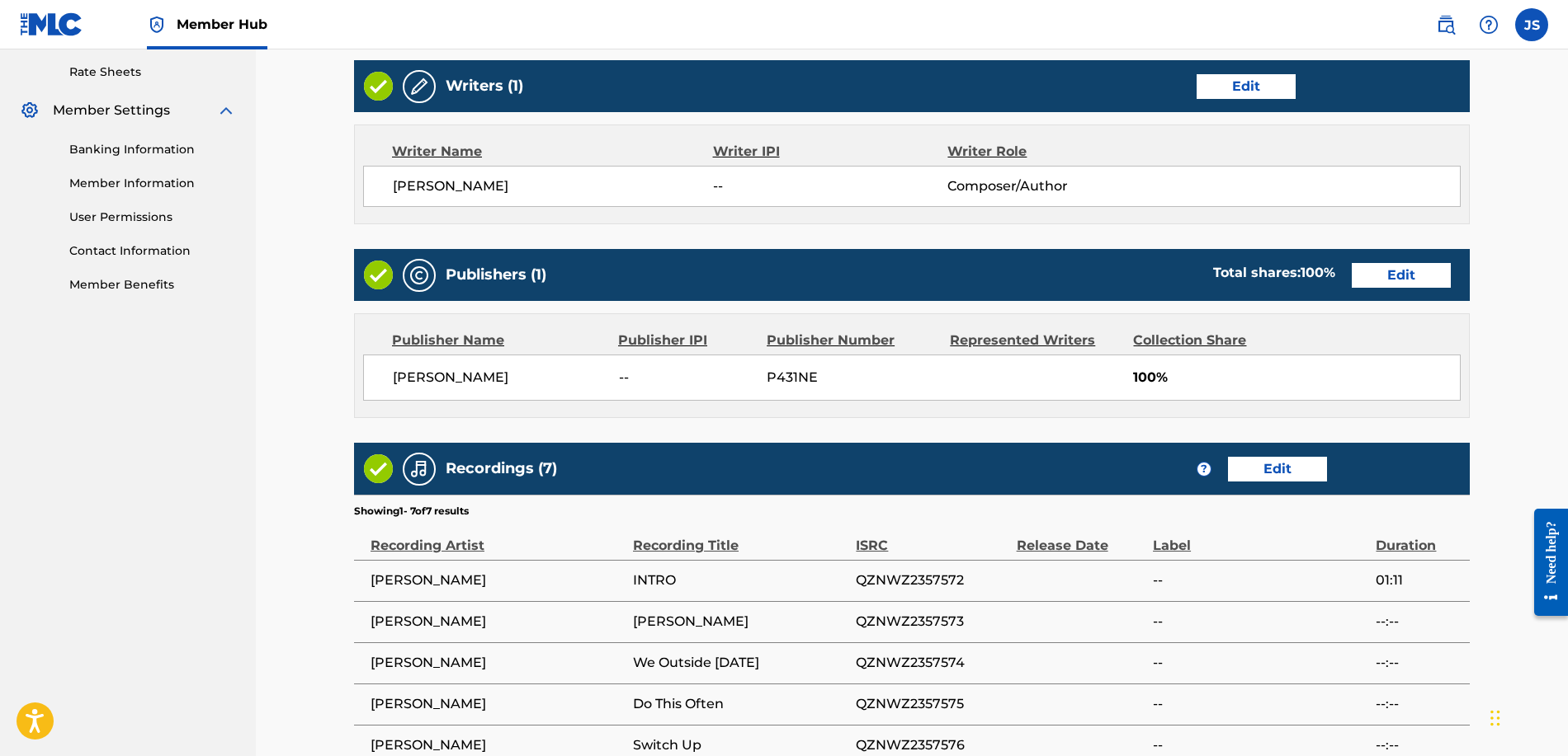
scroll to position [886, 0]
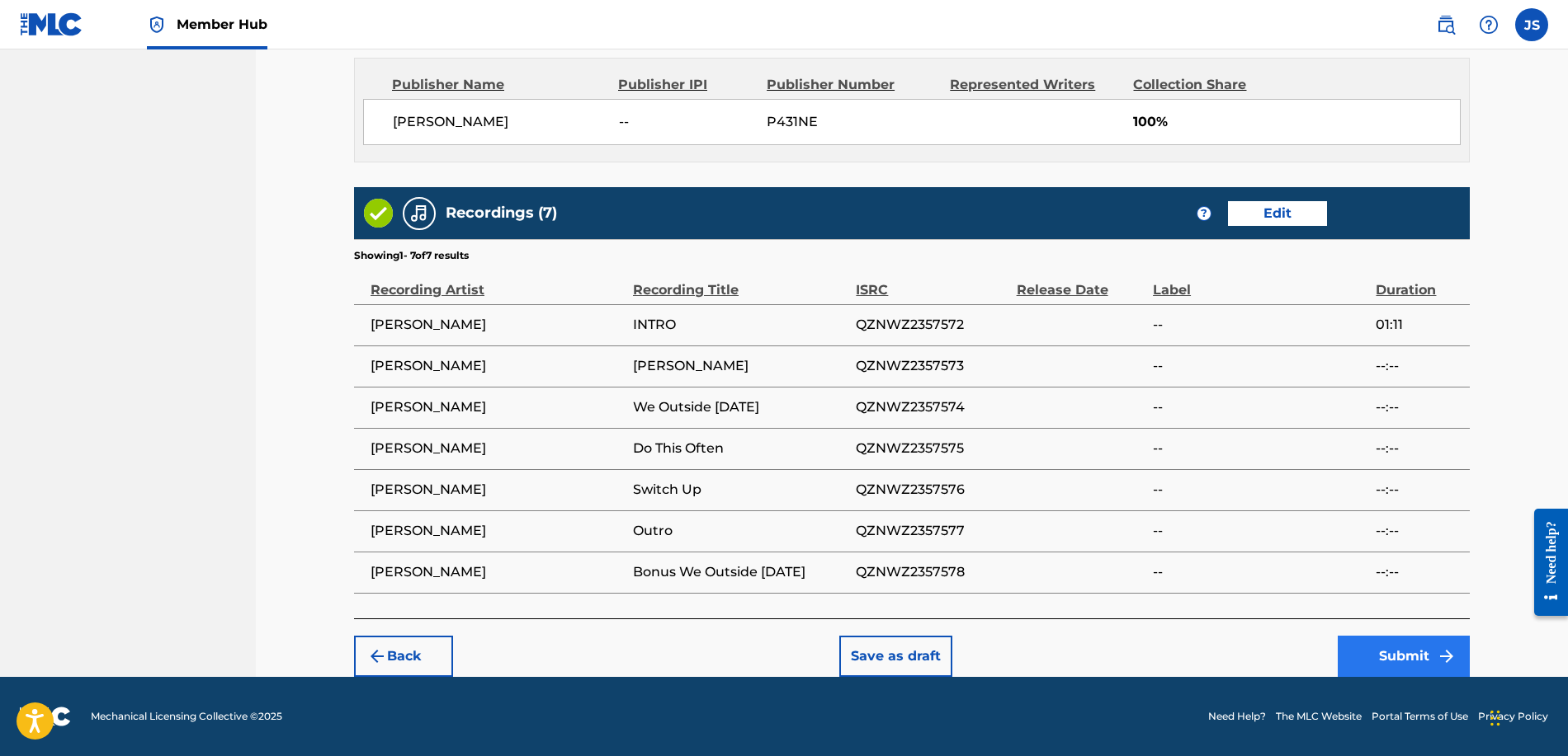
click at [1369, 662] on button "Submit" at bounding box center [1403, 656] width 132 height 41
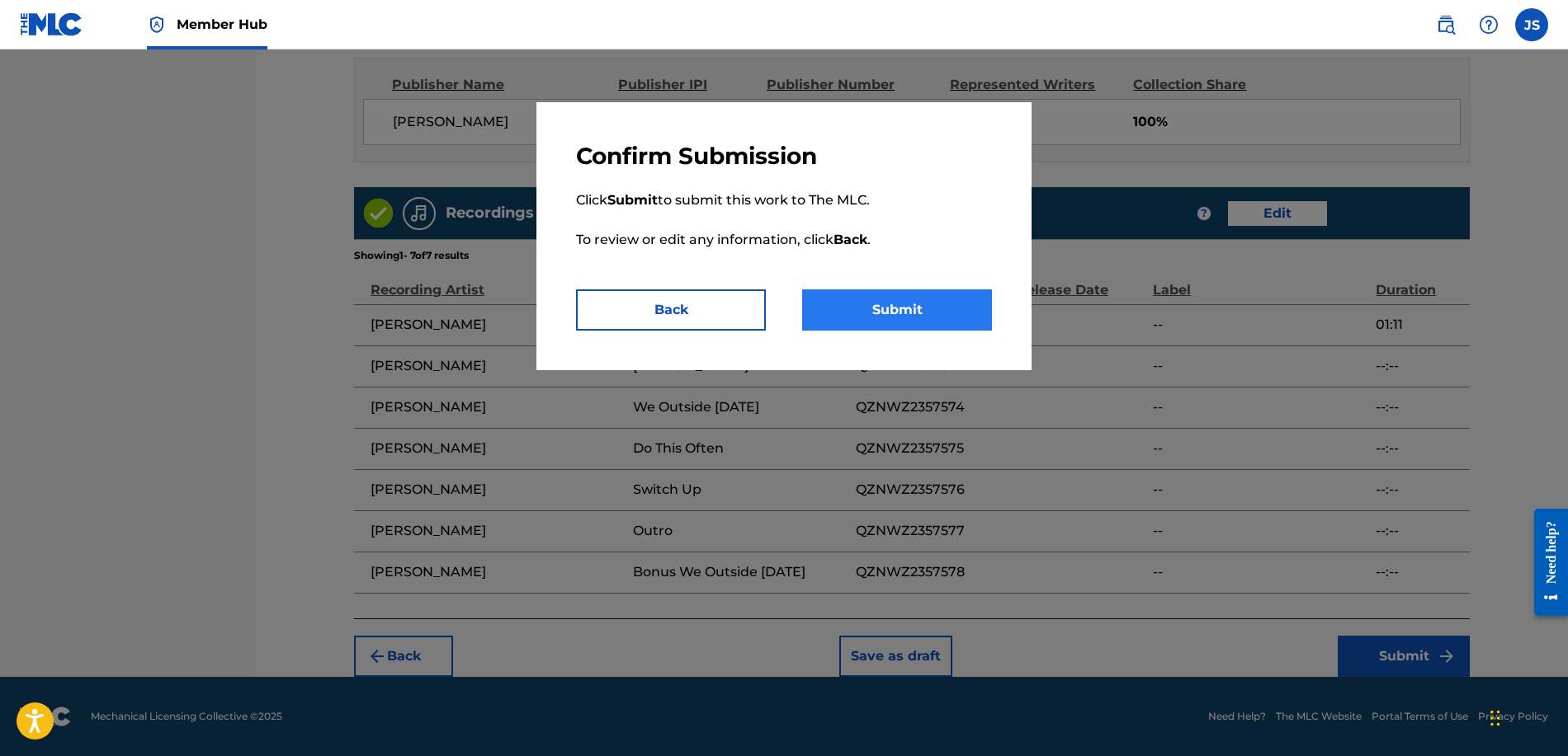
click at [877, 330] on button "Submit" at bounding box center [897, 309] width 190 height 41
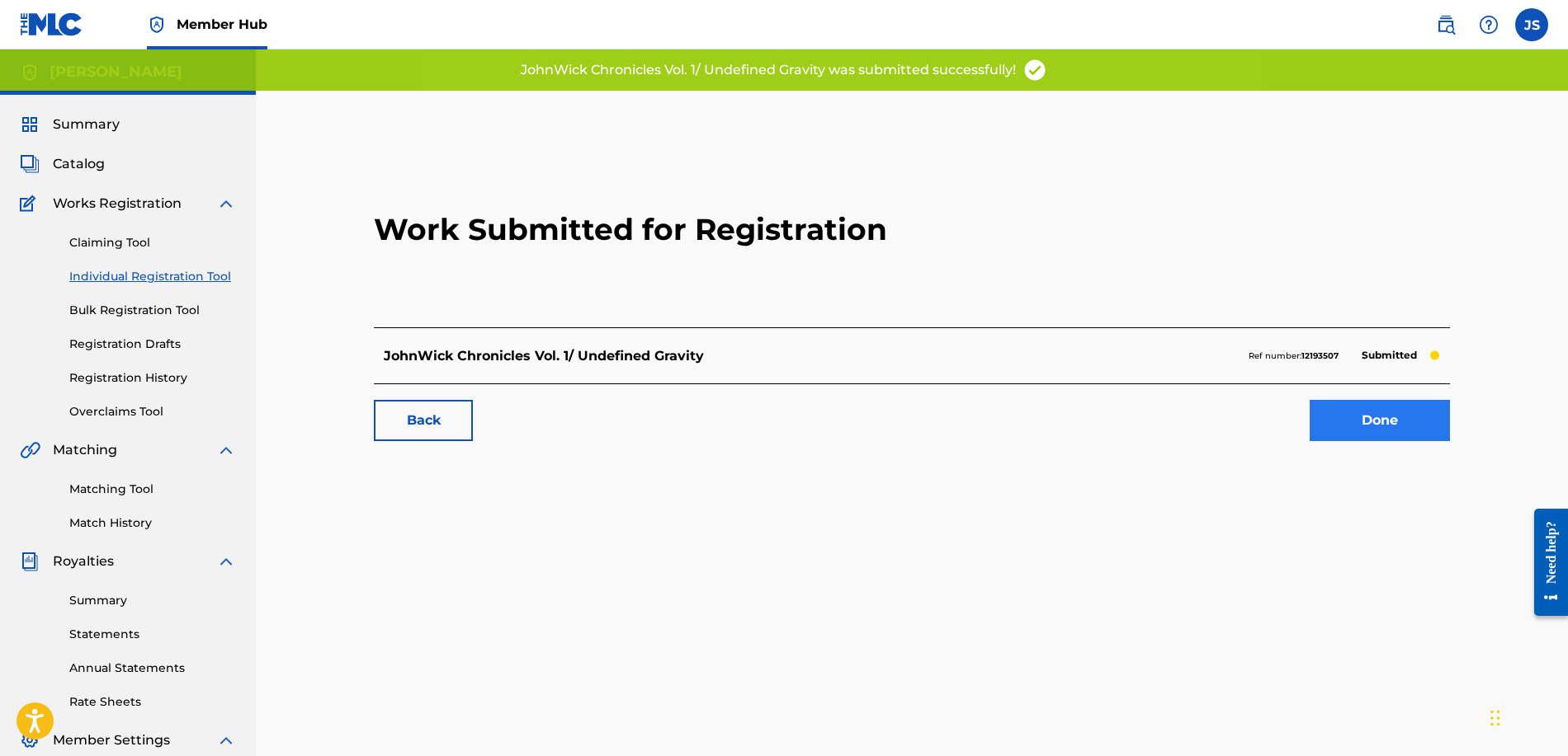
click at [1351, 415] on link "Done" at bounding box center [1380, 420] width 140 height 41
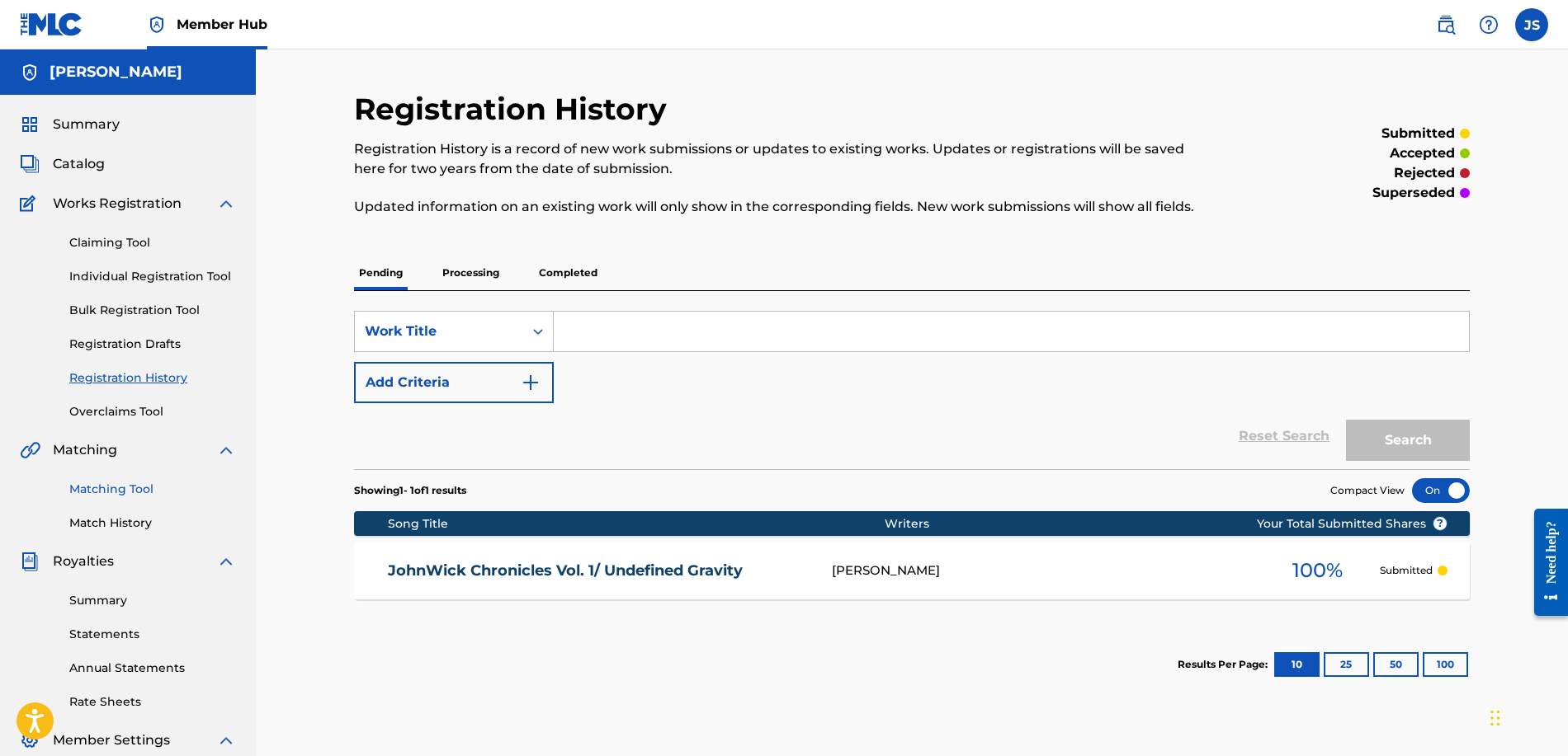
click at [171, 487] on link "Matching Tool" at bounding box center [152, 489] width 167 height 18
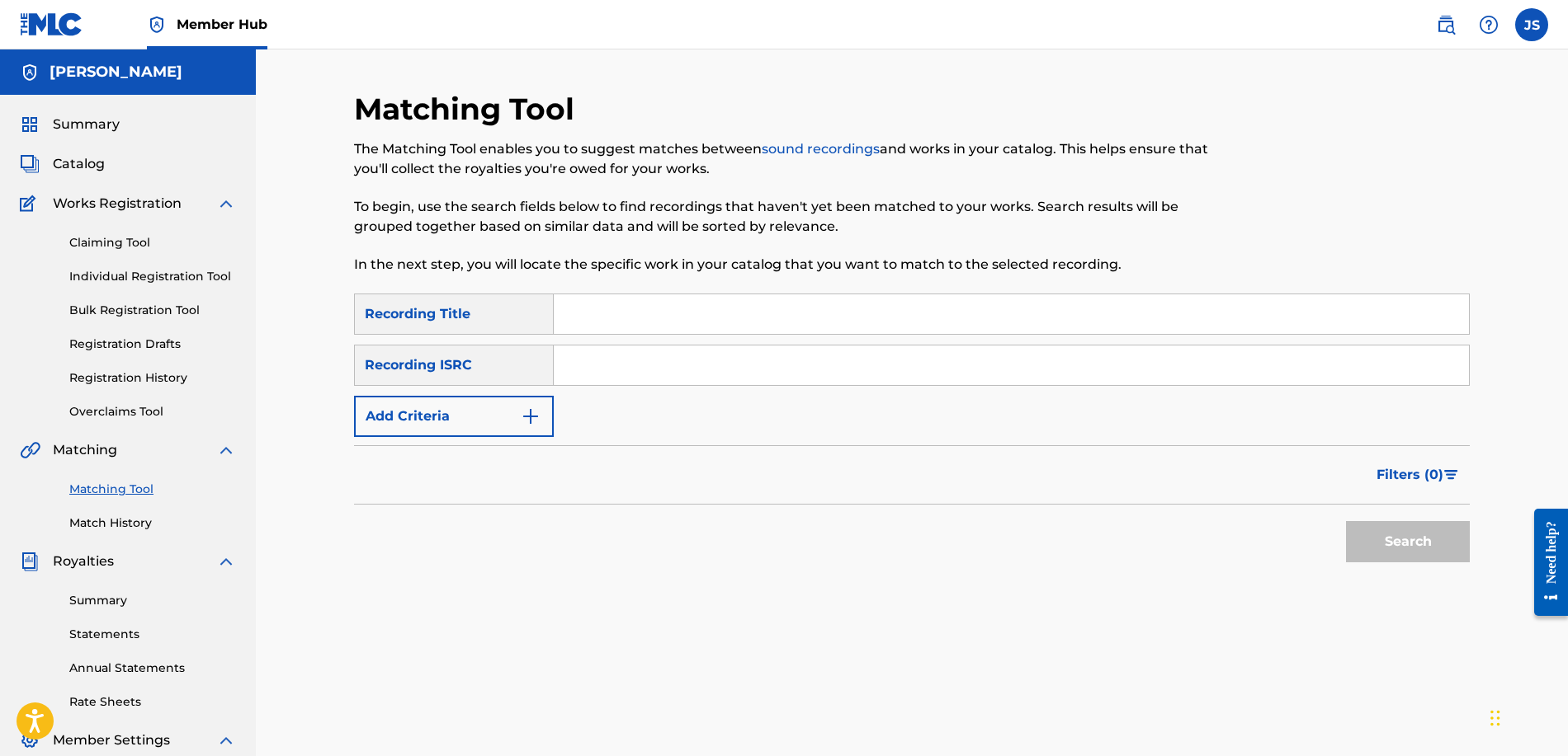
click at [594, 325] on input "Search Form" at bounding box center [1011, 314] width 915 height 40
click at [1421, 541] on button "Search" at bounding box center [1407, 542] width 124 height 41
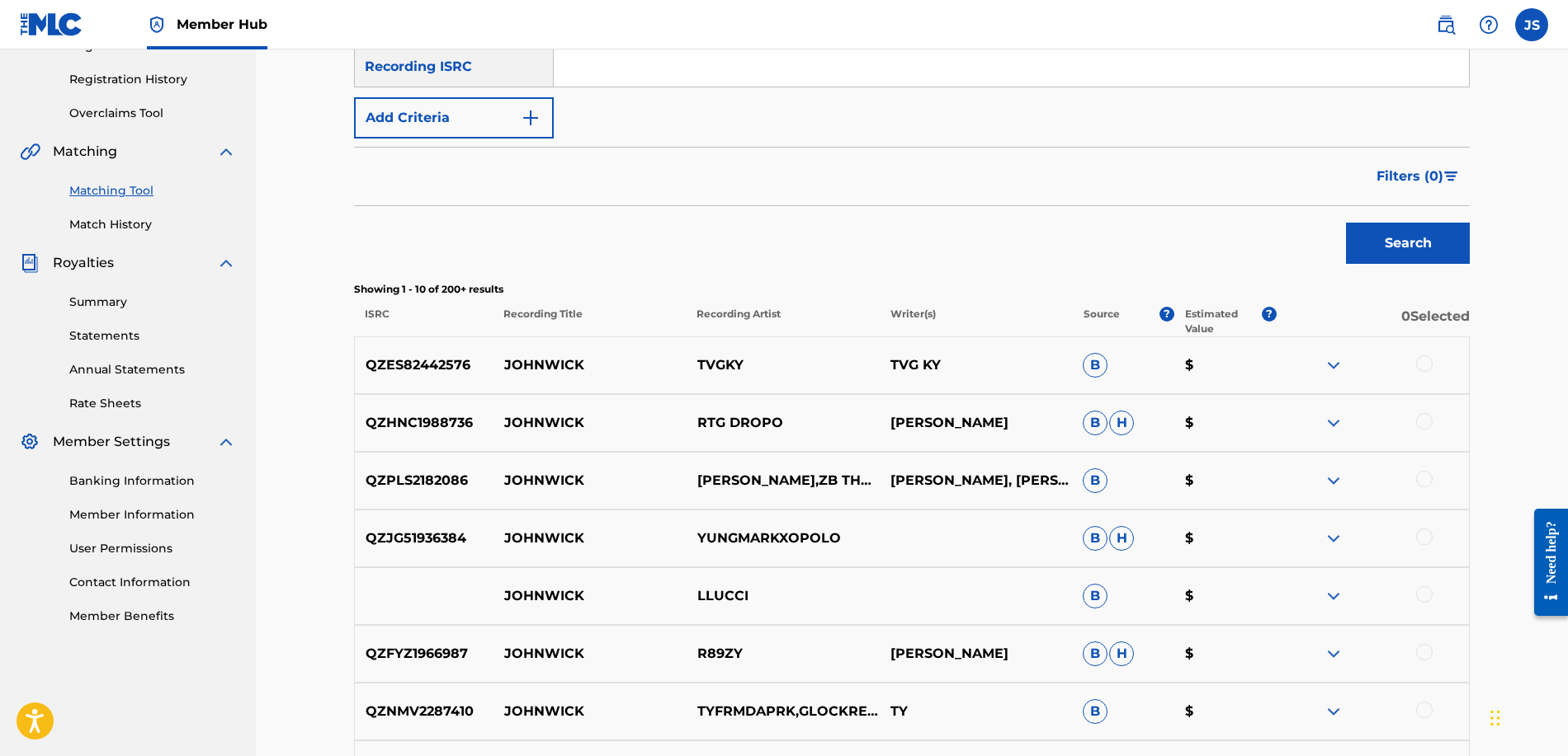
scroll to position [70, 0]
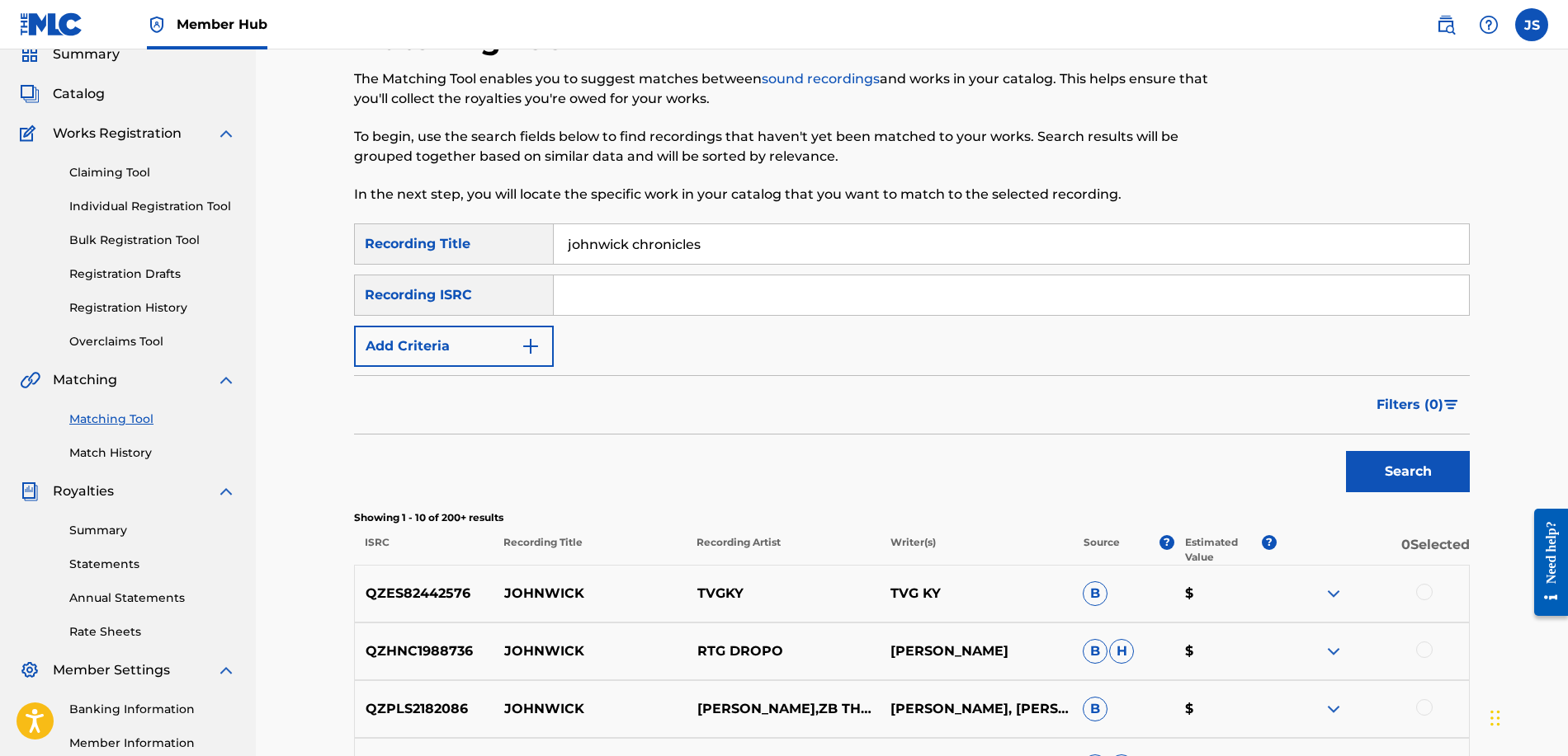
click at [723, 249] on input "johnwick chronicles" at bounding box center [1011, 244] width 915 height 40
type input "johnwick chronicles vol.1/ undefined gravity"
click at [1407, 472] on button "Search" at bounding box center [1407, 471] width 124 height 41
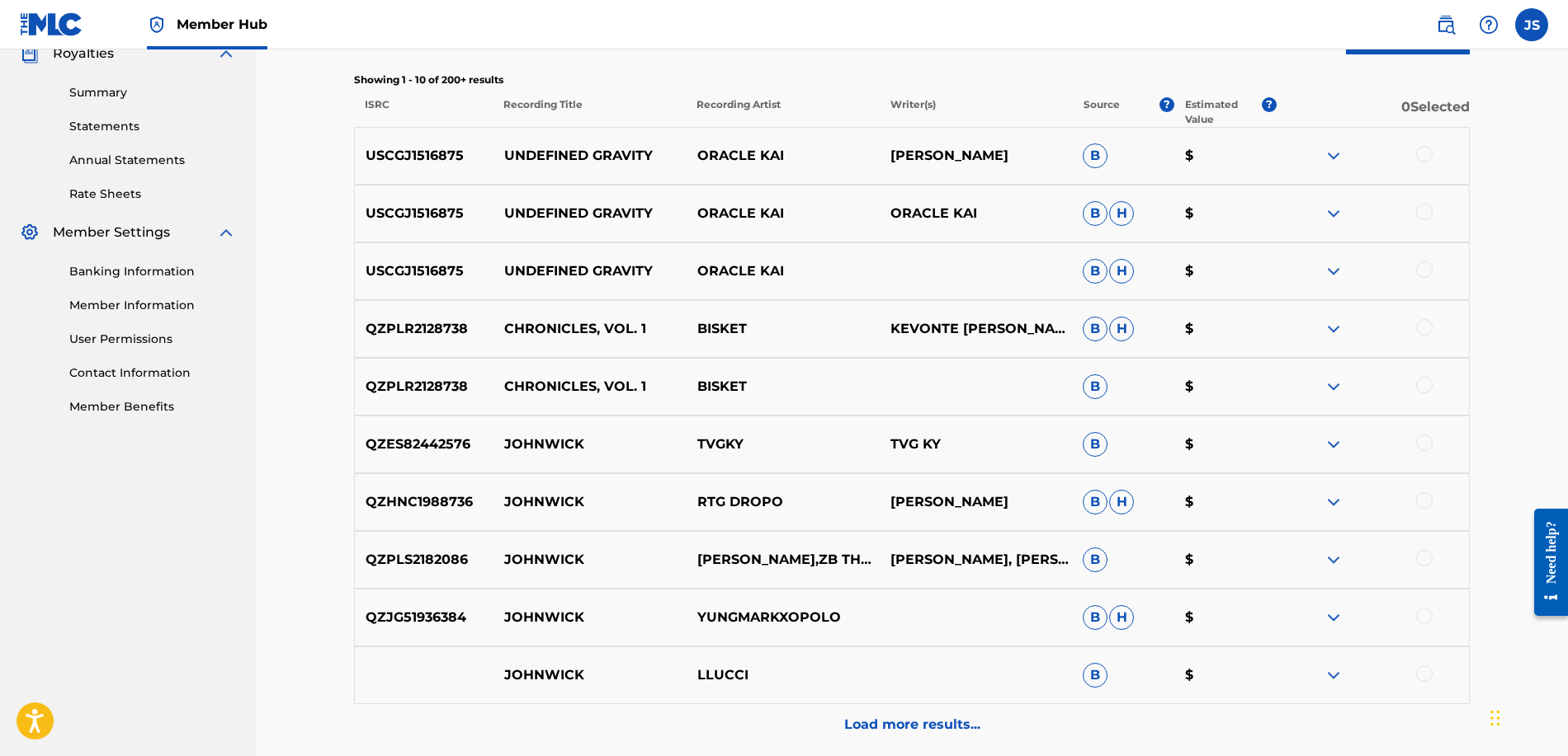
scroll to position [659, 0]
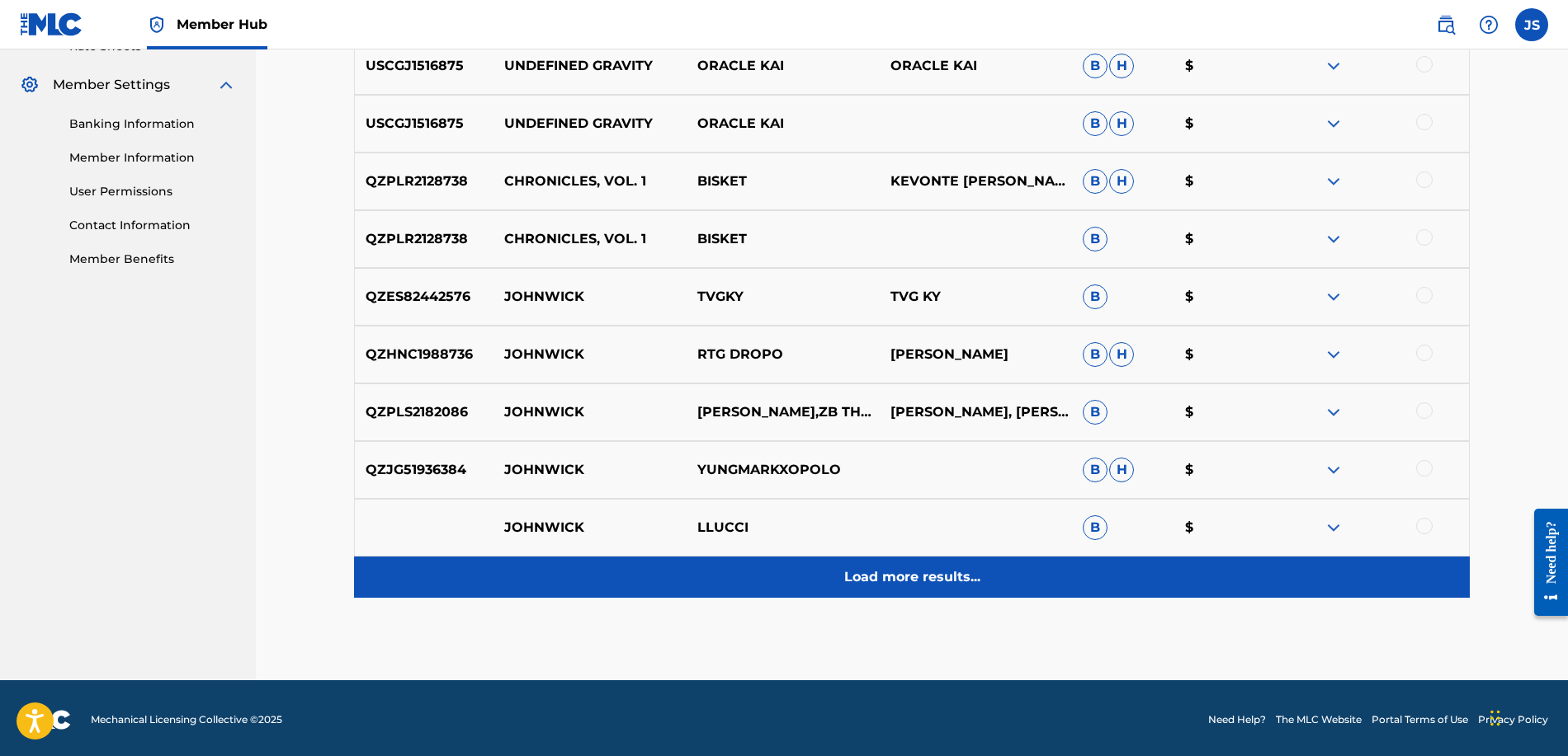
click at [862, 565] on div "Load more results..." at bounding box center [912, 577] width 1115 height 41
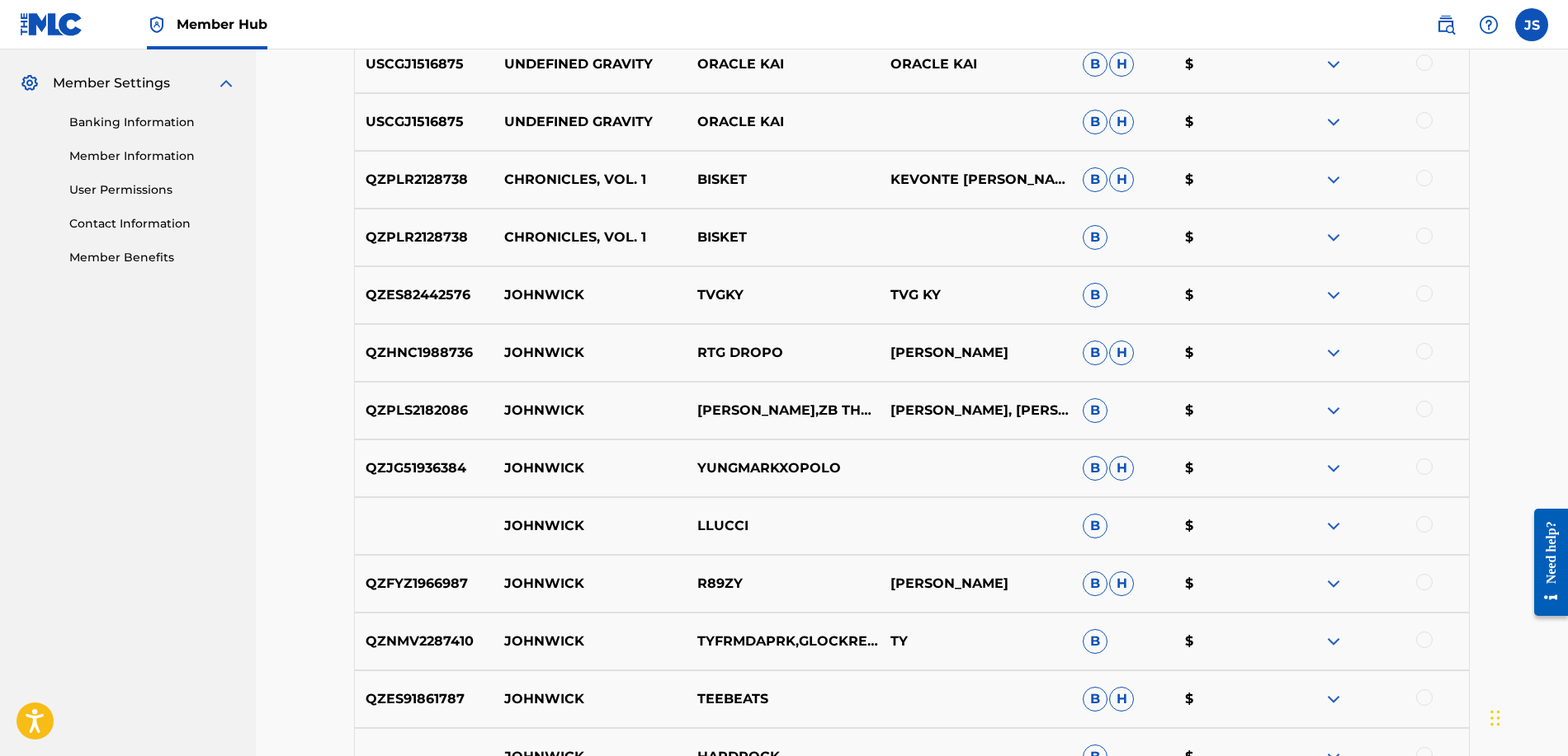
scroll to position [0, 0]
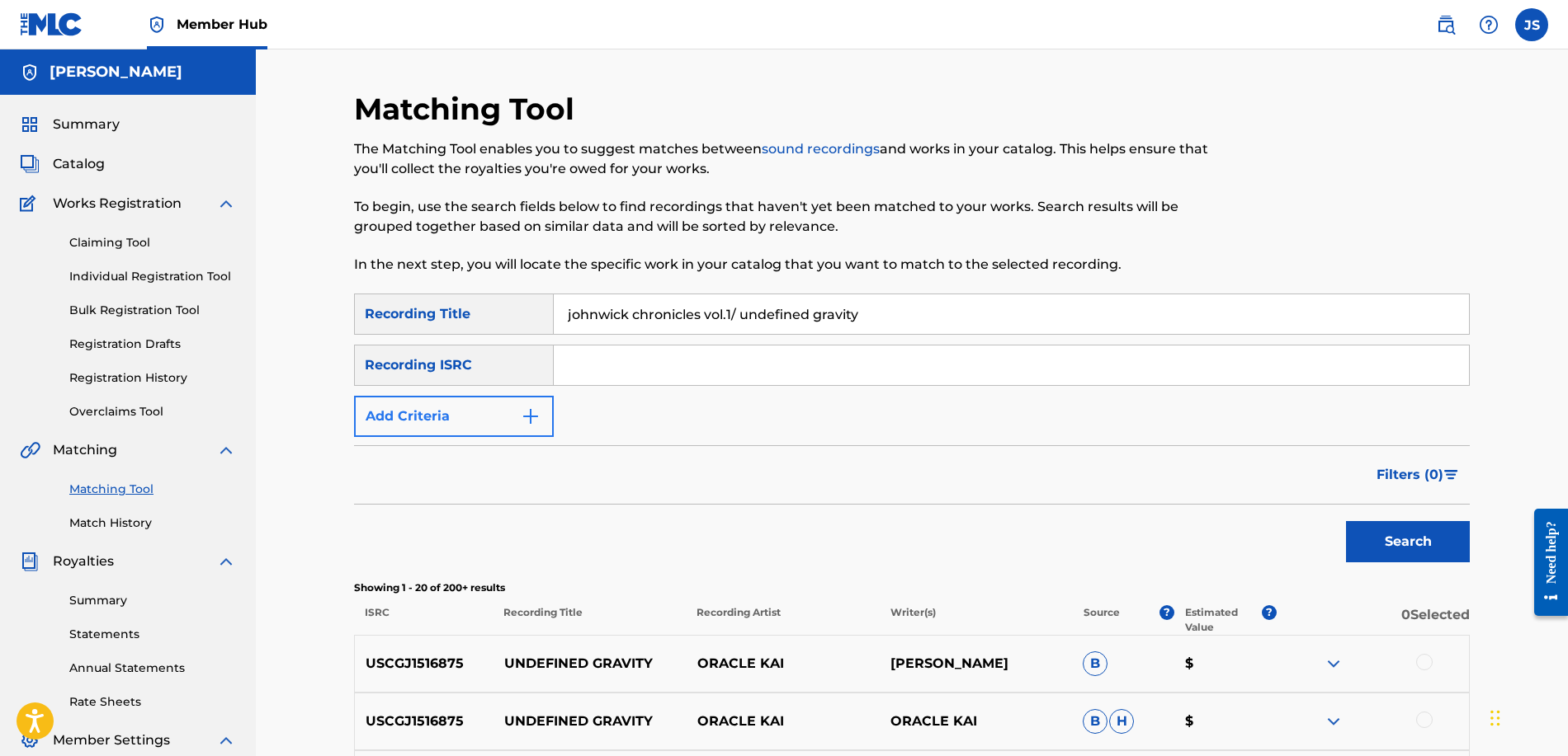
click at [531, 422] on img "Search Form" at bounding box center [531, 417] width 20 height 20
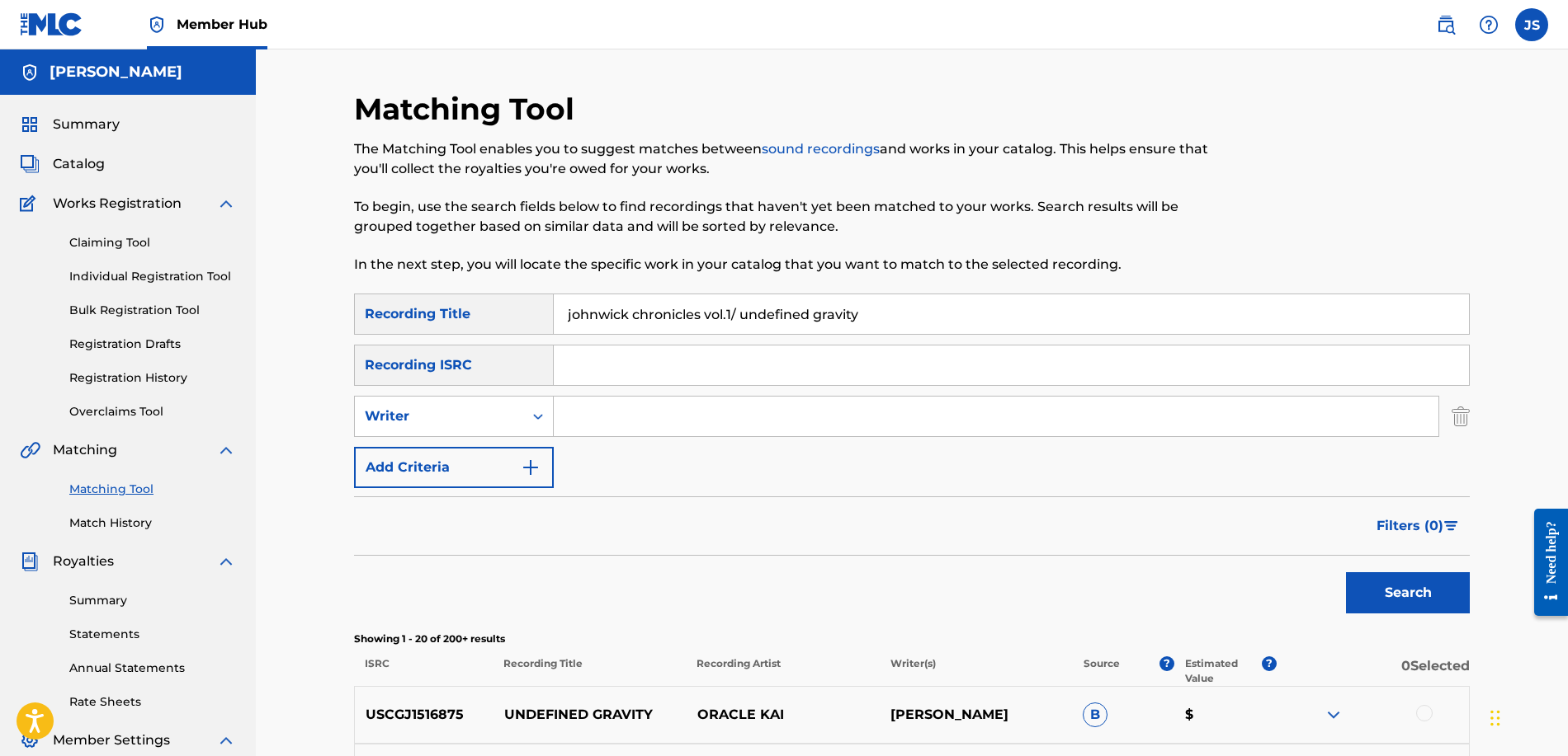
click at [545, 469] on button "Add Criteria" at bounding box center [453, 468] width 199 height 41
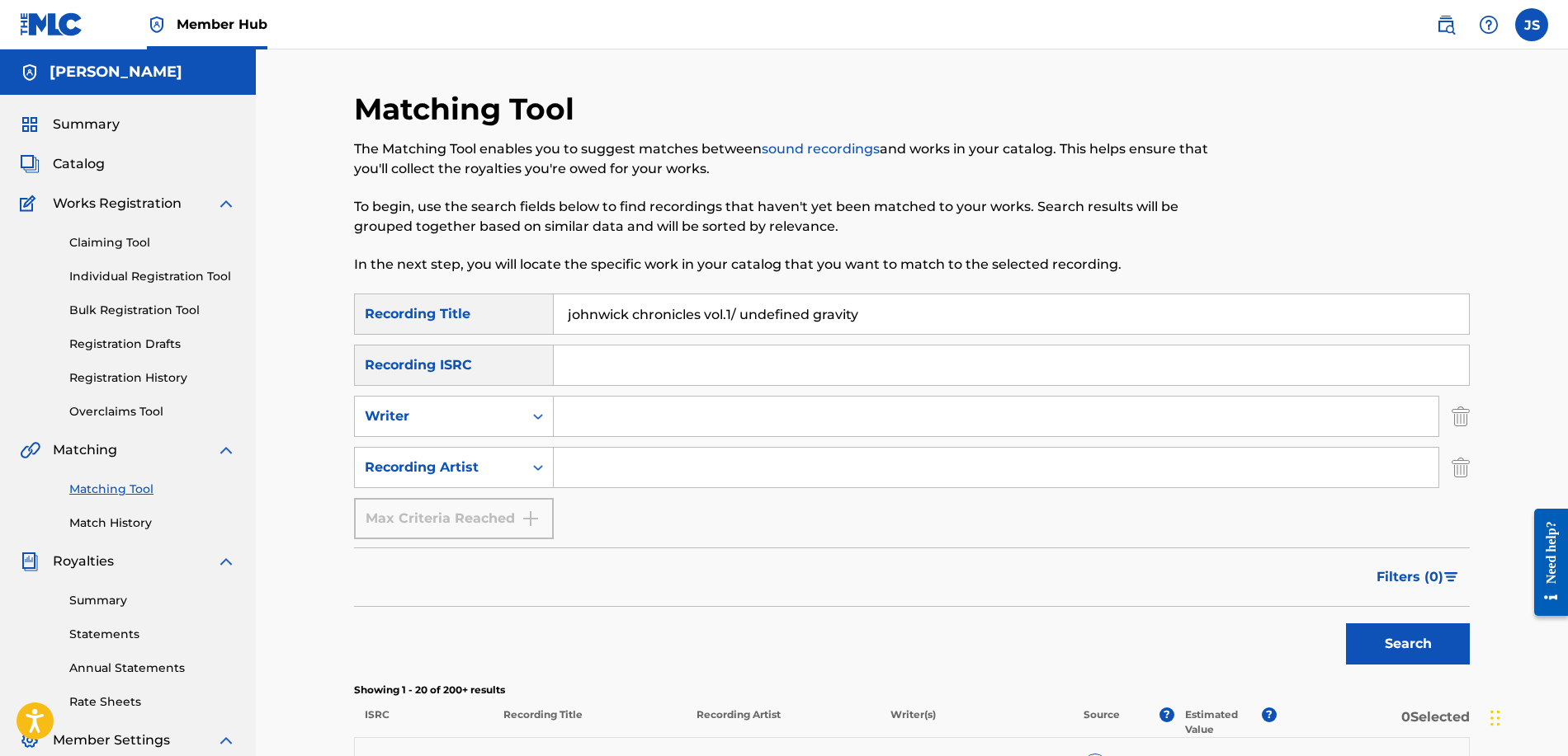
click at [583, 468] on input "Search Form" at bounding box center [995, 468] width 884 height 40
type input "[PERSON_NAME]"
click at [1407, 644] on button "Search" at bounding box center [1407, 643] width 124 height 41
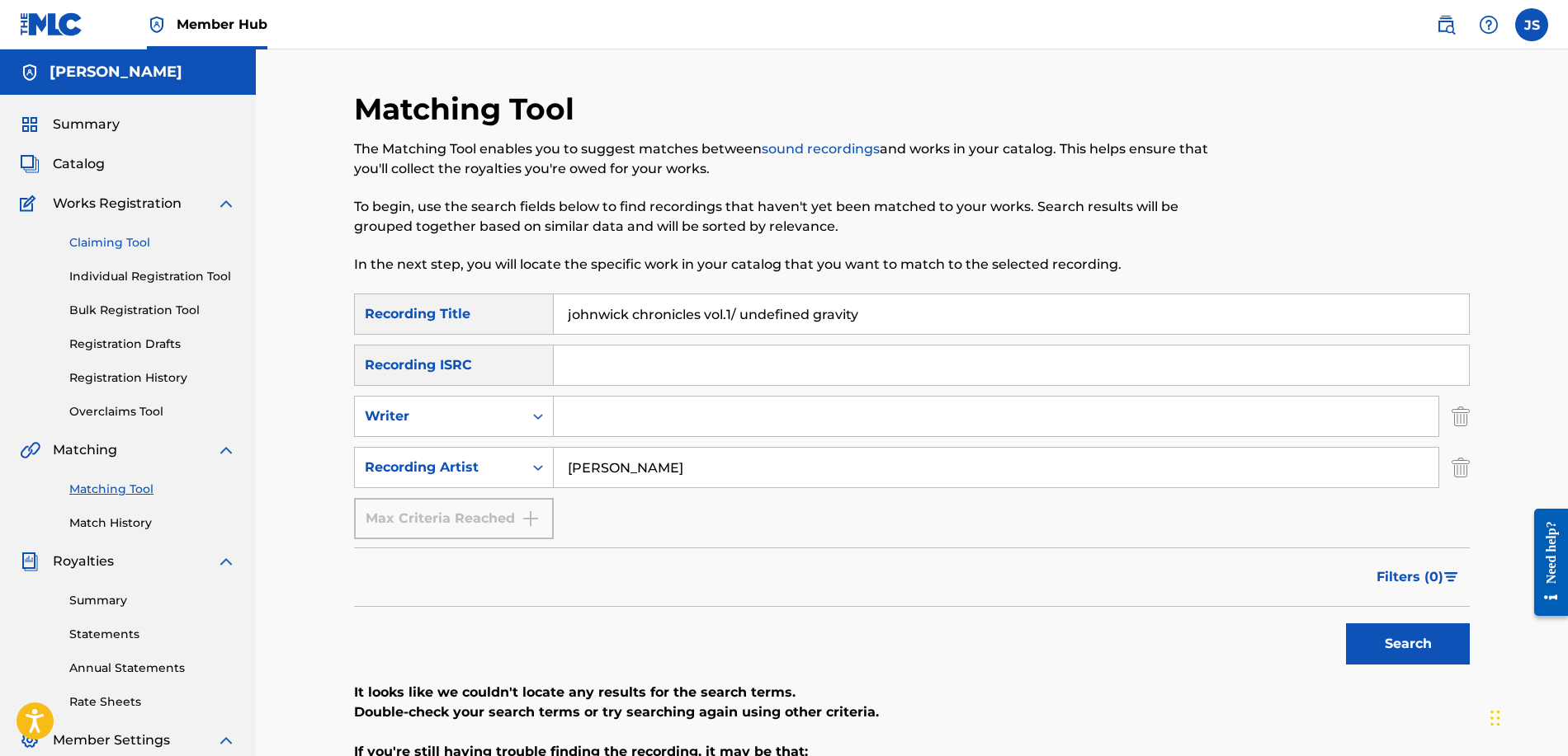
click at [142, 239] on link "Claiming Tool" at bounding box center [152, 243] width 167 height 18
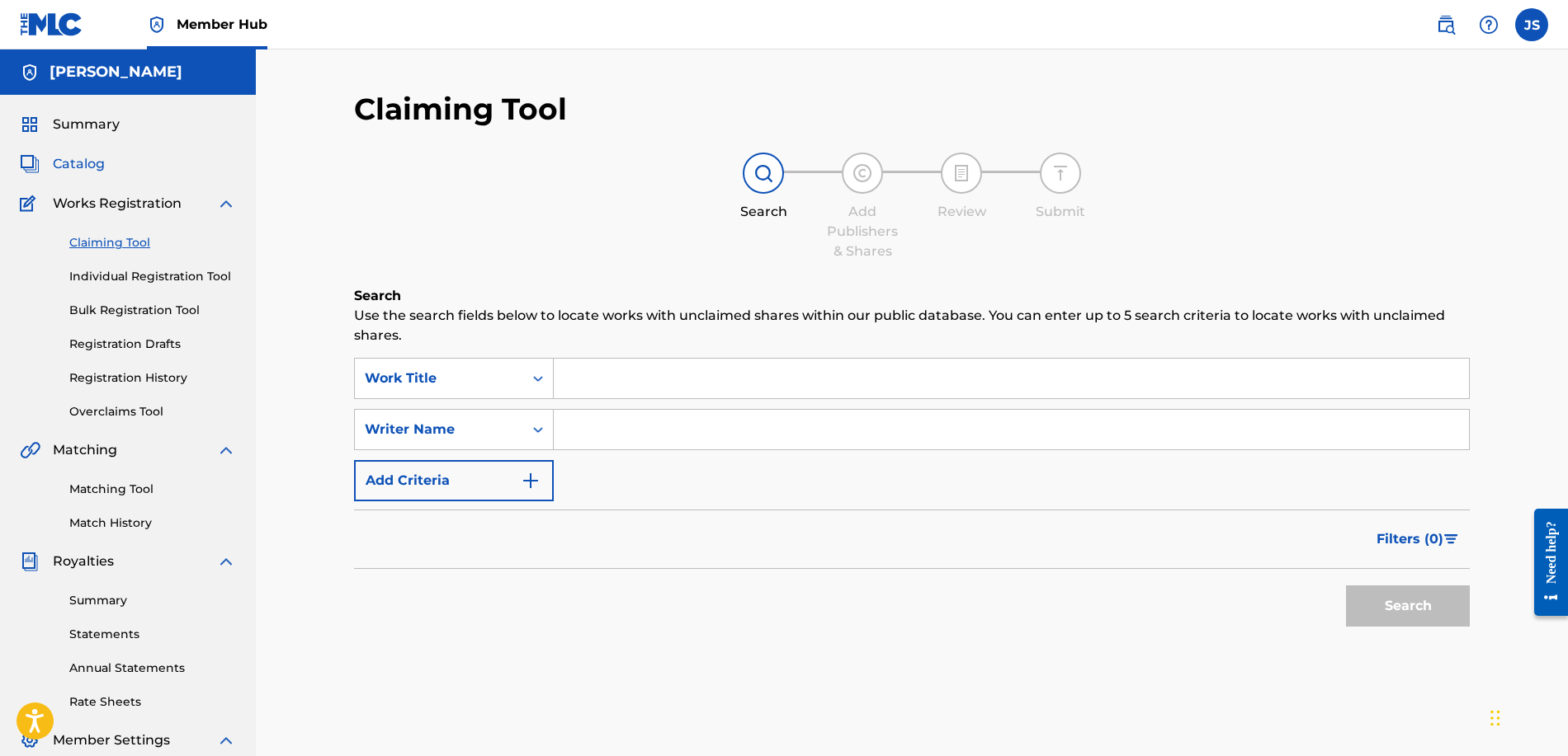
click at [87, 164] on span "Catalog" at bounding box center [79, 164] width 52 height 20
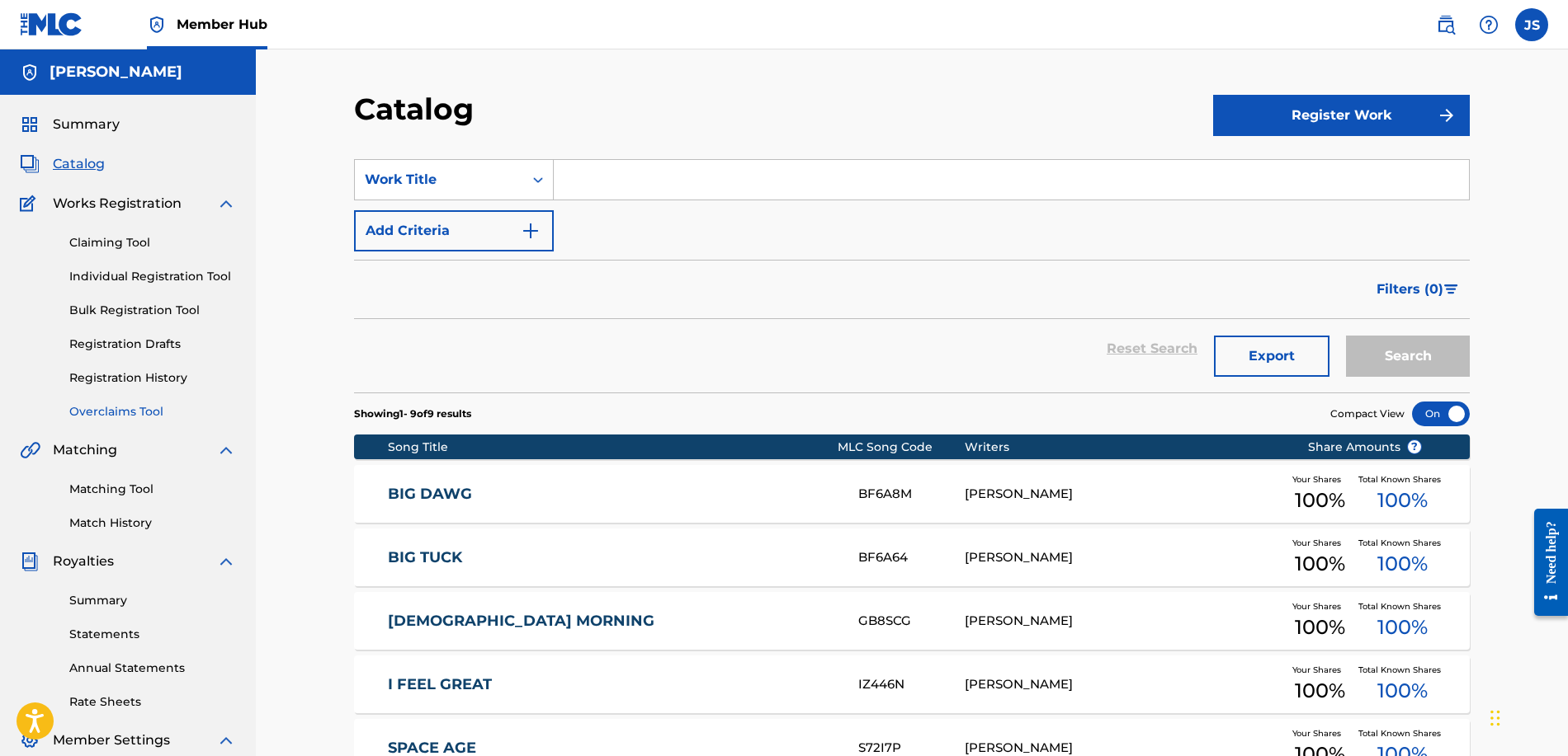
click at [126, 415] on link "Overclaims Tool" at bounding box center [152, 412] width 167 height 18
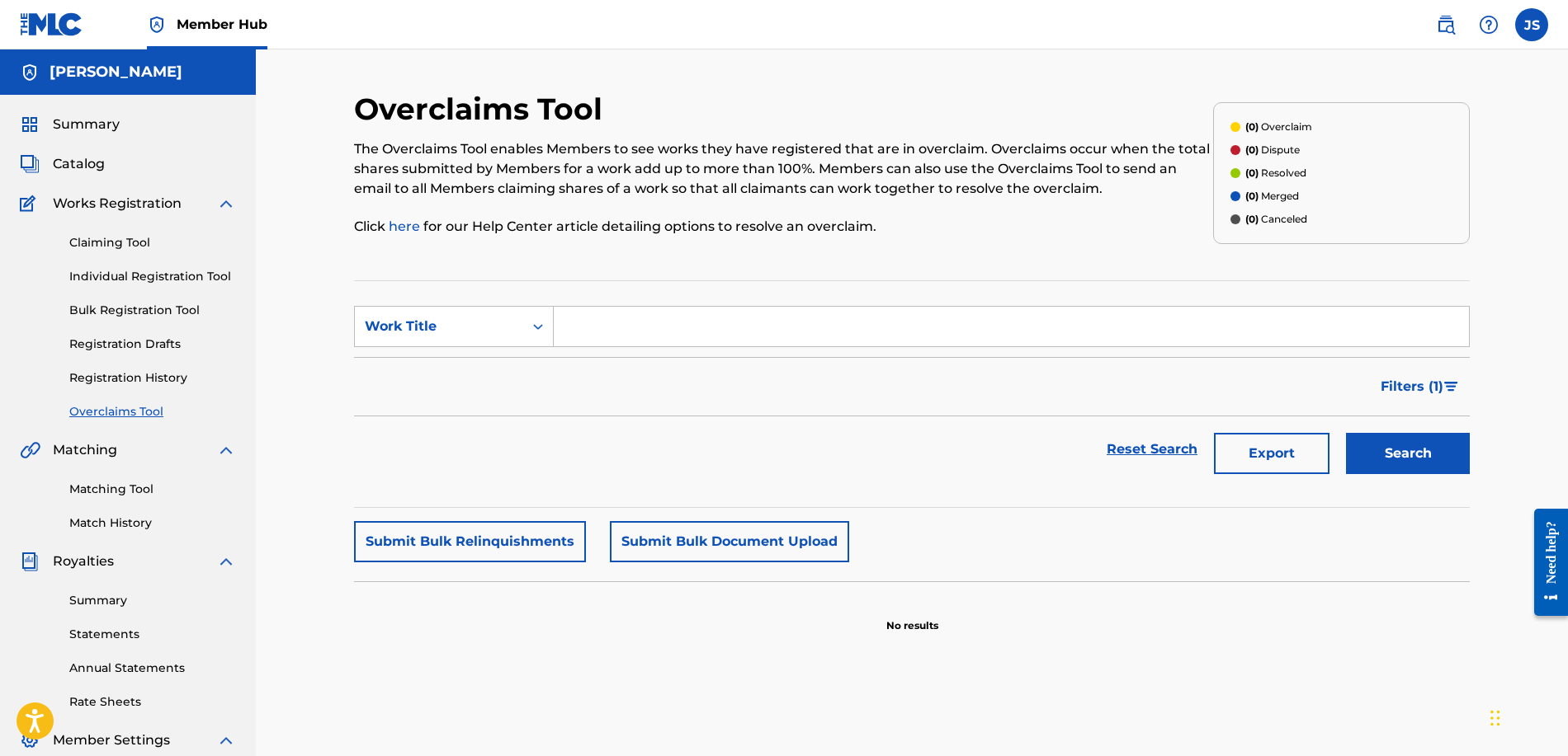
click at [658, 328] on input "Search Form" at bounding box center [1011, 326] width 915 height 40
click at [527, 336] on div "Search Form" at bounding box center [538, 326] width 29 height 29
click at [618, 342] on input "Search Form" at bounding box center [1011, 326] width 915 height 40
type input "johnwich chronicles"
click at [1377, 449] on button "Search" at bounding box center [1407, 453] width 124 height 41
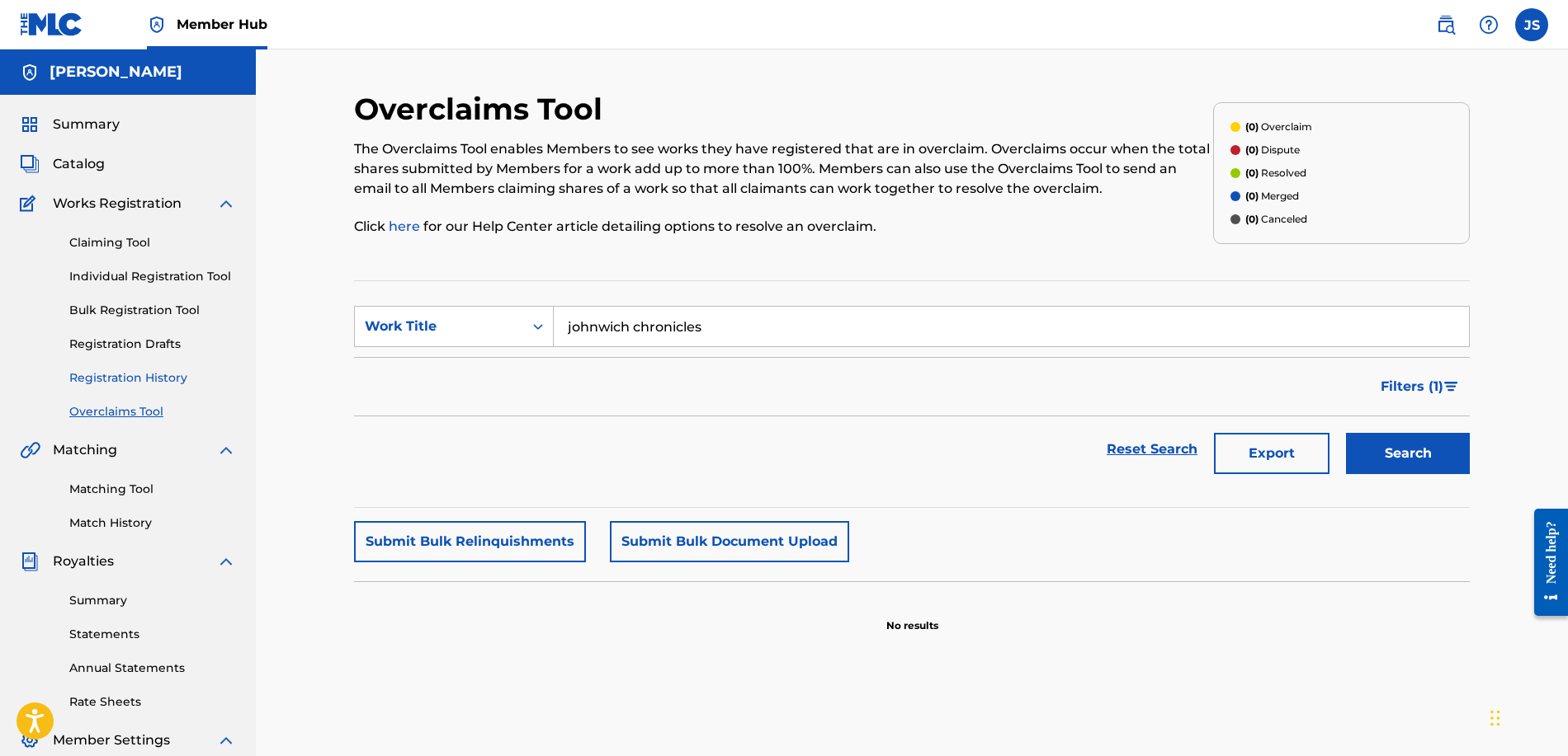
click at [156, 379] on link "Registration History" at bounding box center [152, 378] width 167 height 18
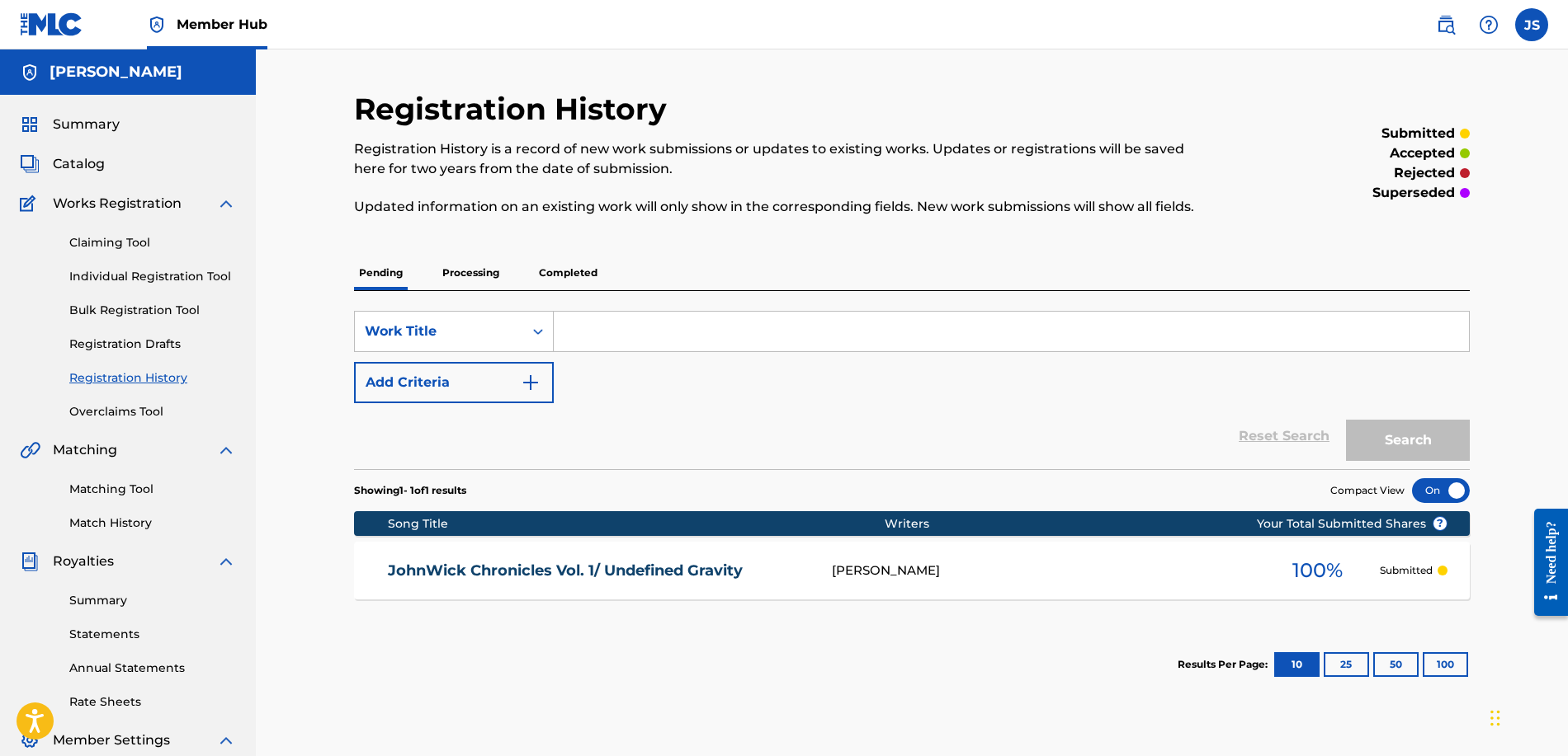
click at [1051, 574] on div "[PERSON_NAME]" at bounding box center [1044, 571] width 424 height 19
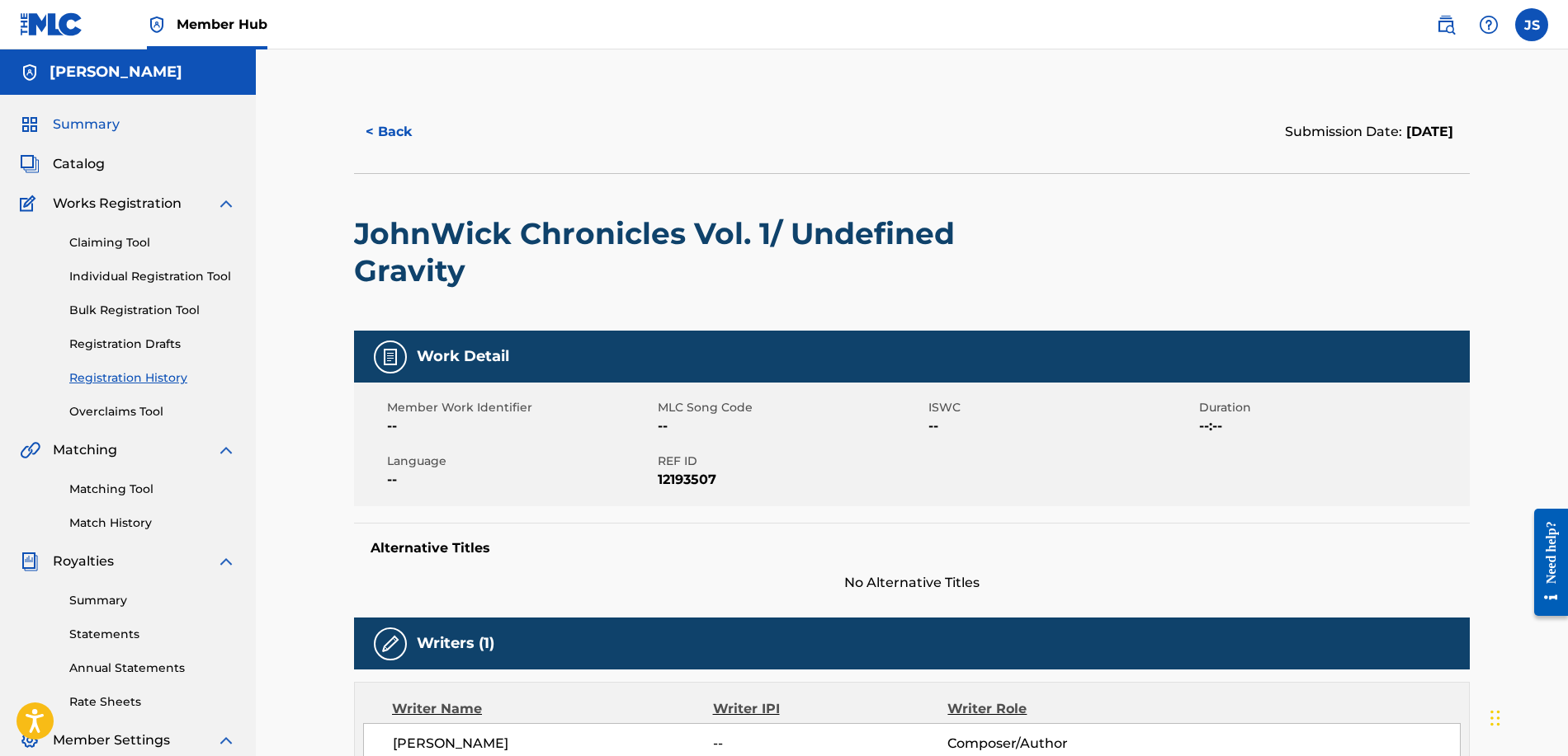
click at [77, 118] on span "Summary" at bounding box center [86, 124] width 66 height 20
